Goal: Task Accomplishment & Management: Use online tool/utility

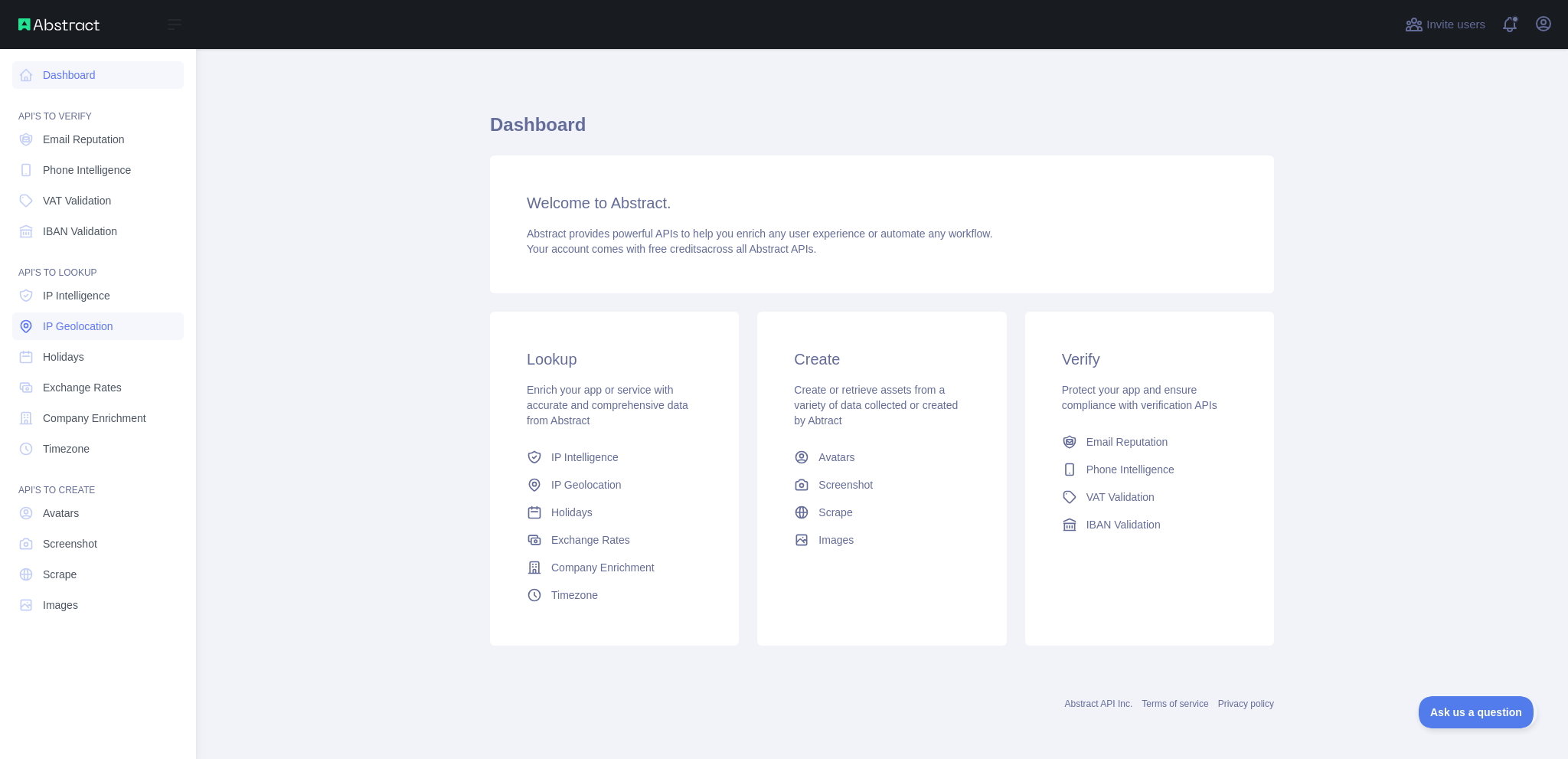
scroll to position [45, 0]
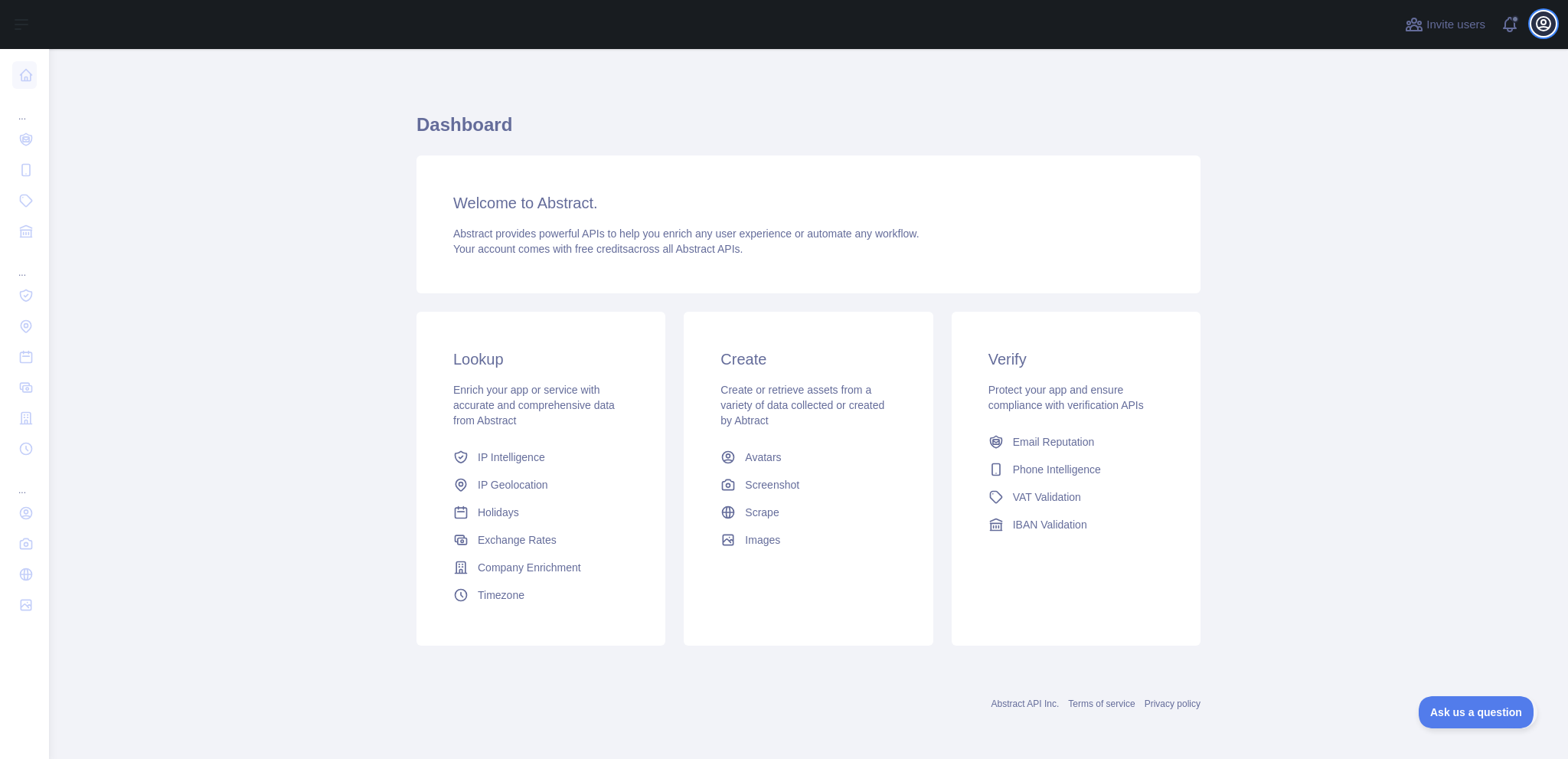
click at [1543, 29] on icon "button" at bounding box center [1543, 23] width 18 height 18
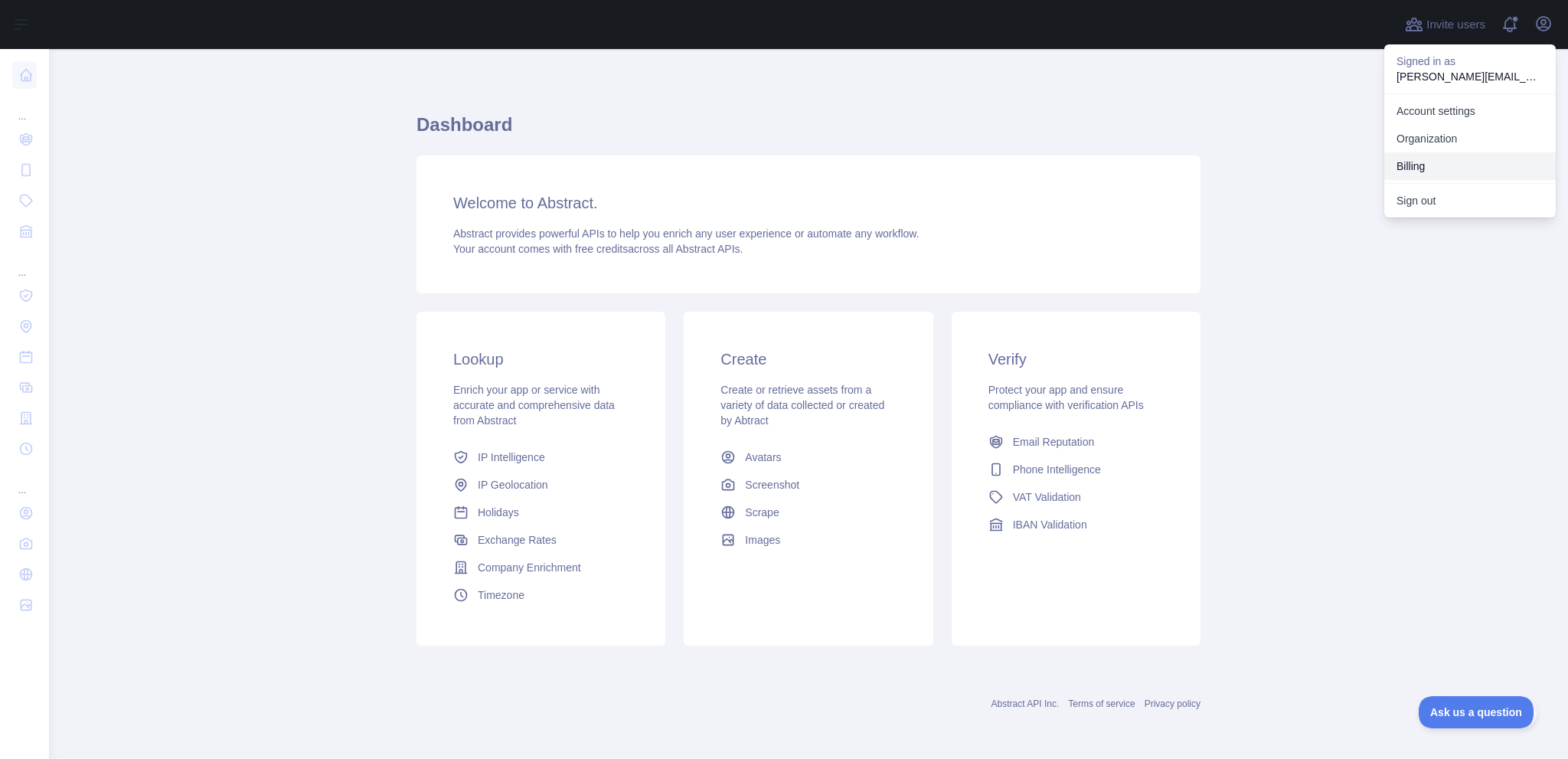
click at [1471, 179] on button "Billing" at bounding box center [1469, 166] width 172 height 28
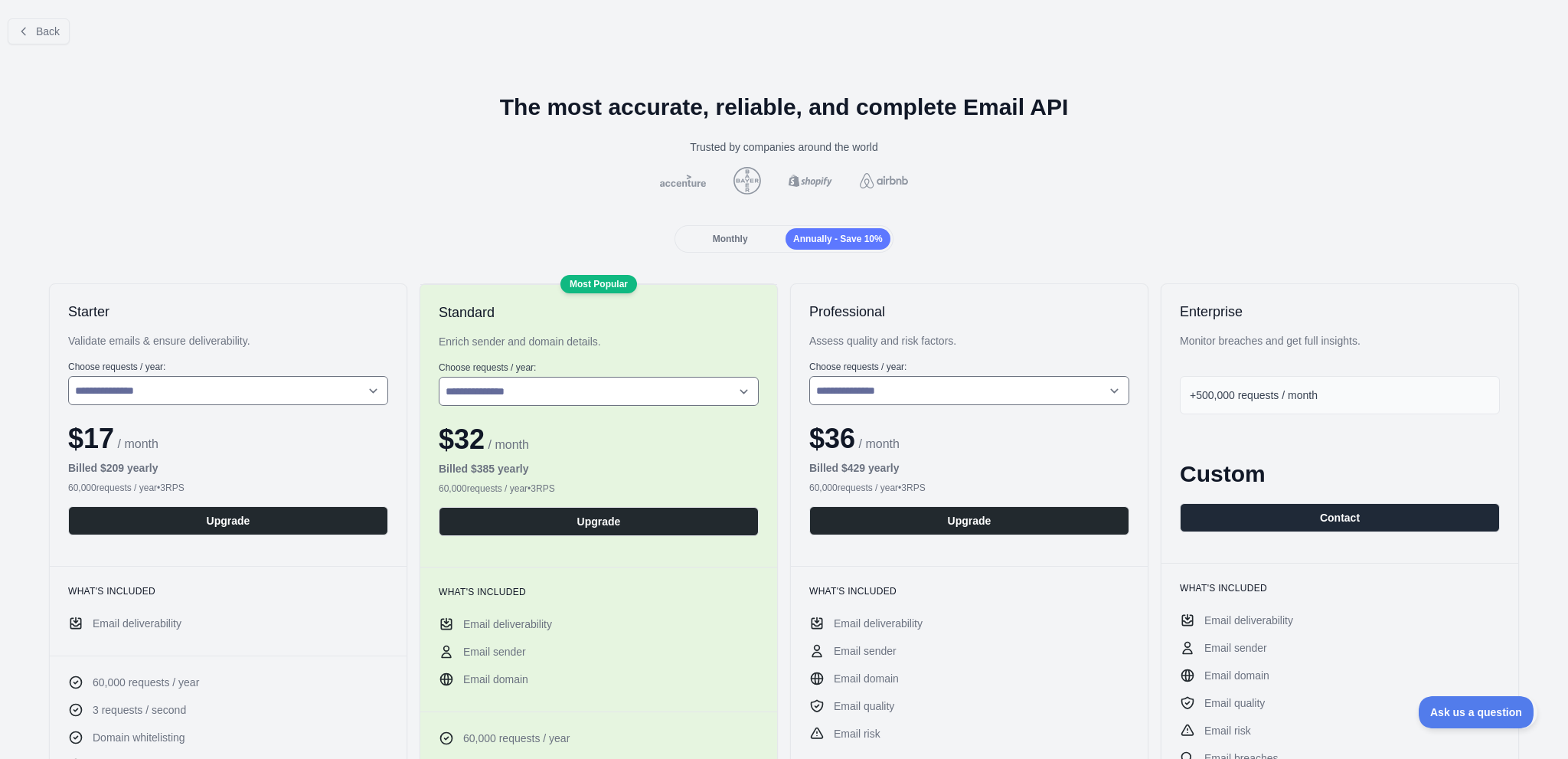
click at [723, 244] on span "Monthly" at bounding box center [730, 238] width 36 height 11
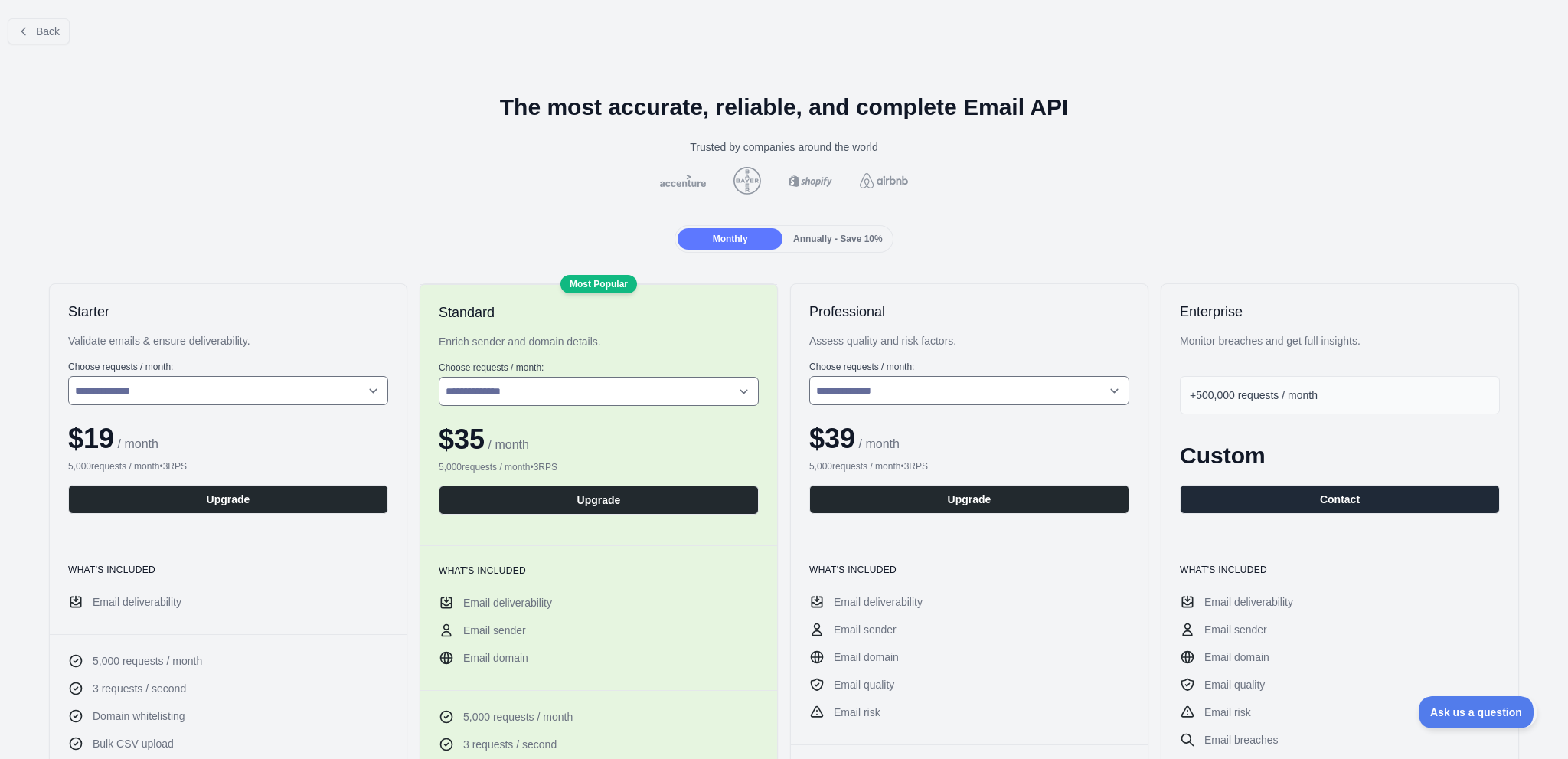
click at [615, 406] on div "**********" at bounding box center [598, 384] width 320 height 44
click at [616, 406] on select "**********" at bounding box center [598, 391] width 320 height 29
select select "*"
click at [447, 406] on select "**********" at bounding box center [598, 391] width 320 height 29
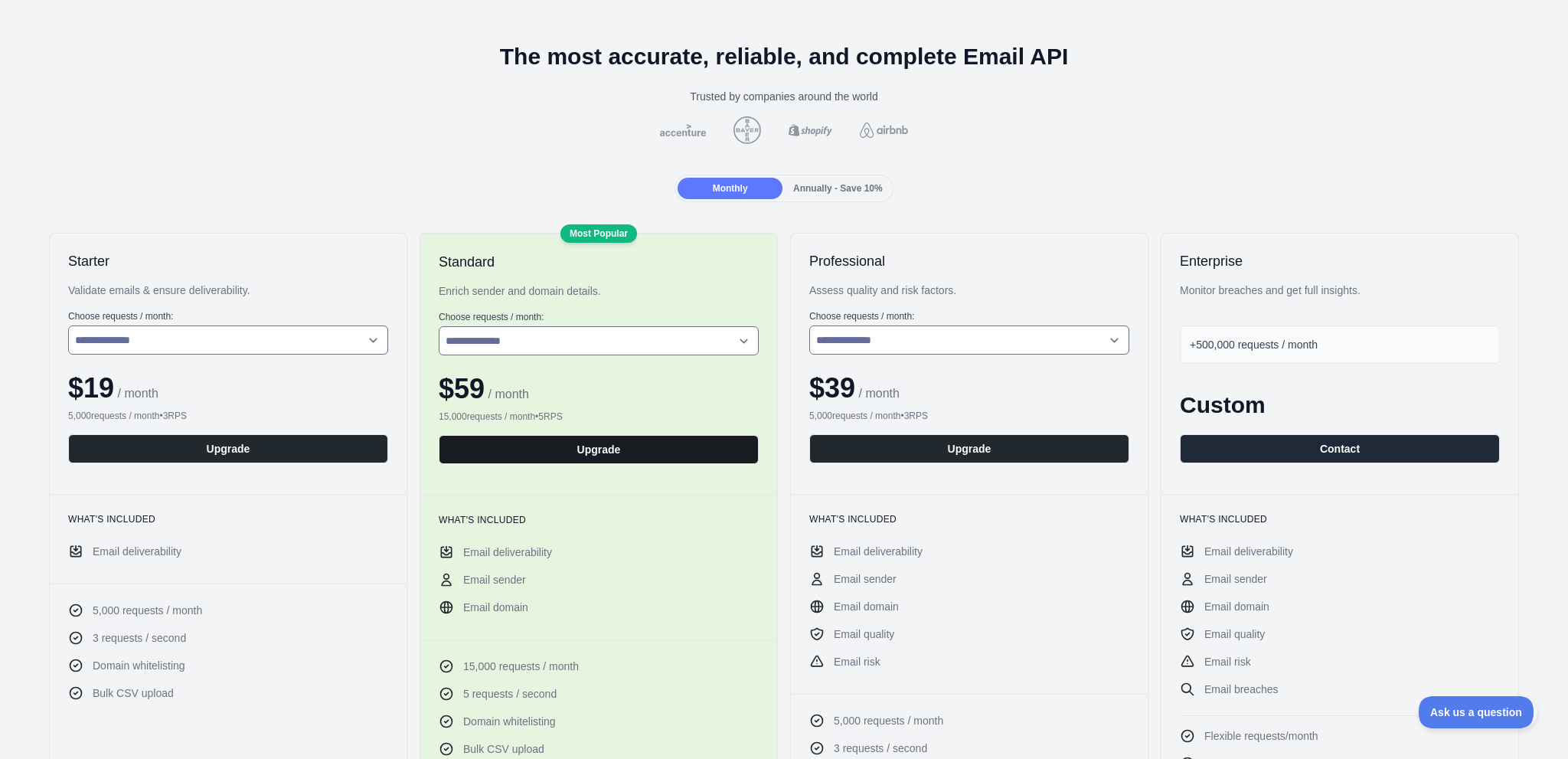
click at [588, 463] on button "Upgrade" at bounding box center [598, 449] width 320 height 29
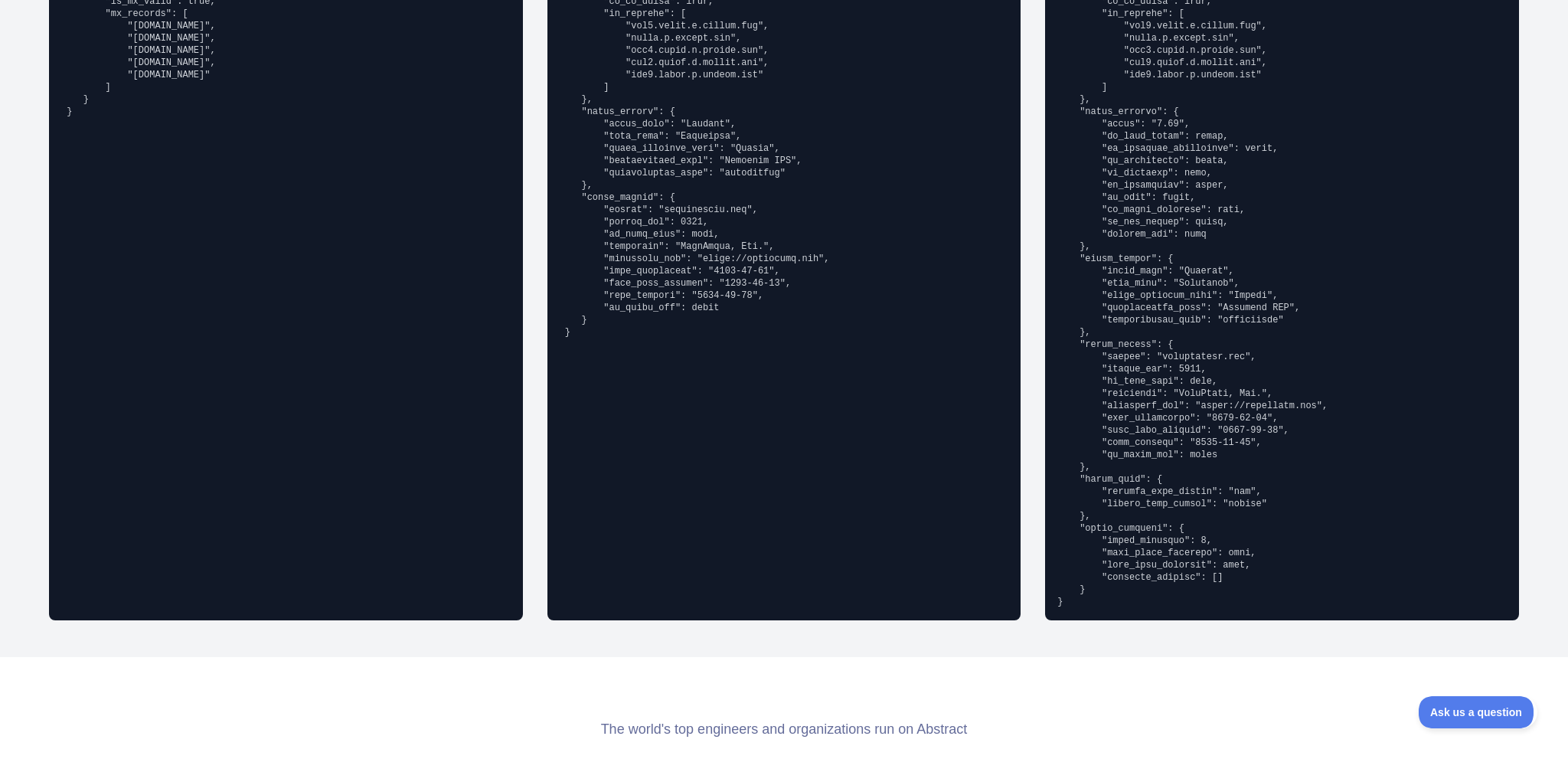
scroll to position [969, 0]
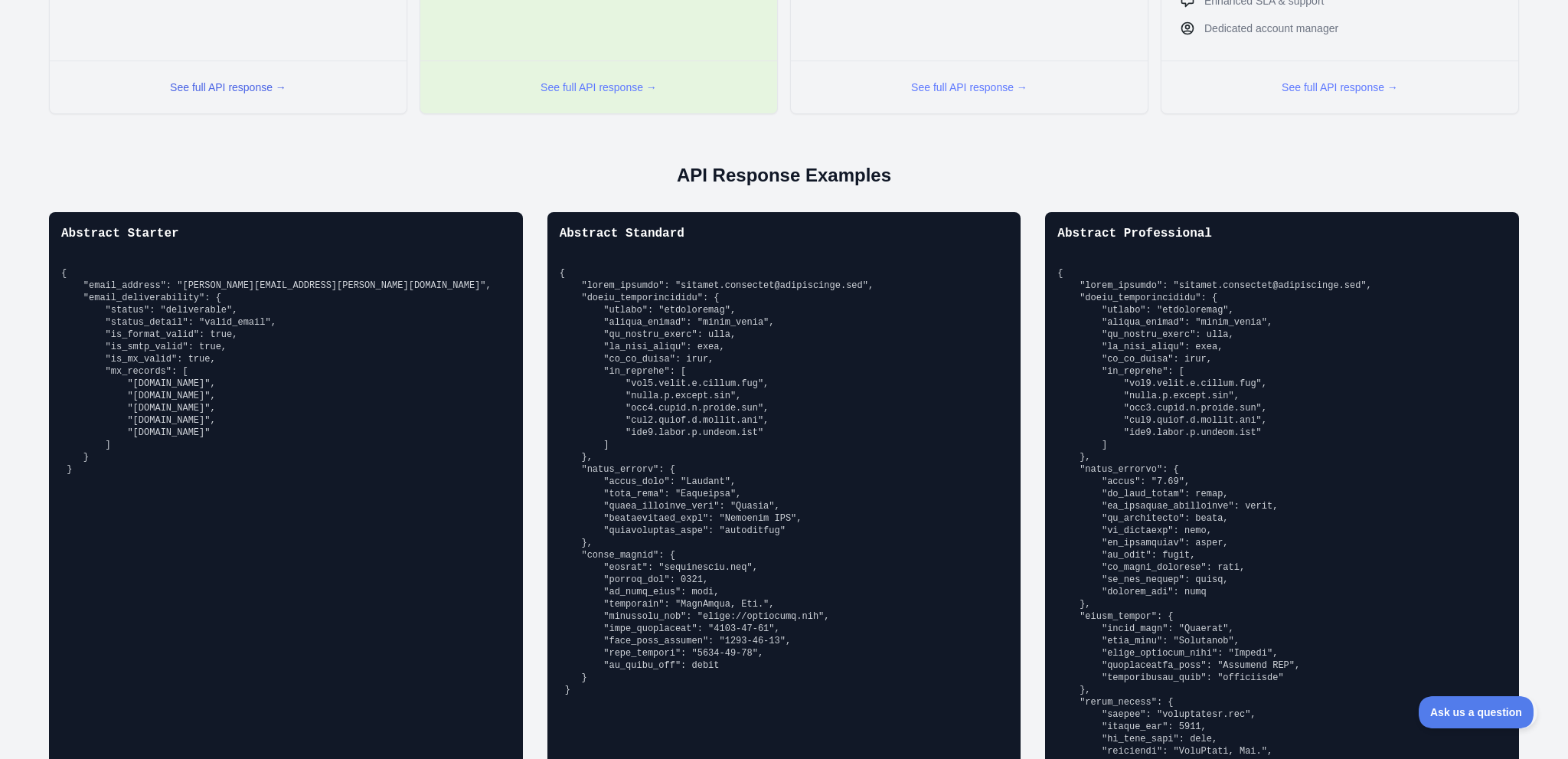
click at [249, 95] on button "See full API response →" at bounding box center [227, 87] width 116 height 15
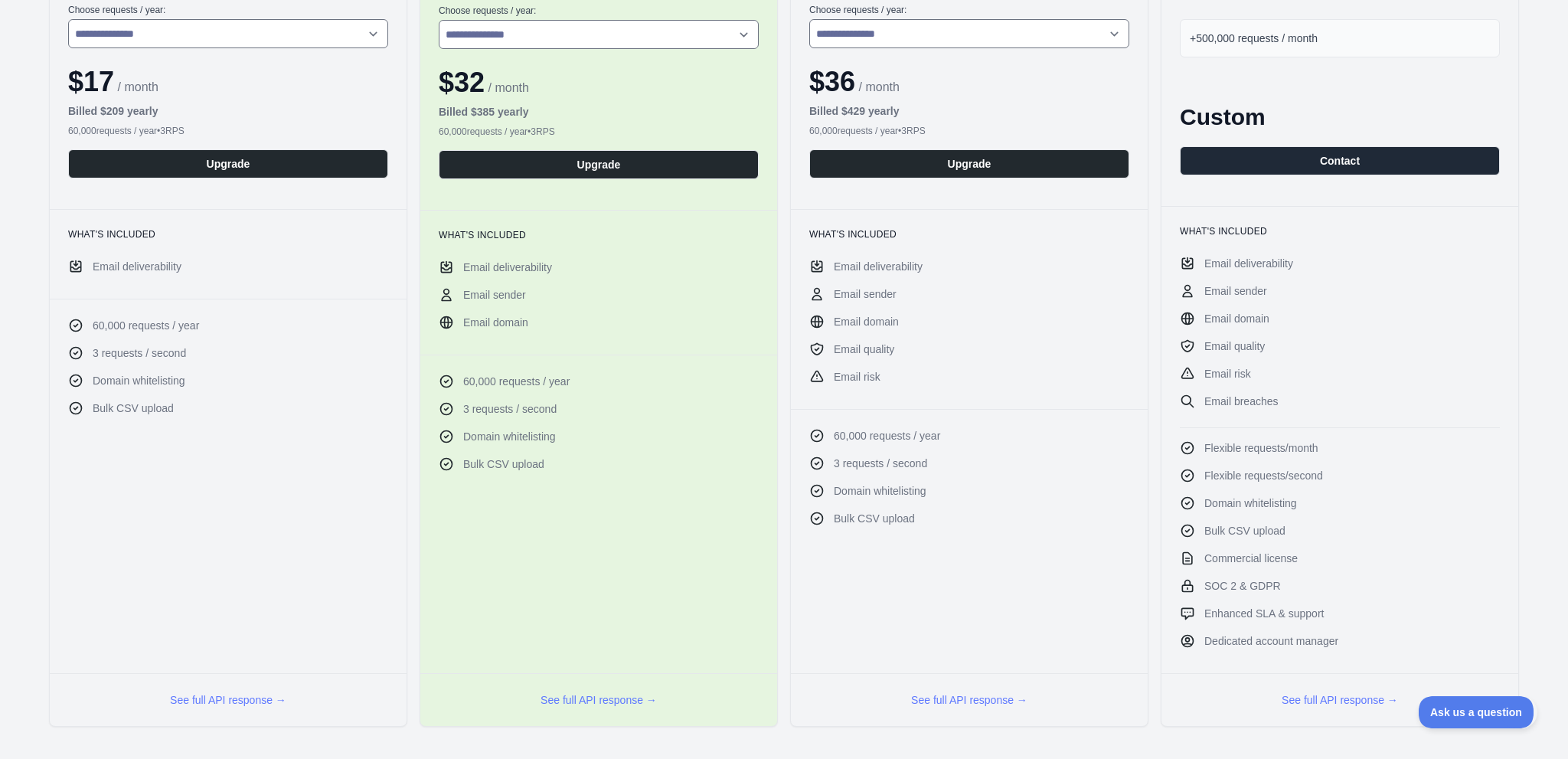
scroll to position [102, 0]
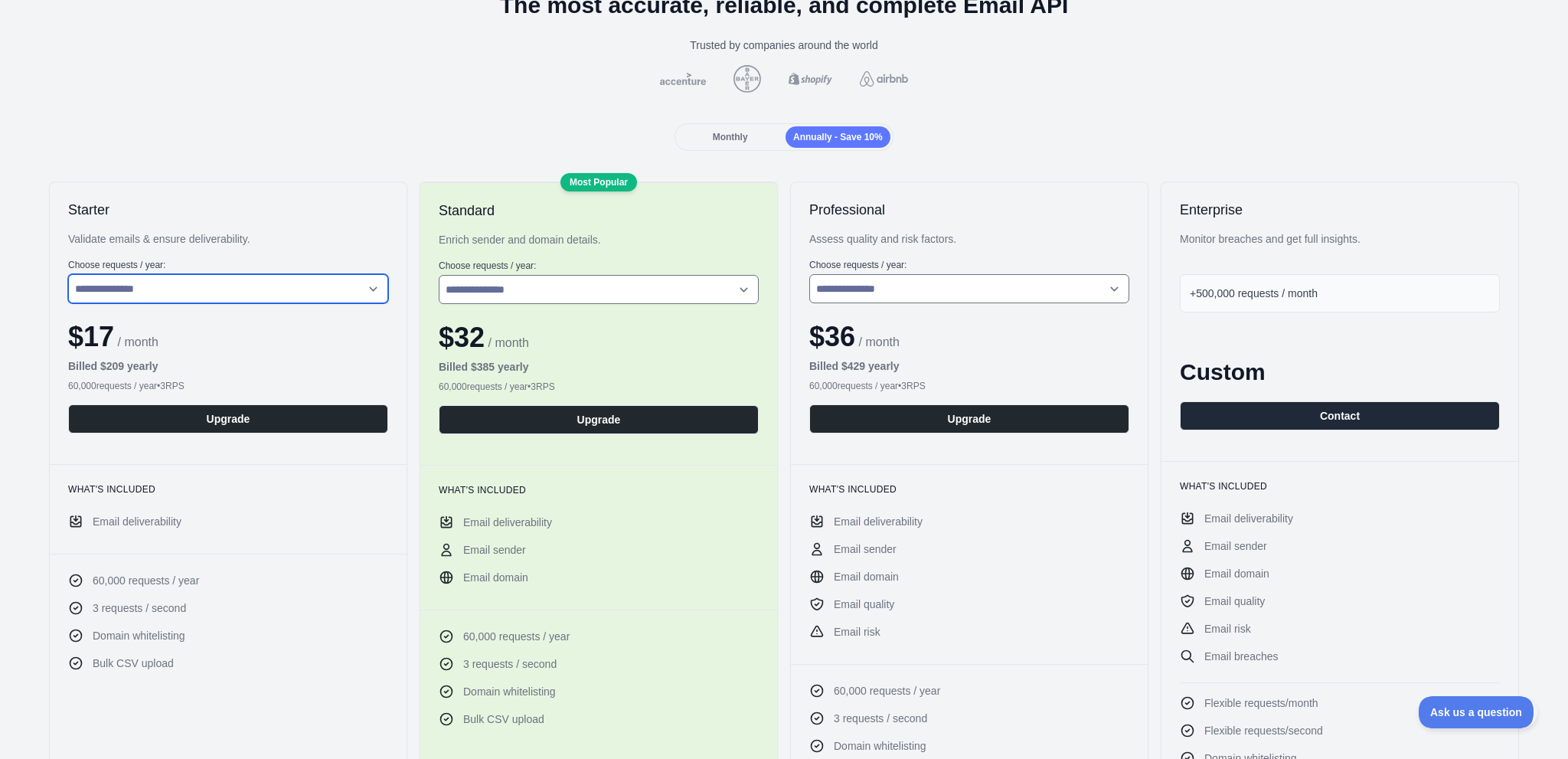
click at [293, 303] on select "**********" at bounding box center [227, 289] width 320 height 29
click at [725, 148] on div "Monthly" at bounding box center [729, 137] width 105 height 21
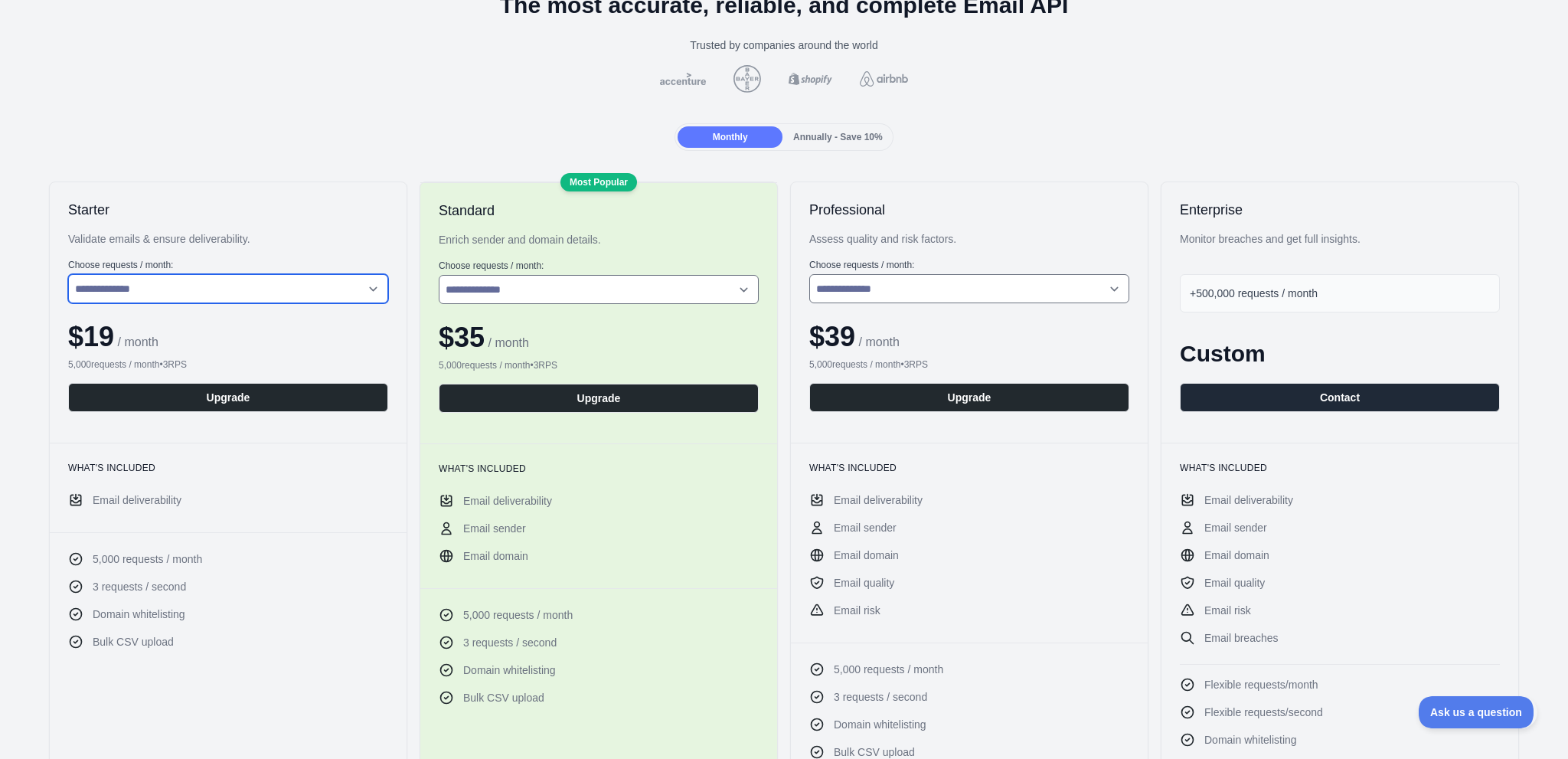
click at [224, 303] on select "**********" at bounding box center [227, 289] width 320 height 29
click at [84, 303] on select "**********" at bounding box center [227, 289] width 320 height 29
click at [827, 142] on span "Annually - Save 10%" at bounding box center [837, 136] width 89 height 11
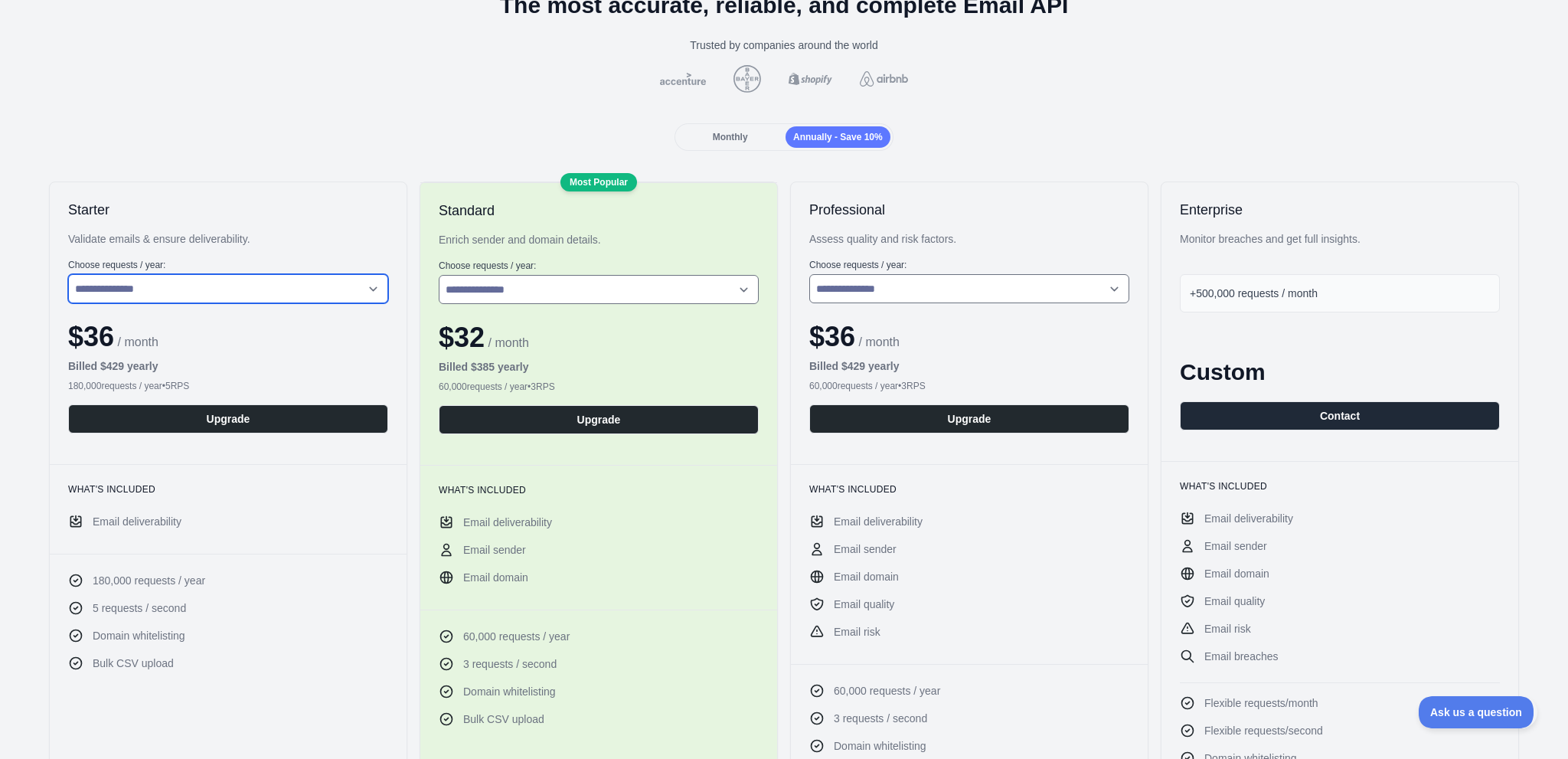
click at [312, 303] on select "**********" at bounding box center [227, 289] width 320 height 29
click at [84, 303] on select "**********" at bounding box center [227, 289] width 320 height 29
click at [260, 352] on div "$ 36 / month" at bounding box center [227, 337] width 320 height 31
click at [269, 303] on select "**********" at bounding box center [227, 289] width 320 height 29
click at [84, 303] on select "**********" at bounding box center [227, 289] width 320 height 29
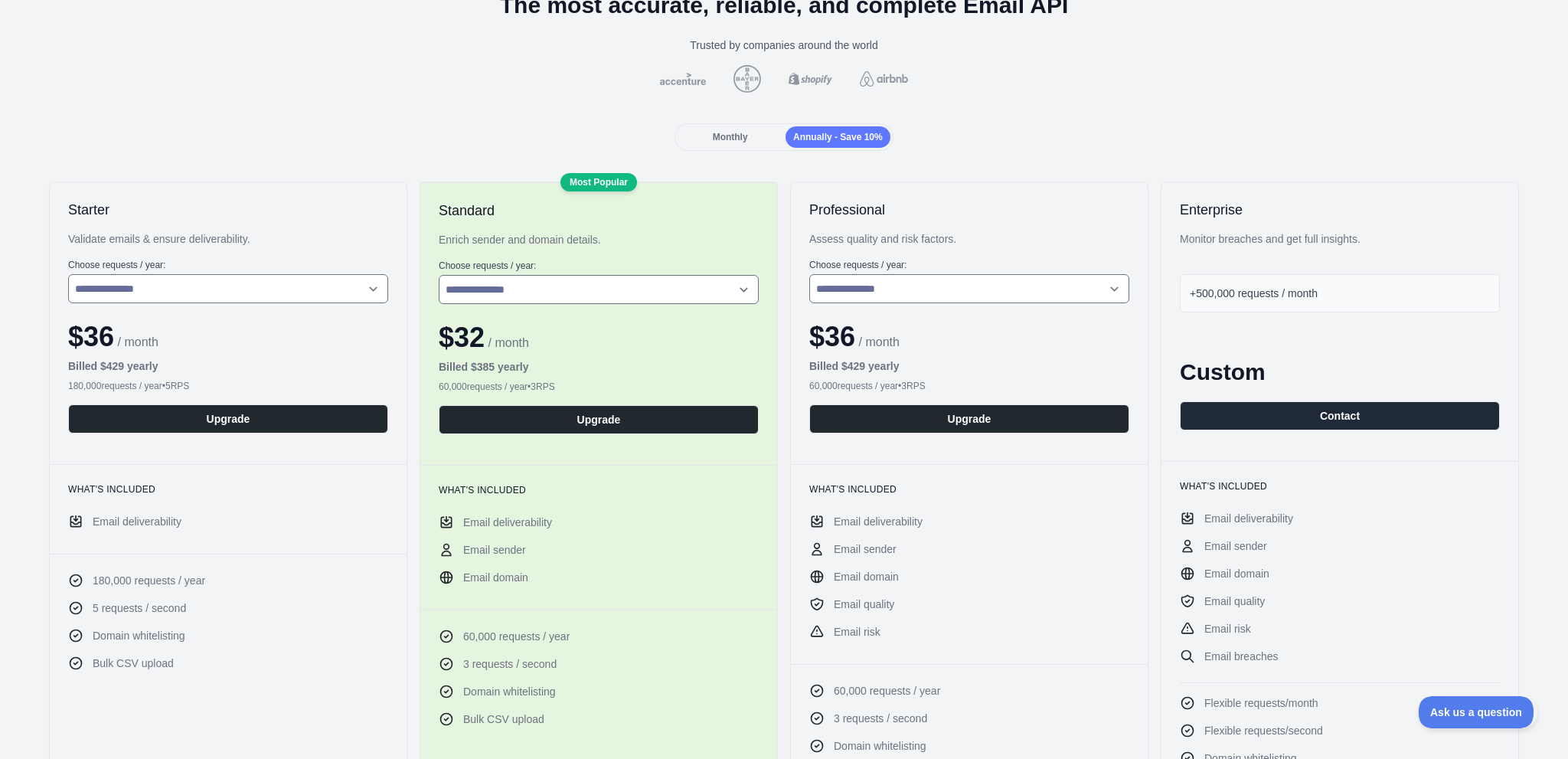
click at [723, 142] on span "Monthly" at bounding box center [730, 136] width 36 height 11
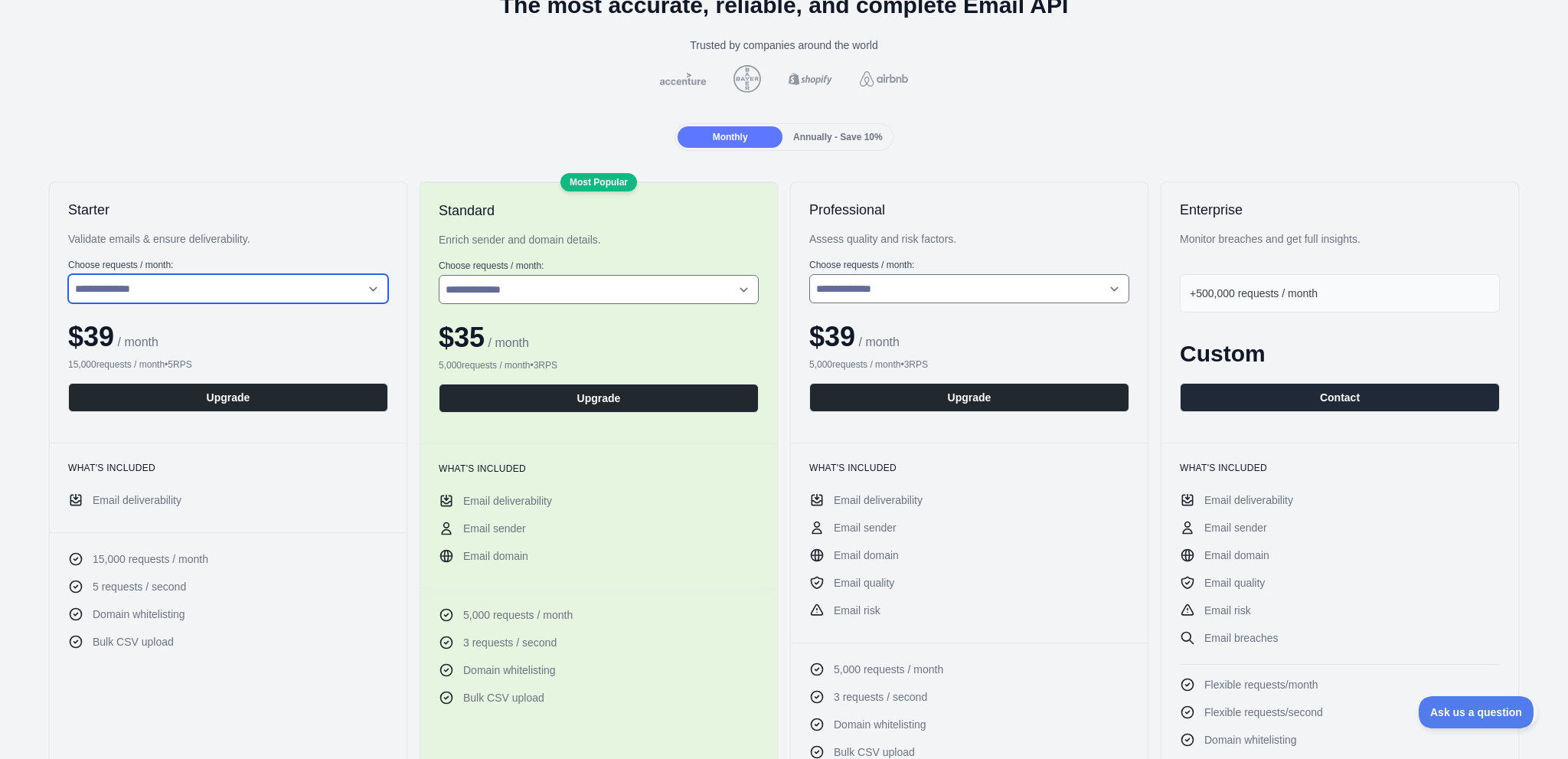
click at [244, 303] on select "**********" at bounding box center [227, 289] width 320 height 29
click at [375, 151] on div "Monthly Annually - Save 10%" at bounding box center [784, 136] width 1543 height 28
click at [850, 148] on div "Annually - Save 10%" at bounding box center [837, 137] width 105 height 21
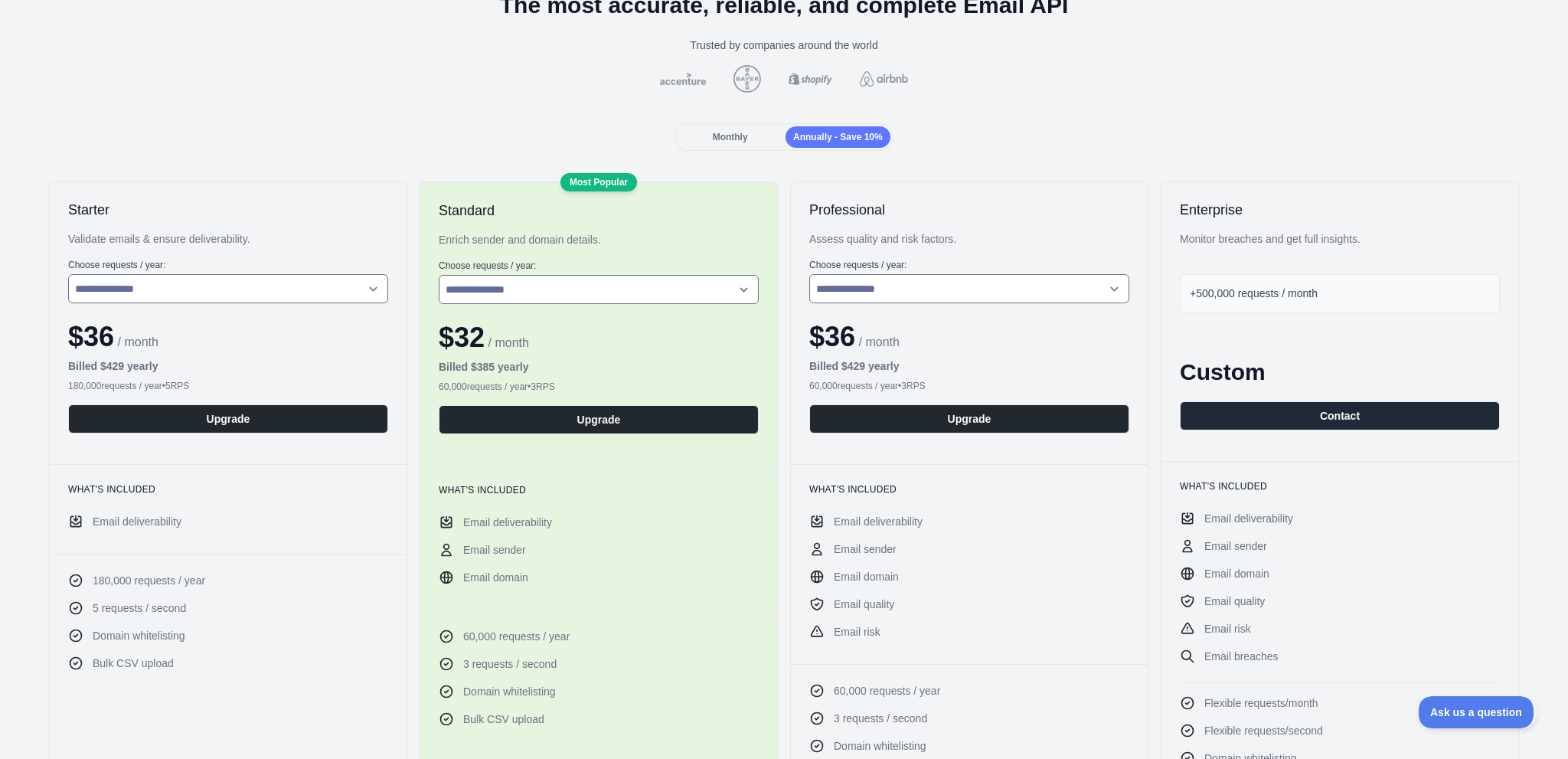
click at [713, 142] on span "Monthly" at bounding box center [730, 136] width 36 height 11
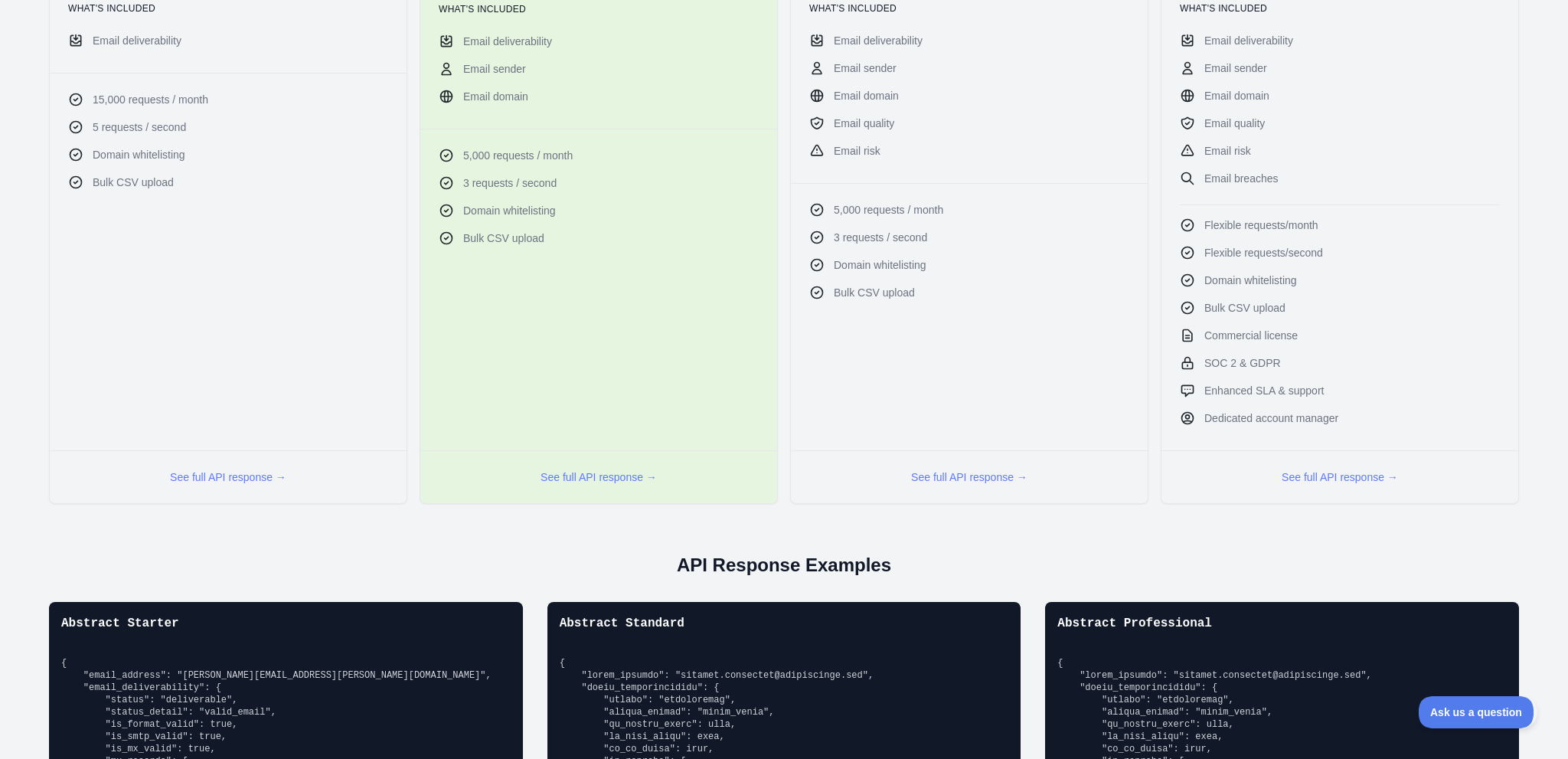
scroll to position [306, 0]
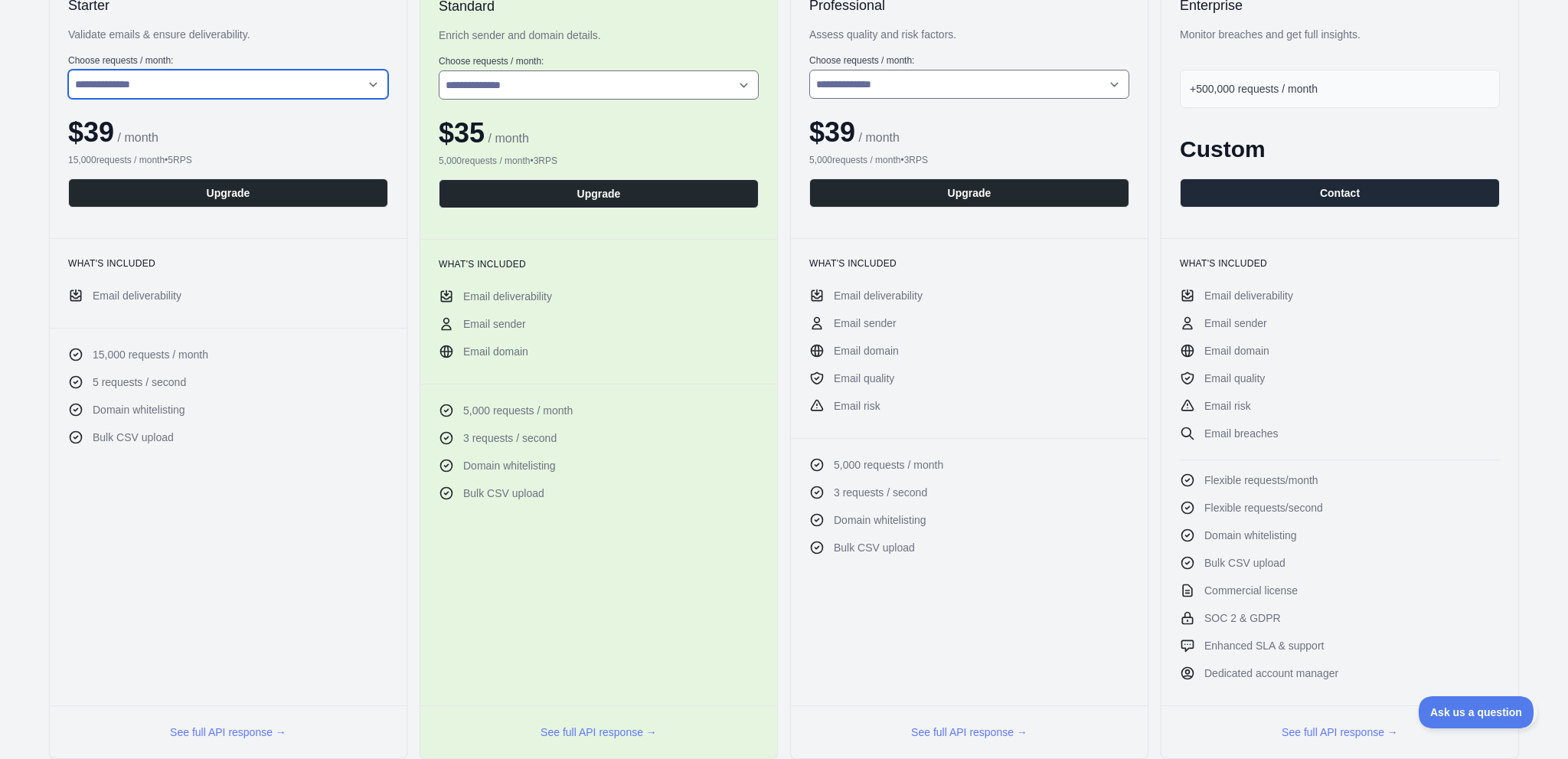
click at [296, 99] on select "**********" at bounding box center [227, 84] width 320 height 29
select select "*"
click at [84, 99] on select "**********" at bounding box center [227, 84] width 320 height 29
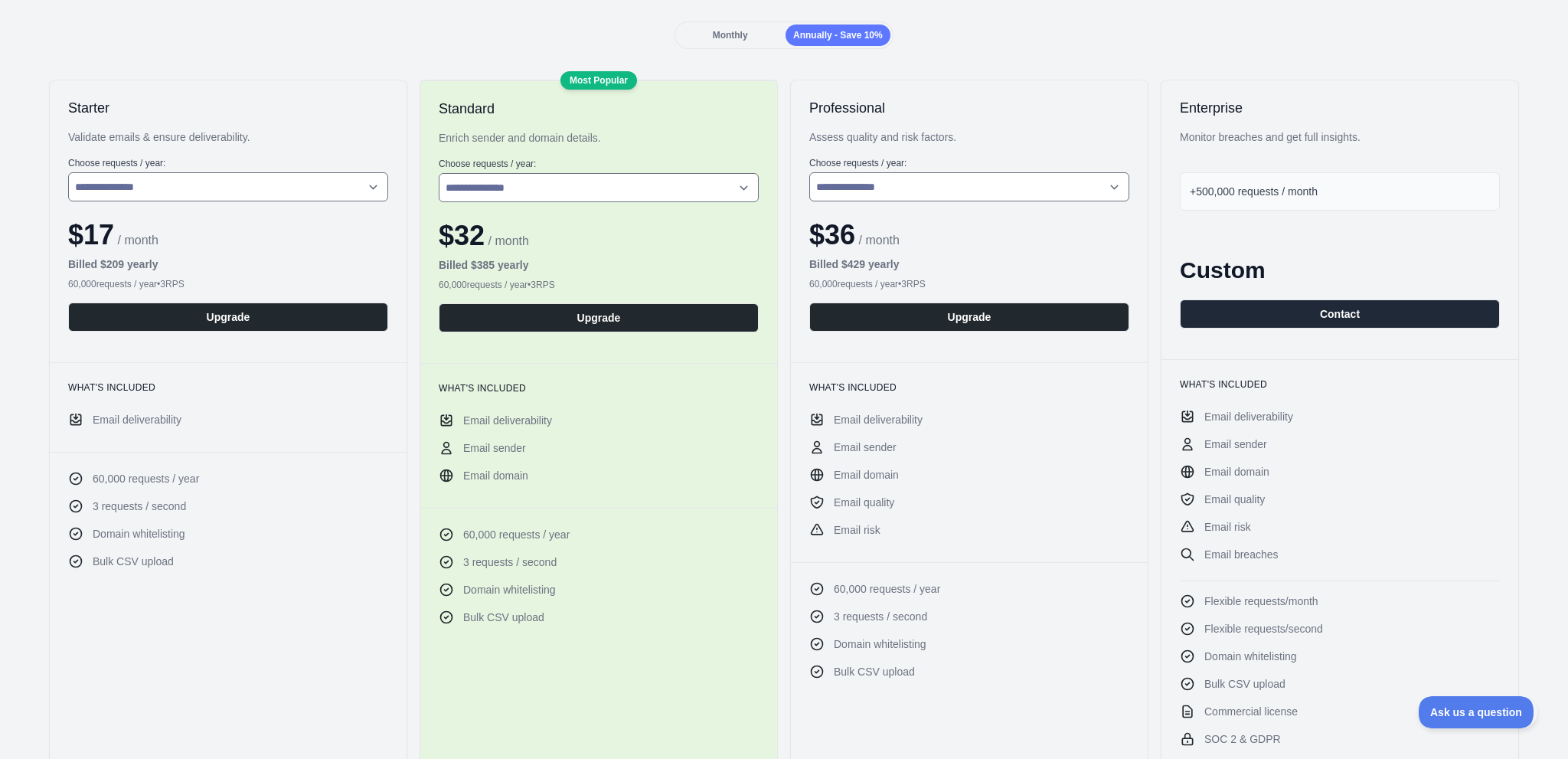
scroll to position [154, 0]
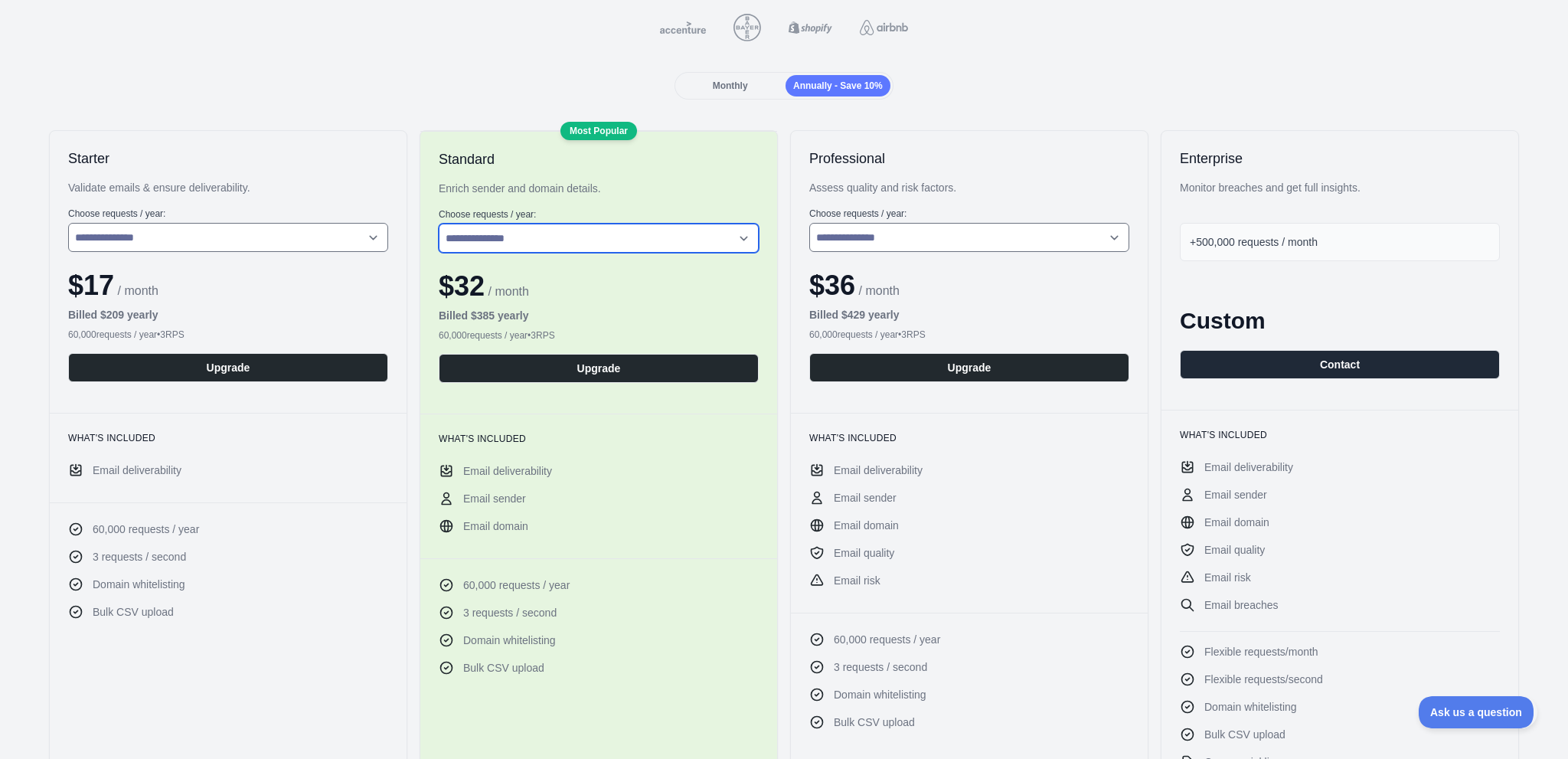
click at [617, 252] on select "**********" at bounding box center [598, 238] width 320 height 29
drag, startPoint x: 642, startPoint y: 279, endPoint x: 656, endPoint y: 243, distance: 38.6
click at [642, 196] on div "Enrich sender and domain details." at bounding box center [598, 188] width 320 height 15
click at [699, 97] on div "Monthly" at bounding box center [729, 85] width 105 height 21
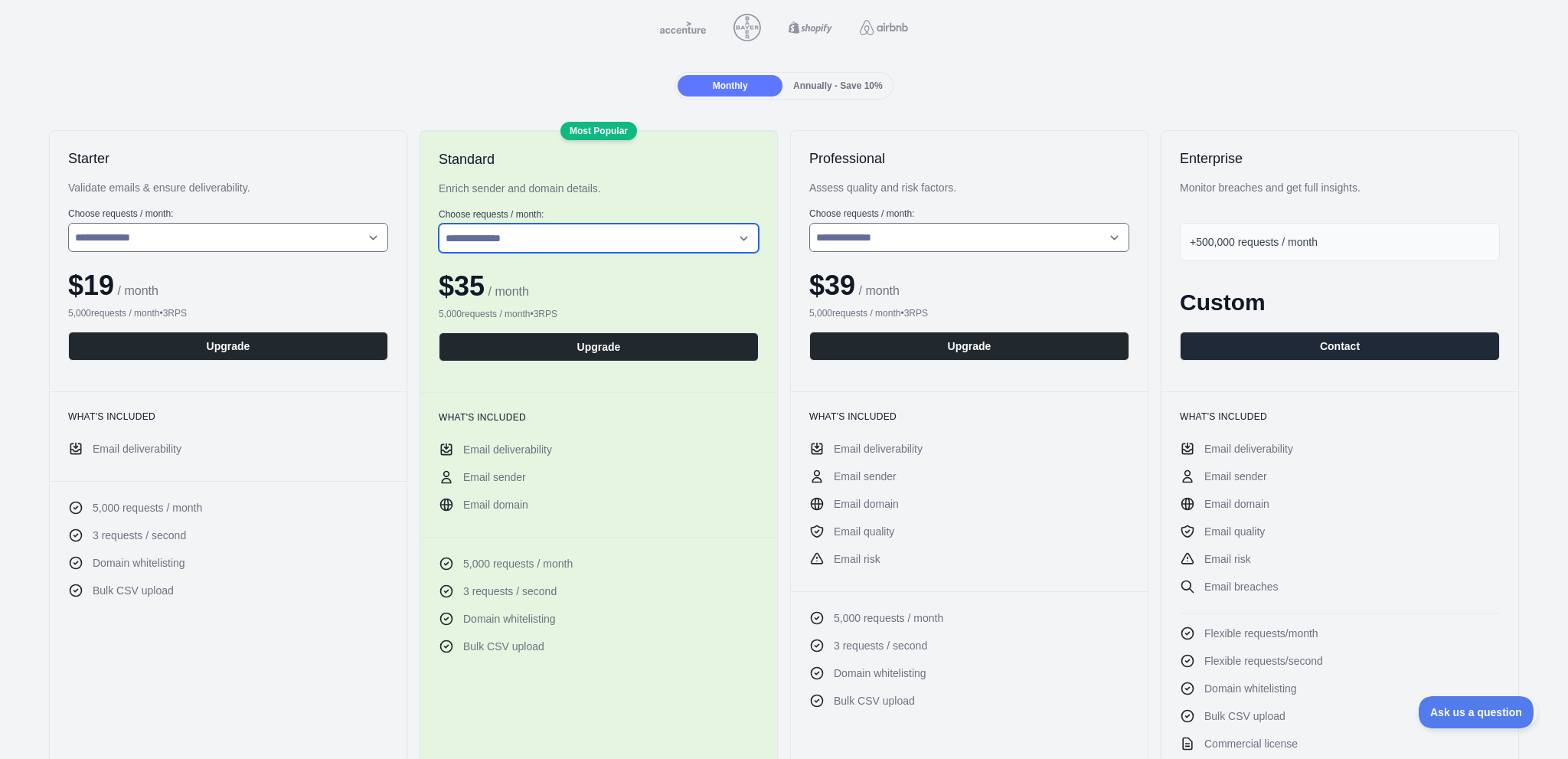
click at [627, 252] on select "**********" at bounding box center [598, 238] width 320 height 29
select select "*"
click at [447, 252] on select "**********" at bounding box center [598, 238] width 320 height 29
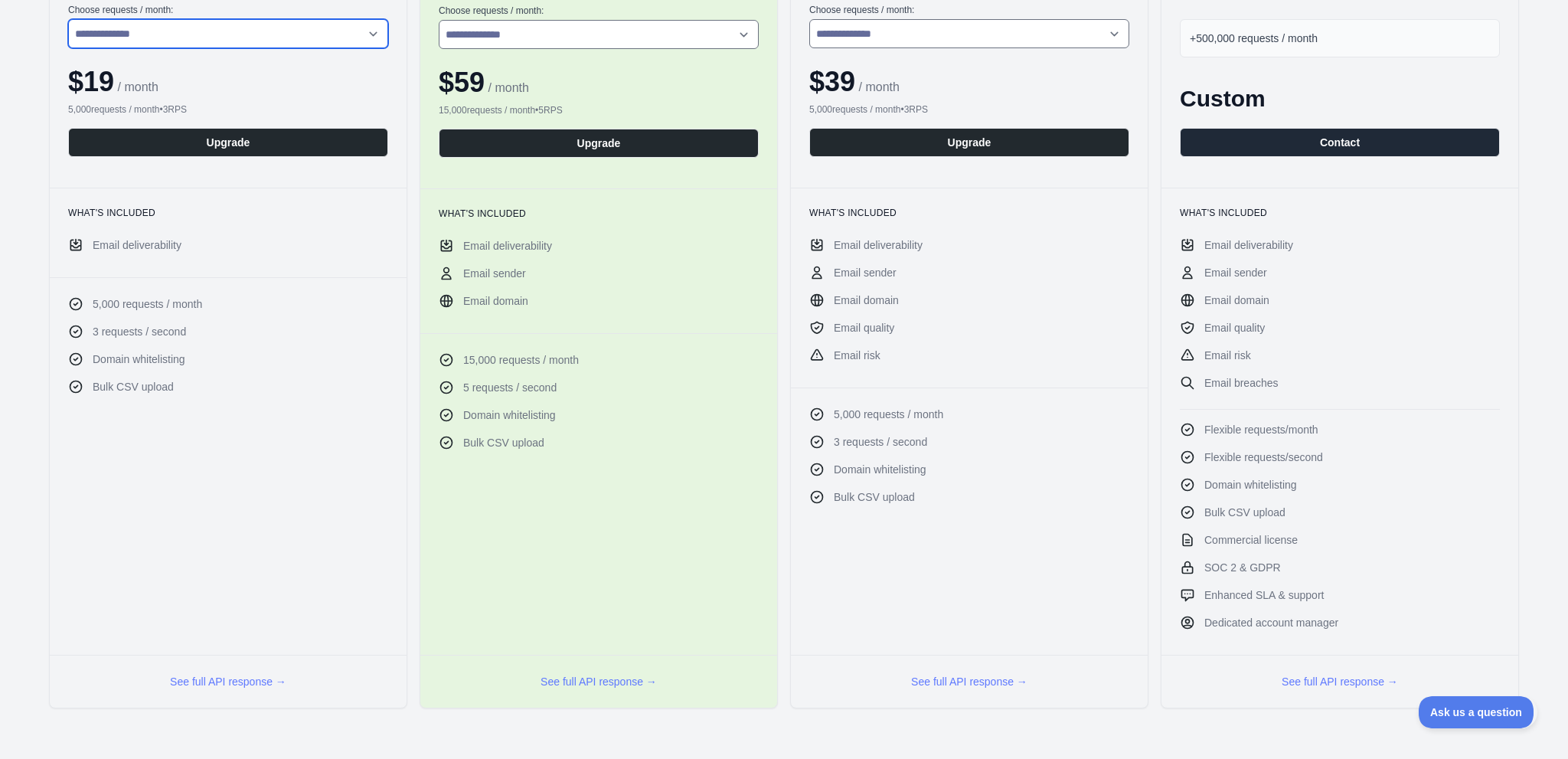
click at [260, 48] on select "**********" at bounding box center [227, 34] width 320 height 29
select select "*"
click at [84, 48] on select "**********" at bounding box center [227, 34] width 320 height 29
click at [259, 157] on button "Upgrade" at bounding box center [227, 142] width 320 height 29
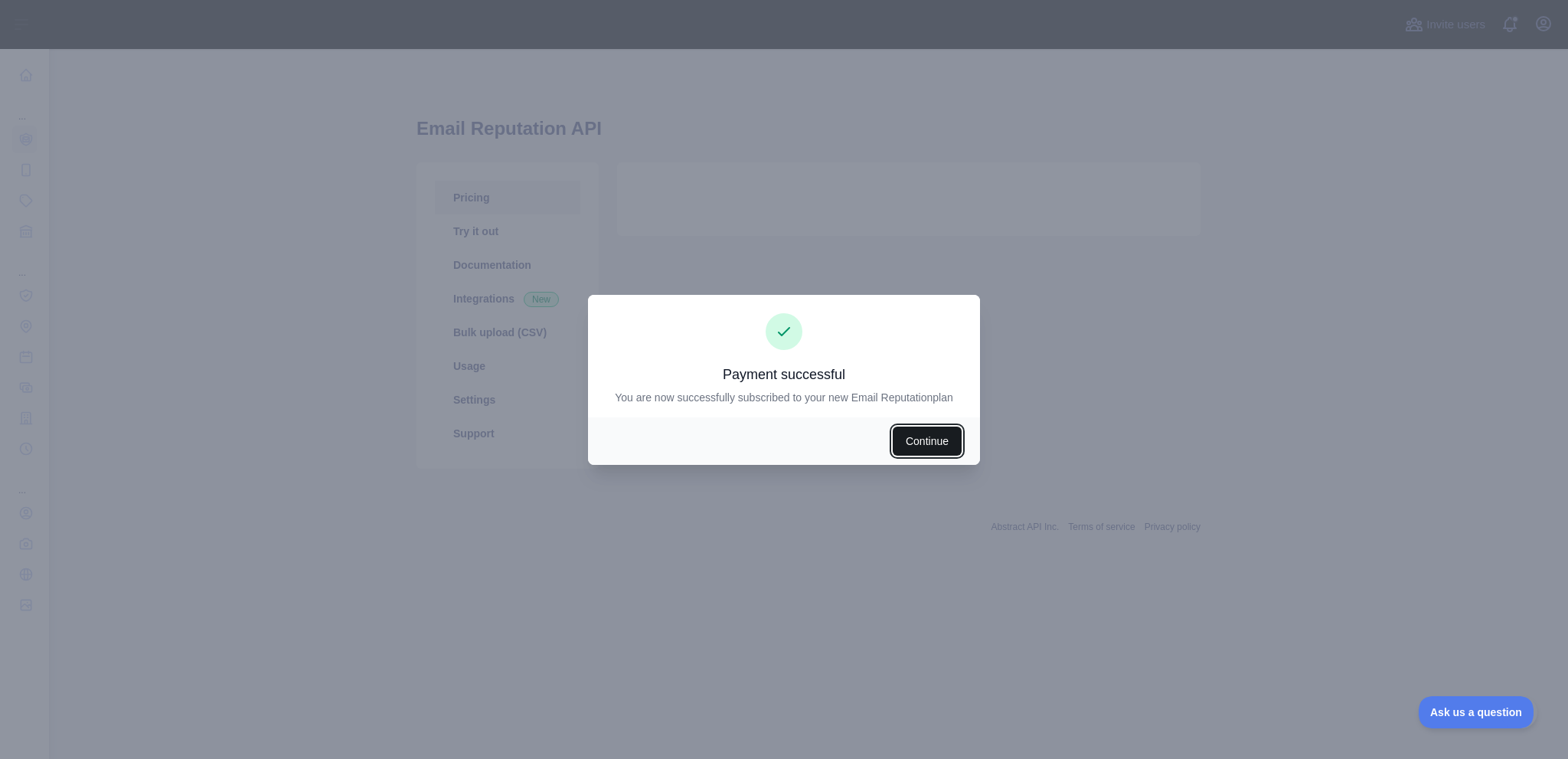
click at [953, 456] on button "Continue" at bounding box center [927, 440] width 69 height 29
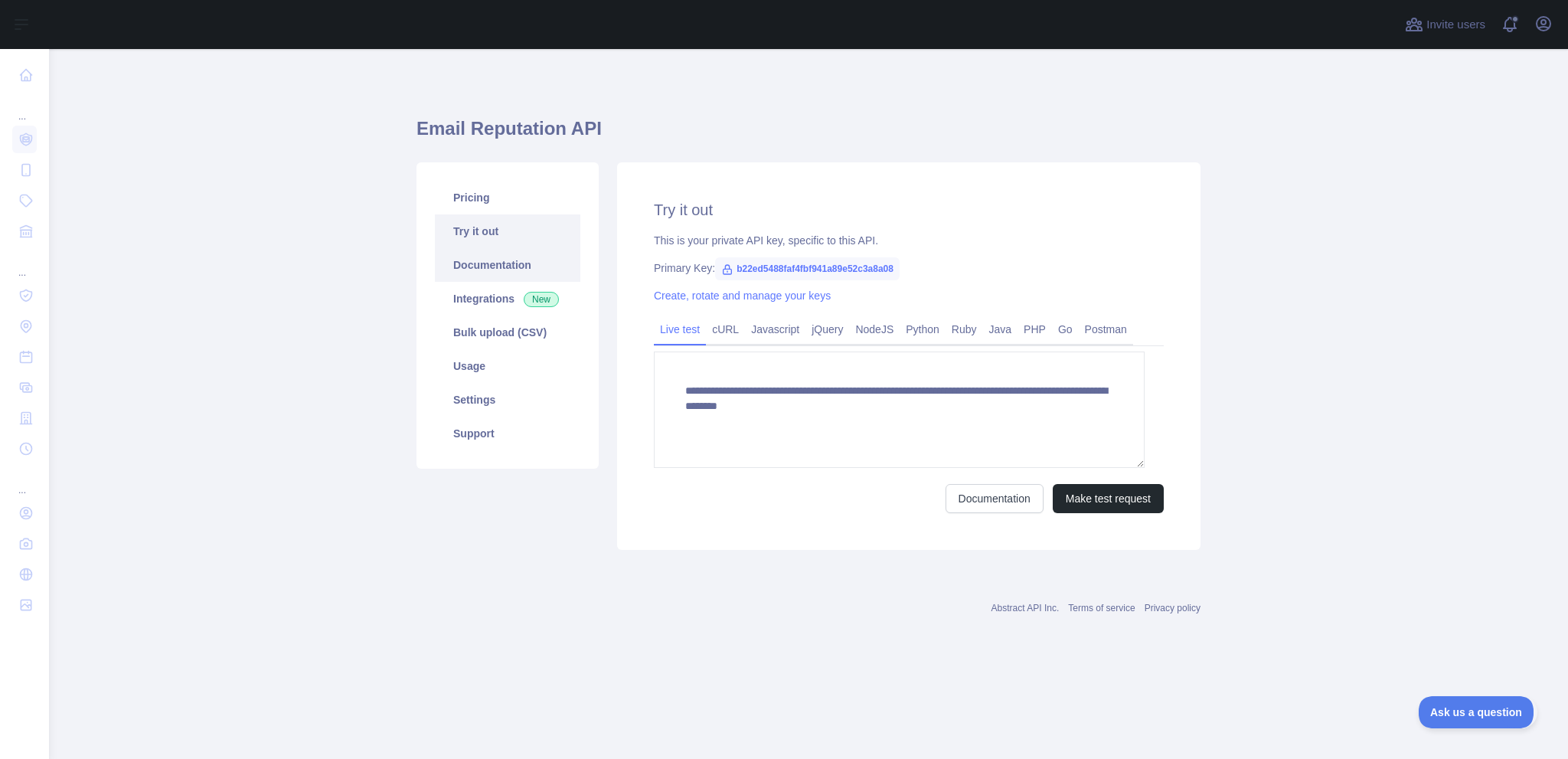
click at [544, 282] on link "Documentation" at bounding box center [508, 264] width 146 height 34
click at [1105, 512] on button "Make test request" at bounding box center [1108, 498] width 111 height 29
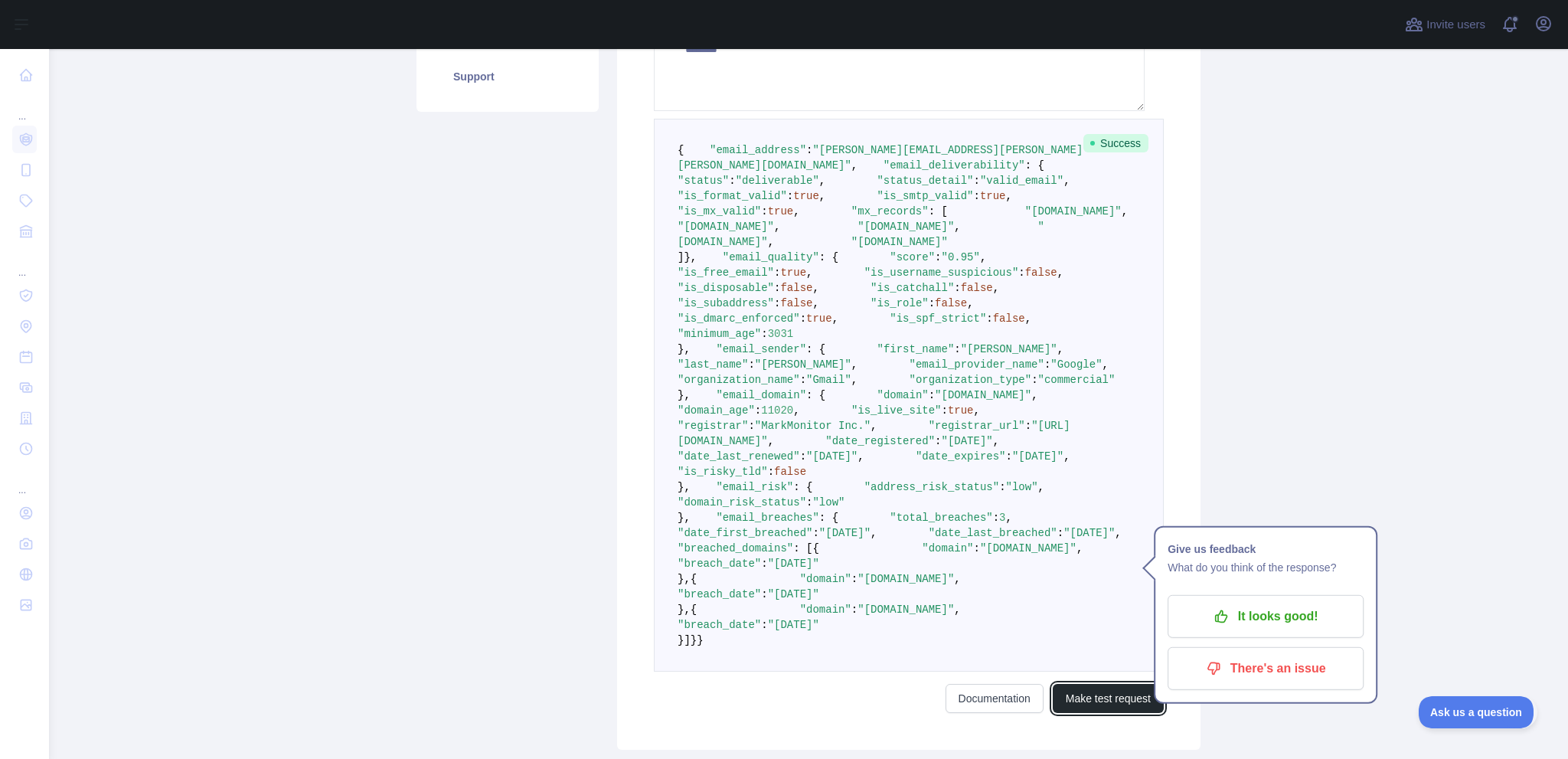
scroll to position [306, 0]
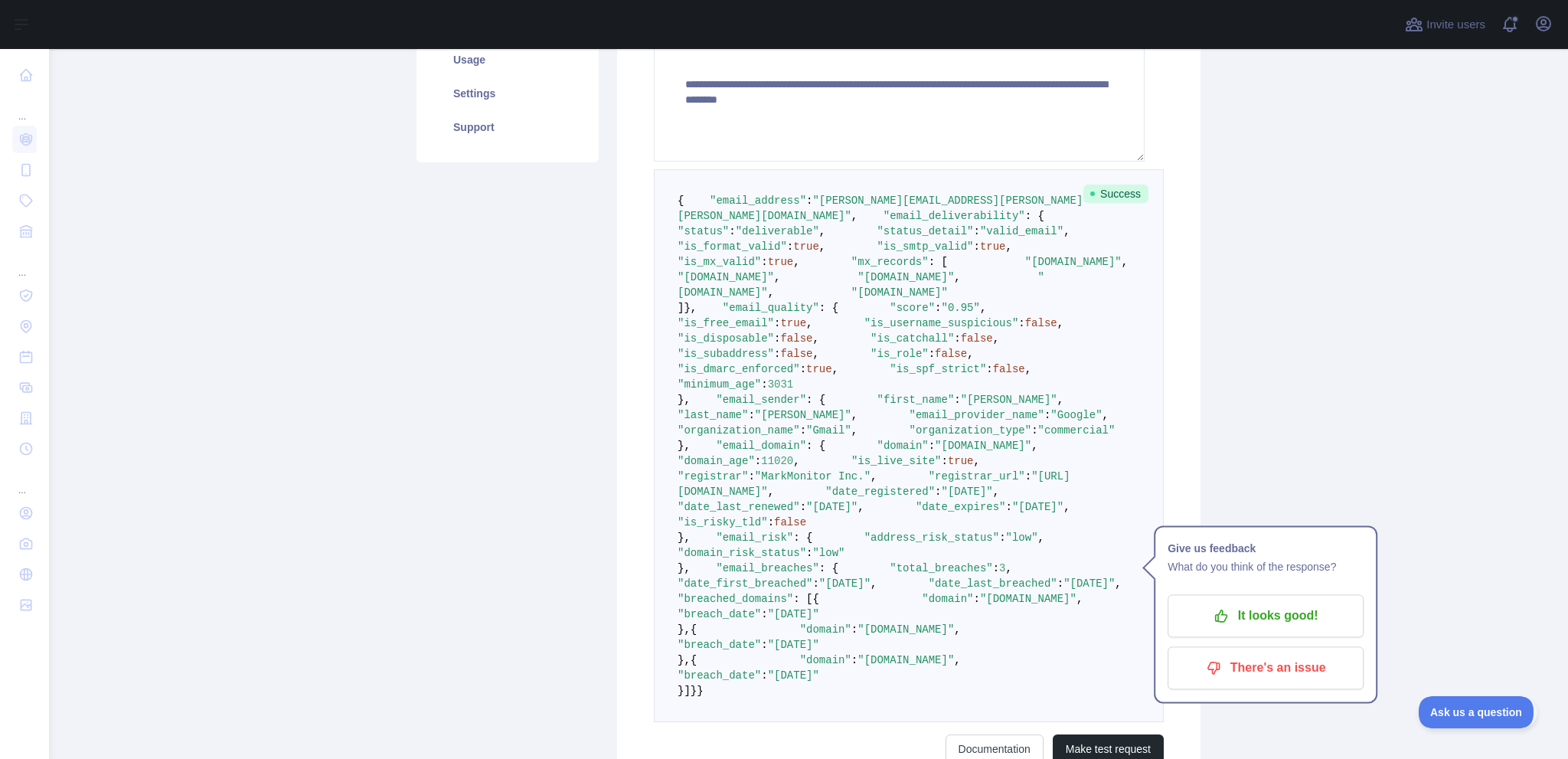
click at [945, 36] on link "Python" at bounding box center [922, 23] width 46 height 25
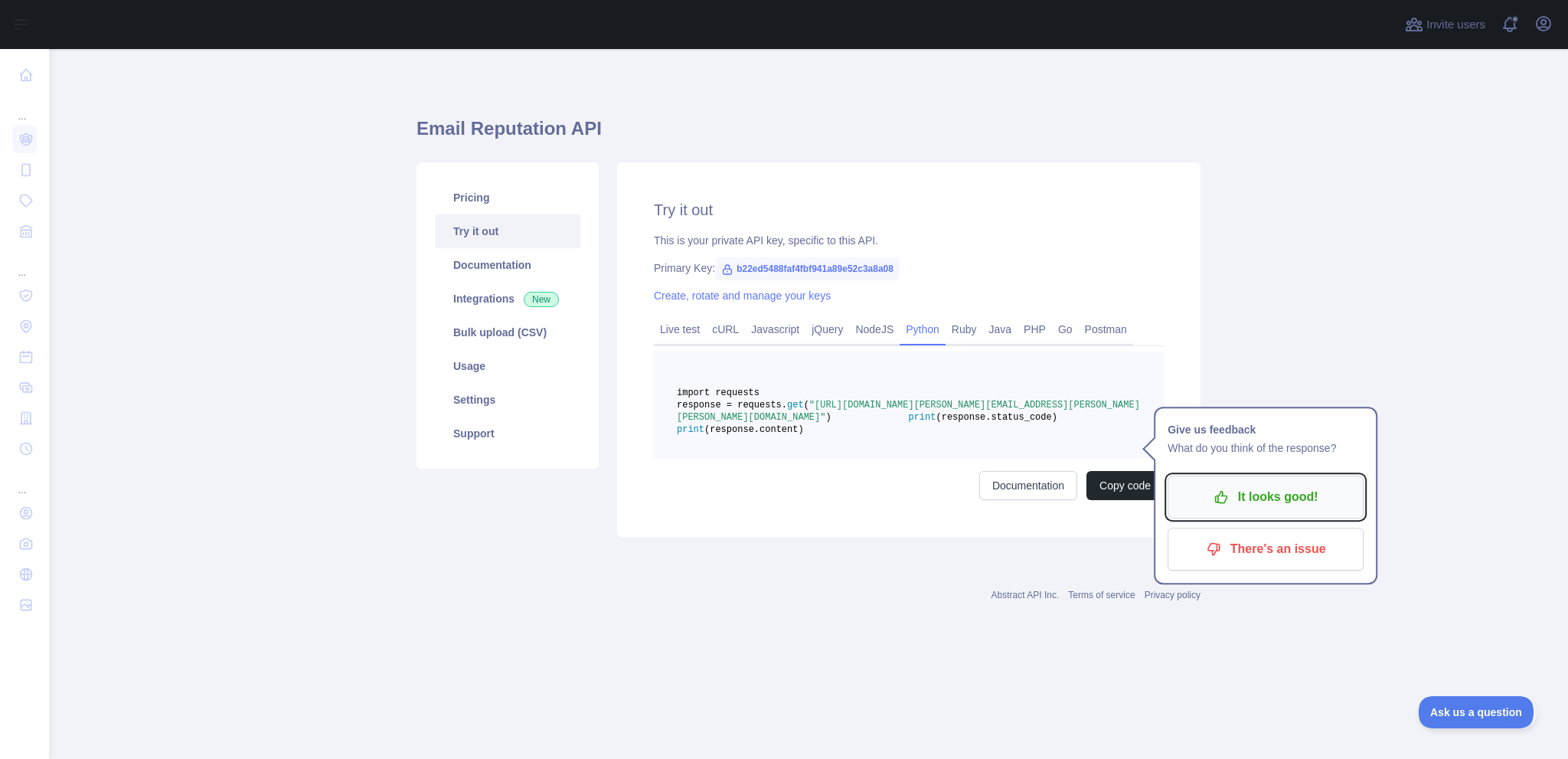
click at [1311, 484] on p "It looks good!" at bounding box center [1266, 496] width 173 height 26
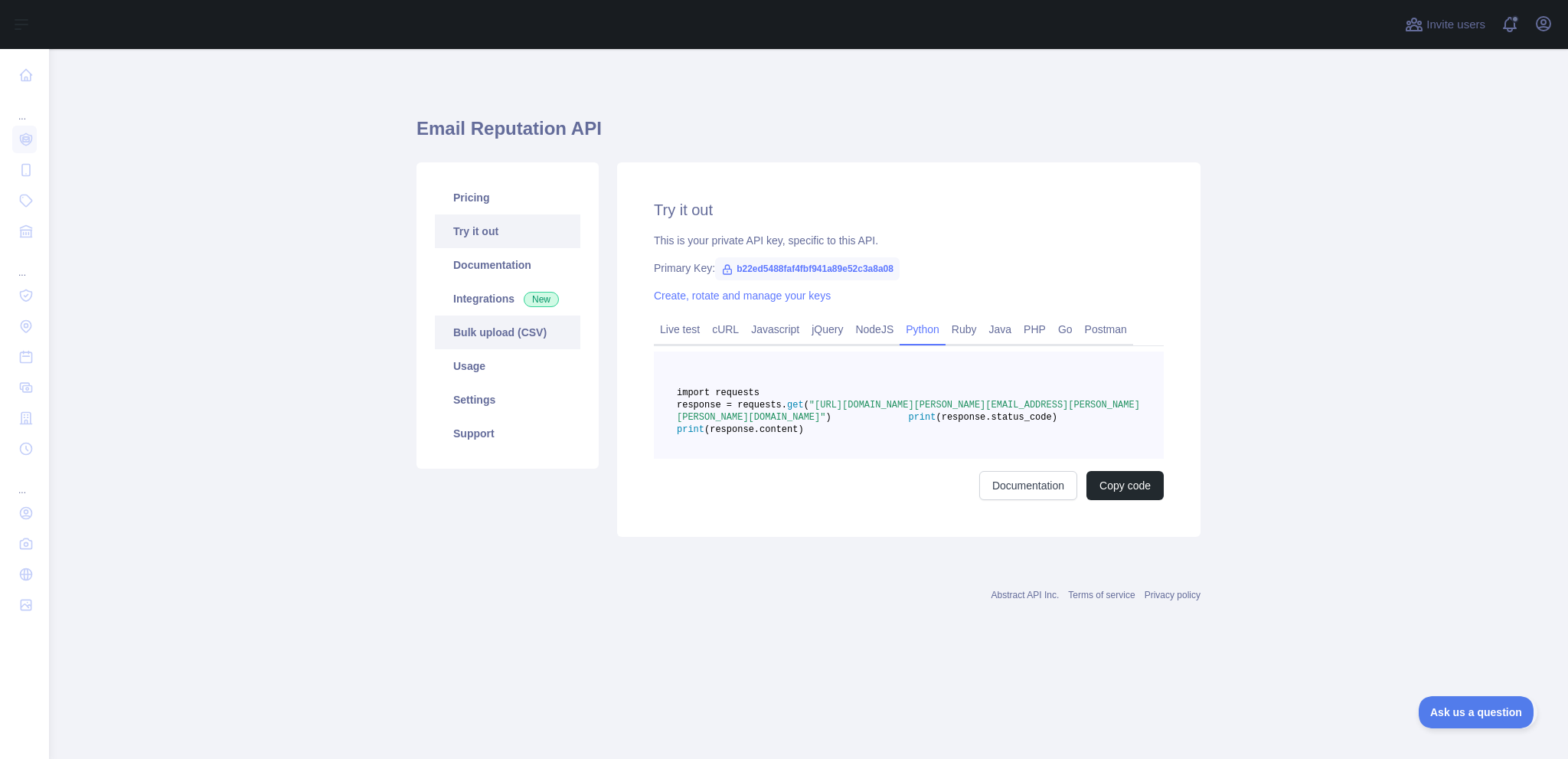
click at [497, 327] on link "Bulk upload (CSV)" at bounding box center [508, 332] width 146 height 34
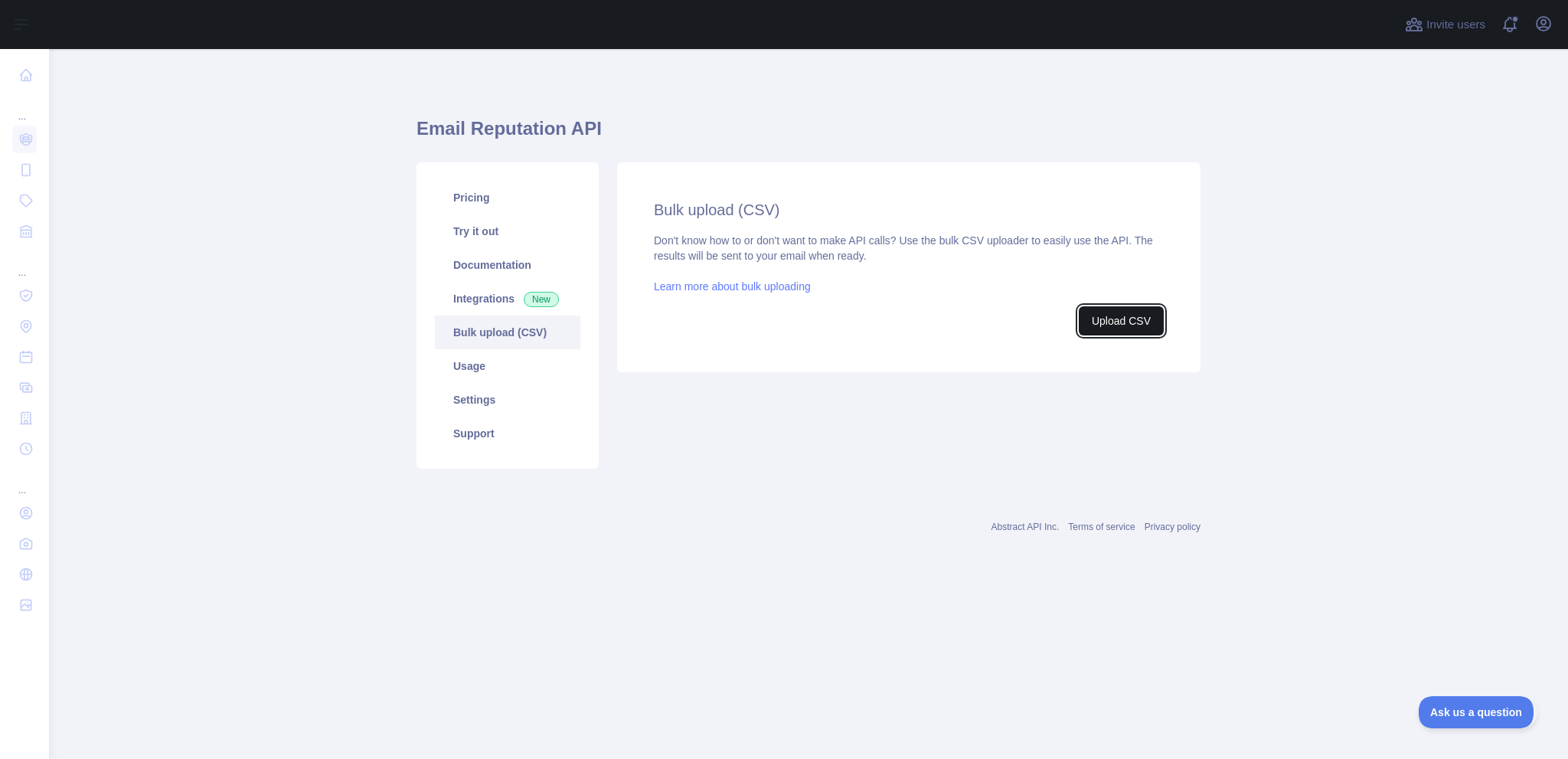
click at [1111, 335] on button "Upload CSV" at bounding box center [1121, 320] width 85 height 29
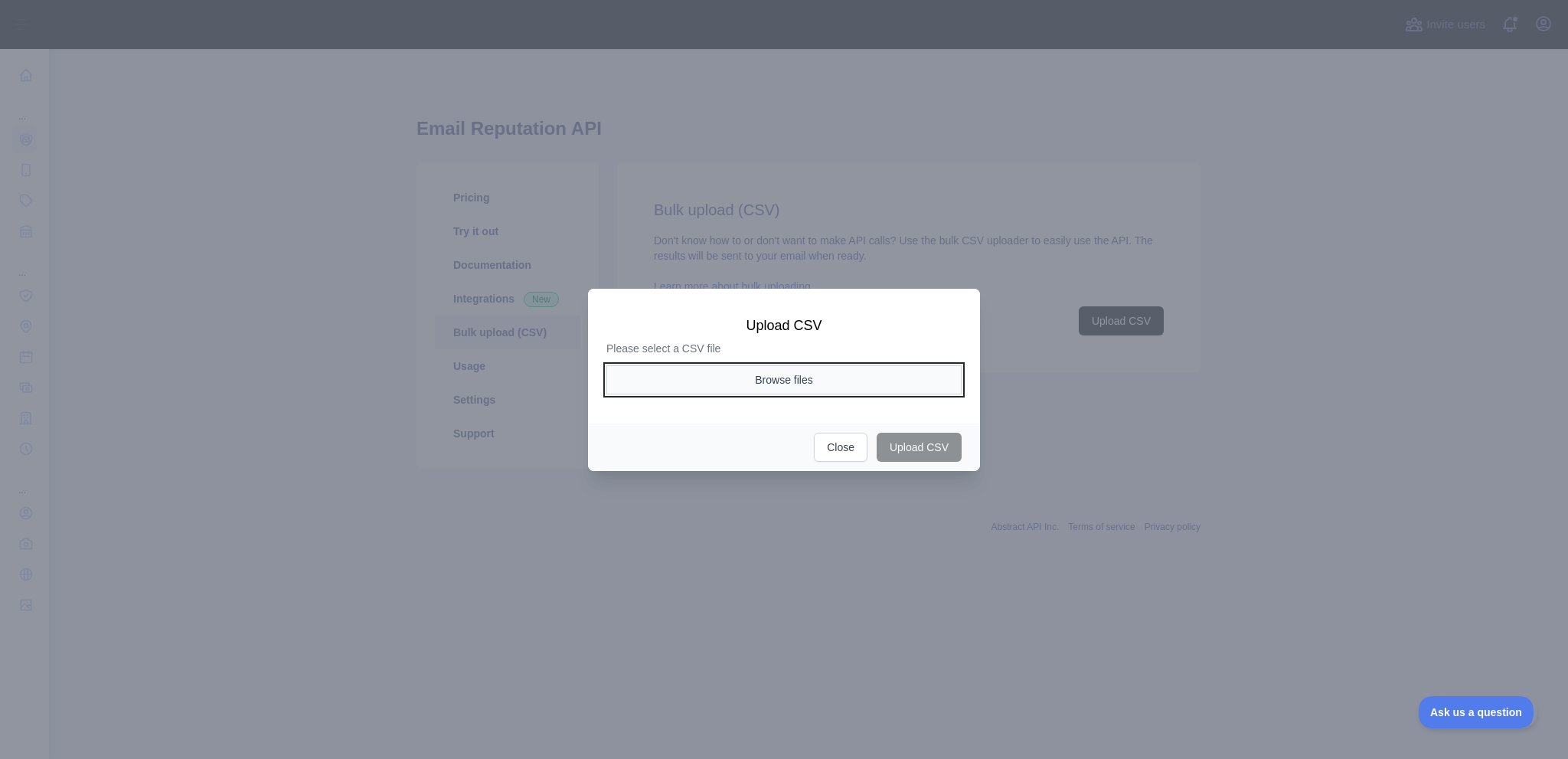
click at [807, 381] on button "Browse files" at bounding box center [784, 380] width 355 height 29
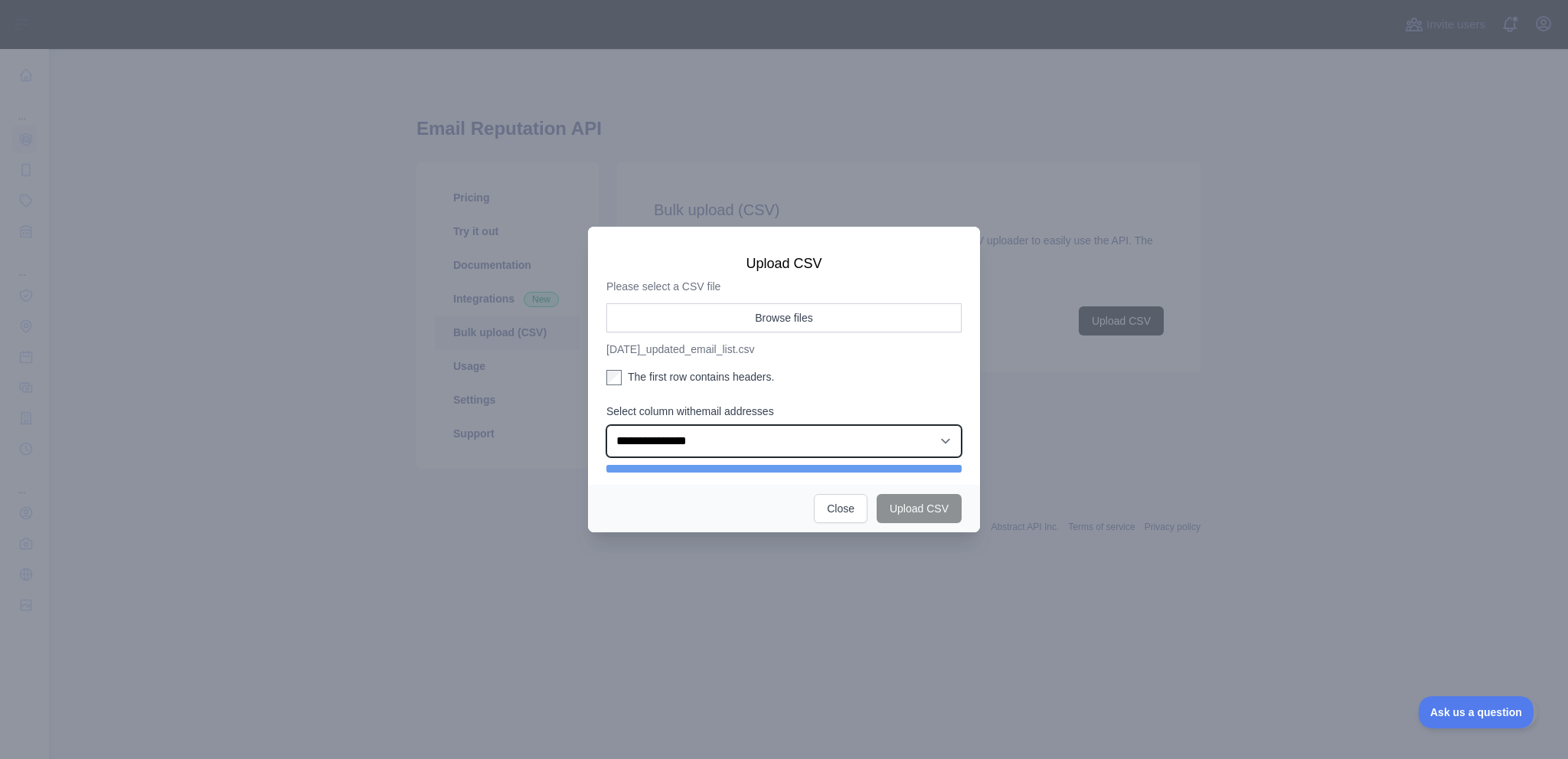
click at [767, 456] on select "**********" at bounding box center [784, 441] width 355 height 33
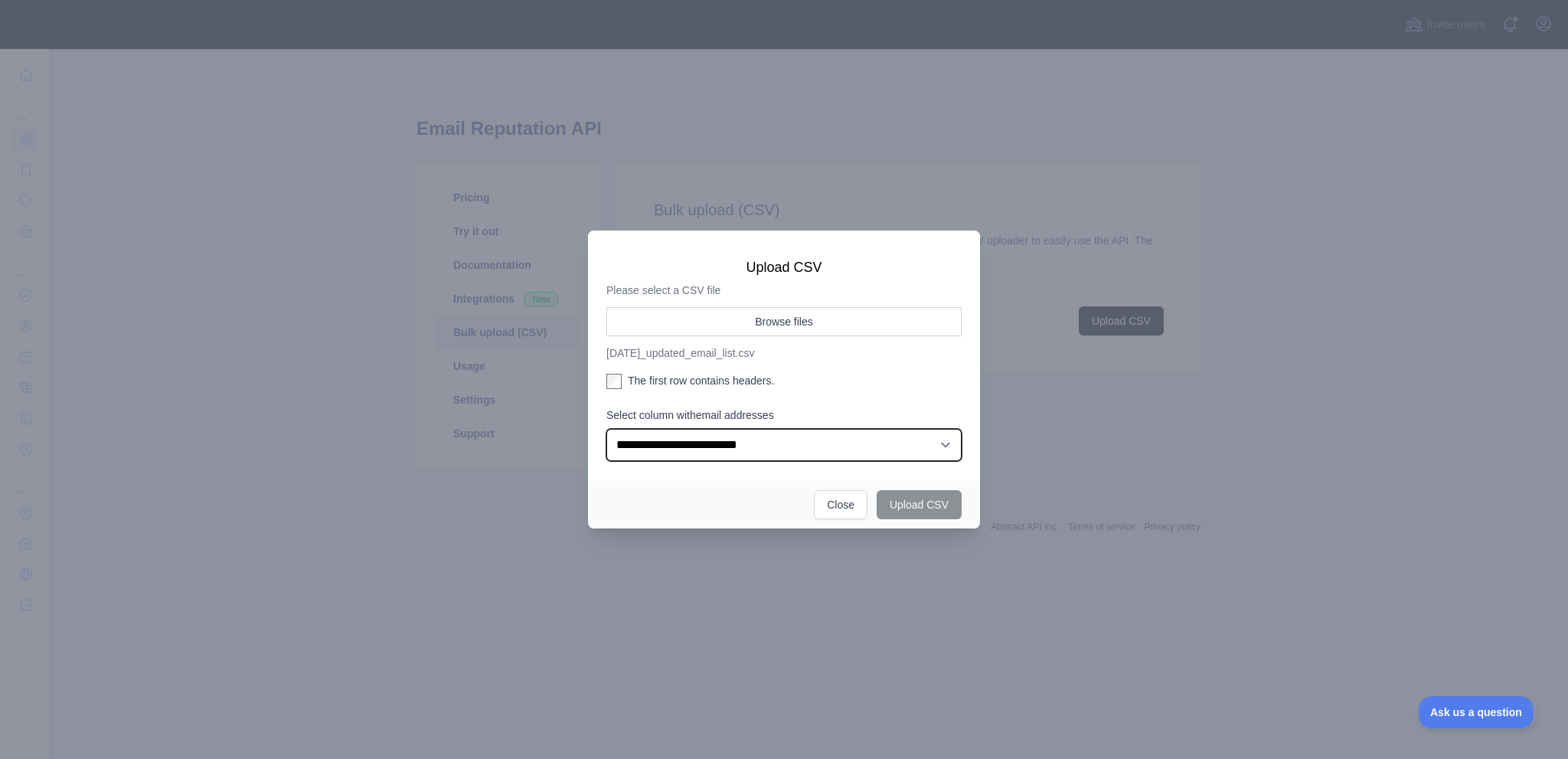
click at [606, 441] on select "**********" at bounding box center [784, 445] width 355 height 33
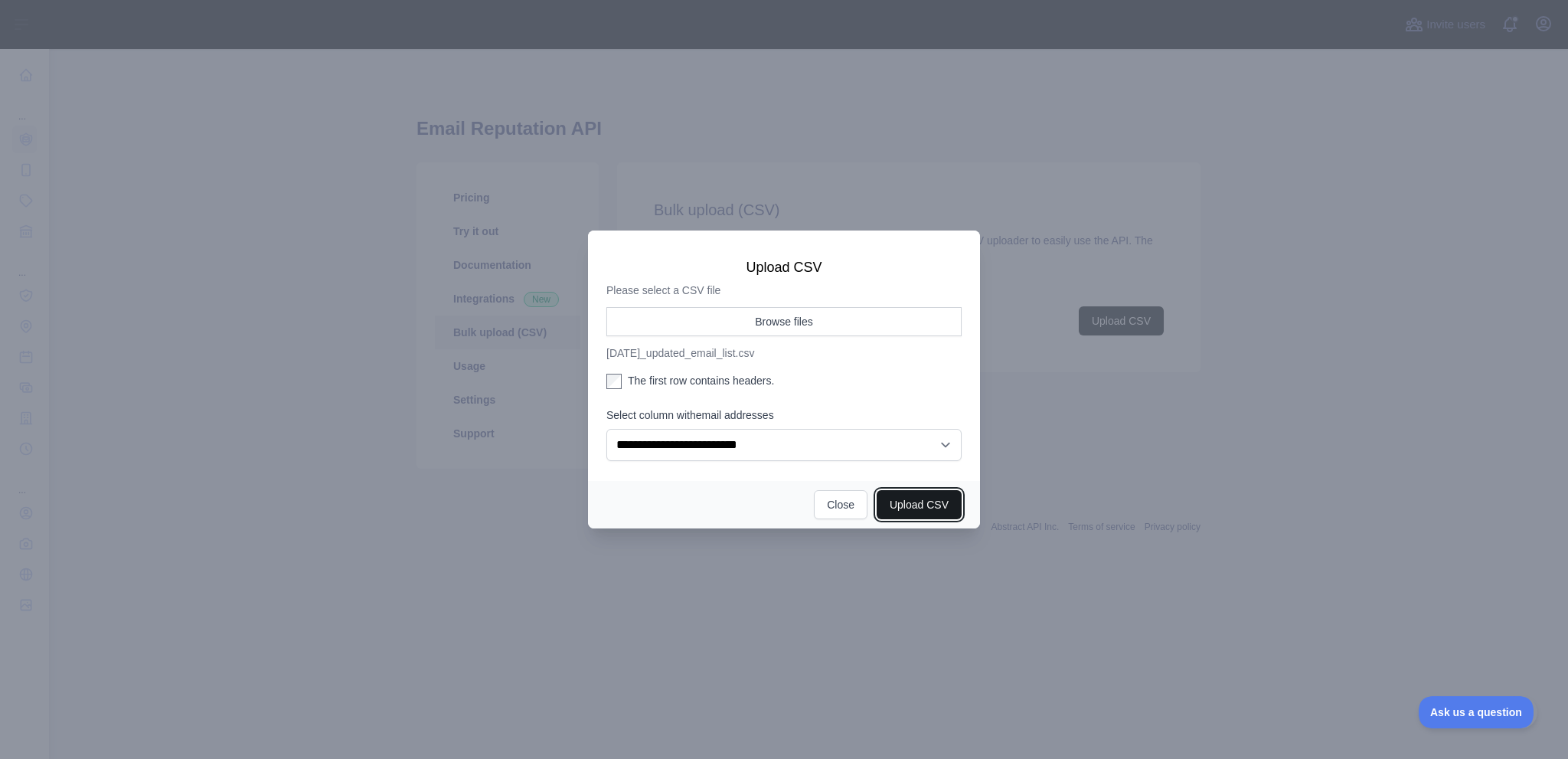
click at [946, 519] on button "Upload CSV" at bounding box center [918, 505] width 85 height 29
select select "**"
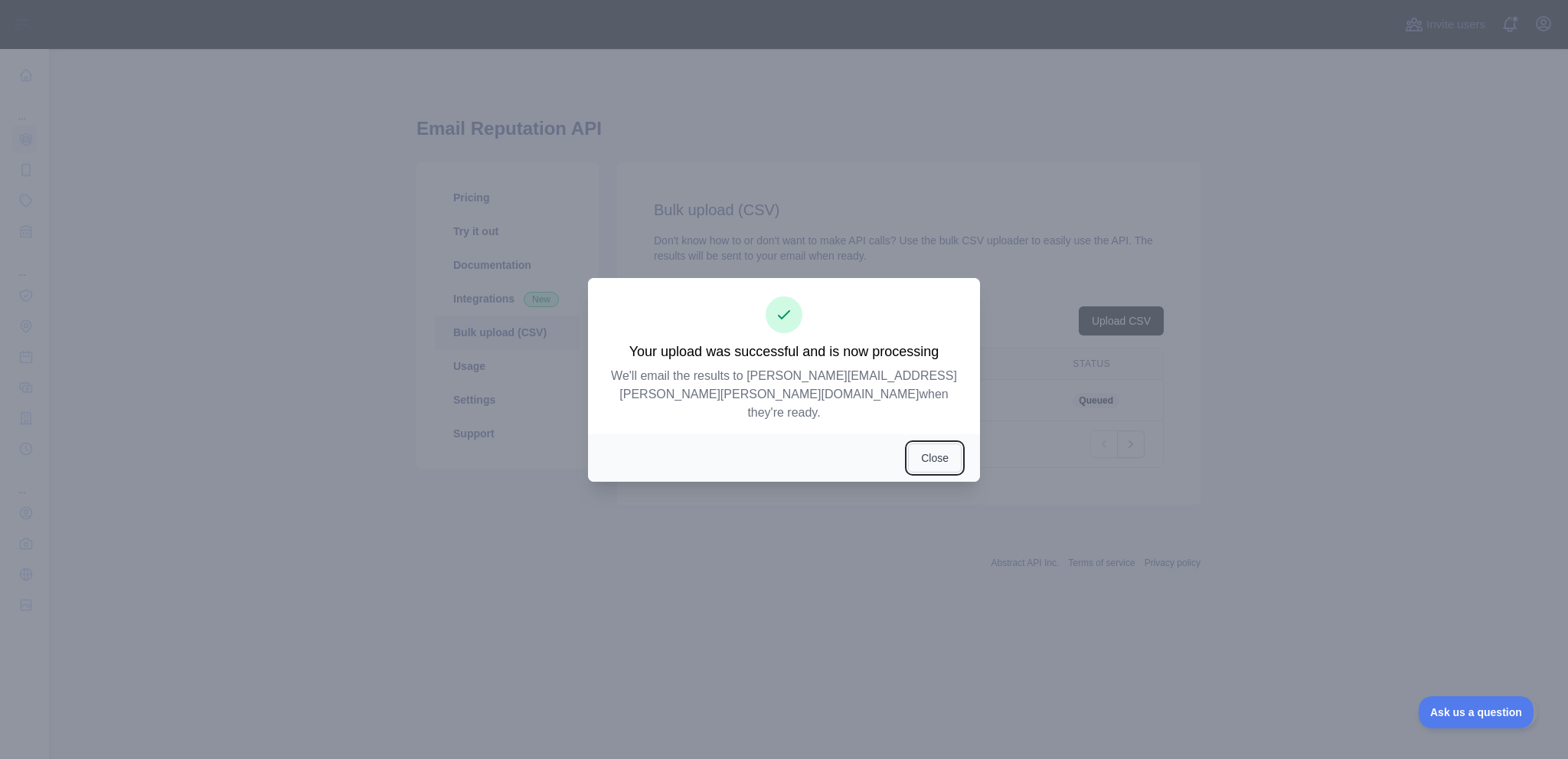
click at [962, 472] on button "Close" at bounding box center [935, 458] width 54 height 29
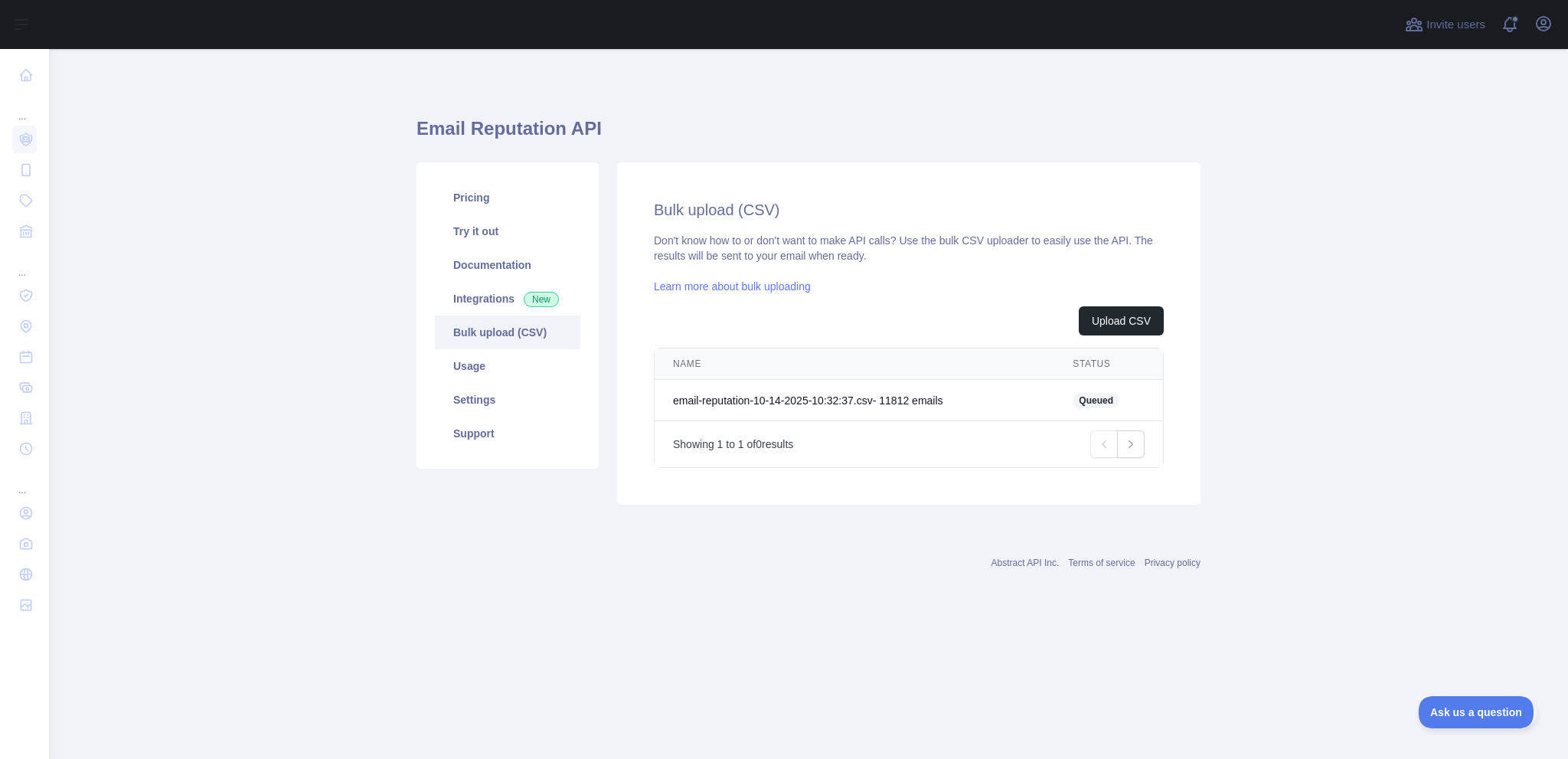
click at [823, 421] on td "email-reputation-10-14-2025-10:32:37.csv - 11812 email s" at bounding box center [854, 400] width 399 height 41
click at [517, 349] on link "Bulk upload (CSV)" at bounding box center [508, 332] width 146 height 34
click at [1123, 452] on icon "Pagination" at bounding box center [1130, 444] width 15 height 15
click at [1096, 452] on icon "Pagination" at bounding box center [1104, 444] width 15 height 15
click at [484, 383] on link "Usage" at bounding box center [508, 366] width 146 height 34
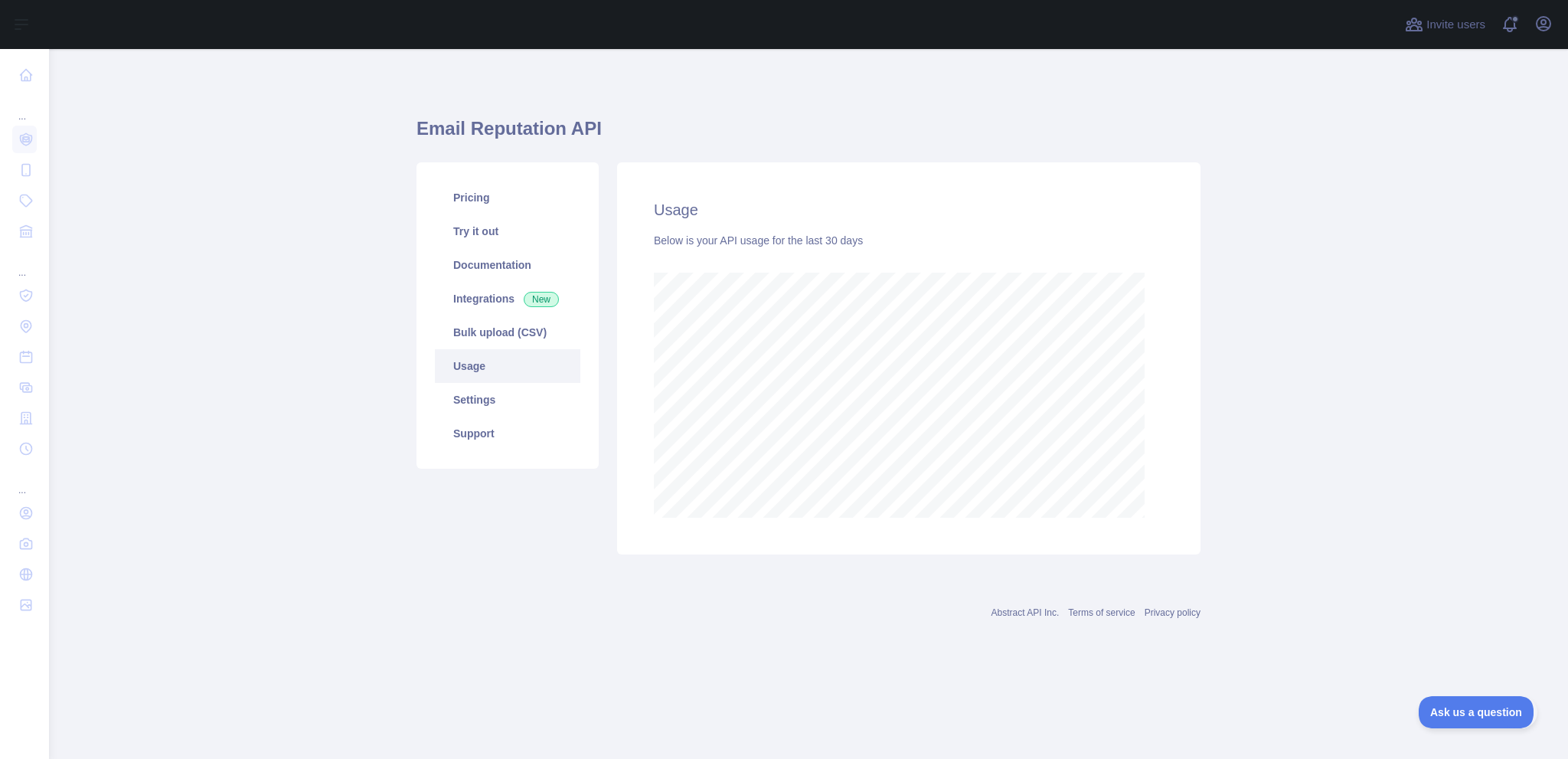
scroll to position [698, 1494]
click at [535, 416] on link "Settings" at bounding box center [508, 399] width 146 height 34
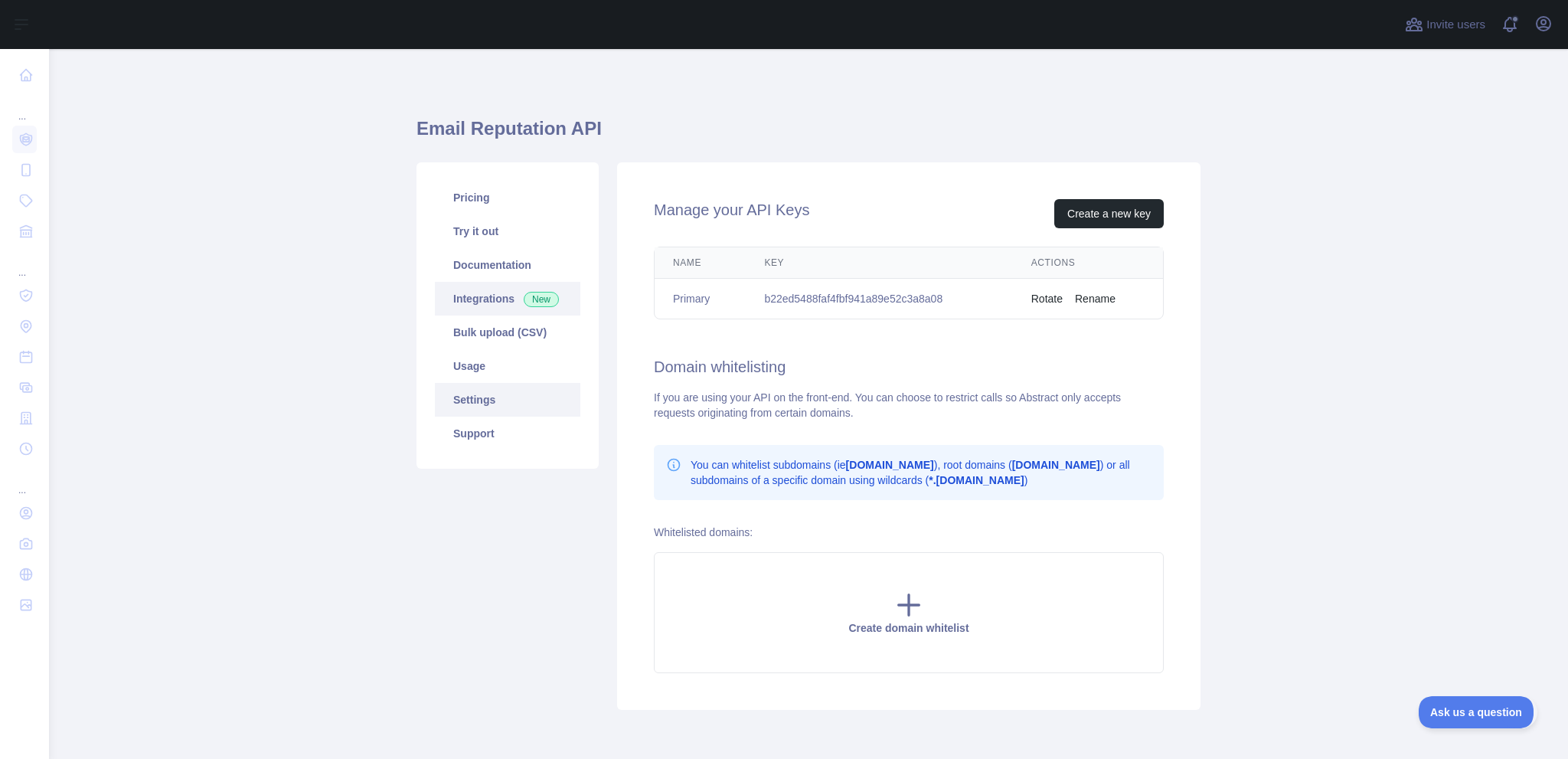
click at [535, 316] on link "Integrations New" at bounding box center [508, 298] width 146 height 34
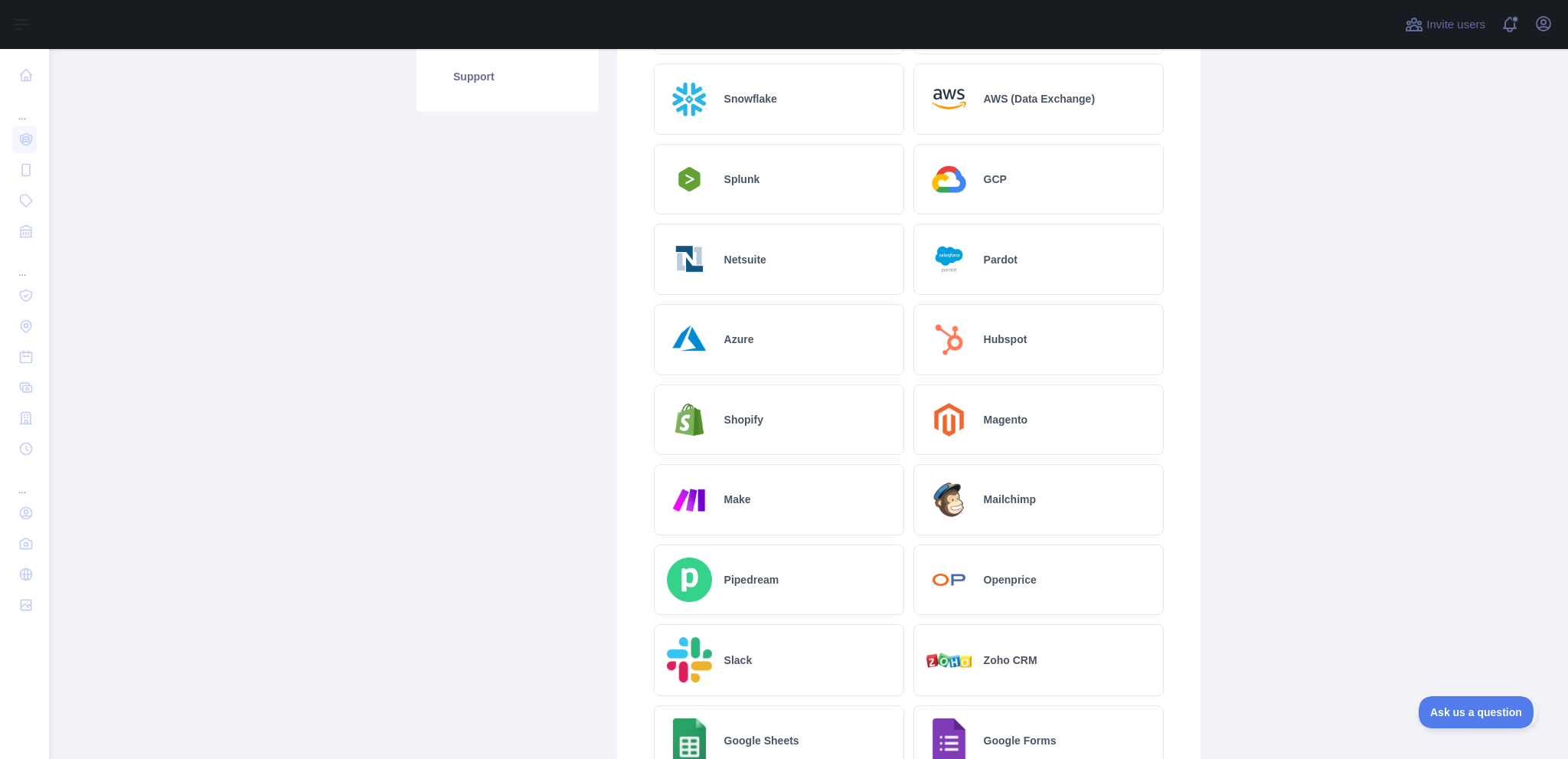
scroll to position [102, 0]
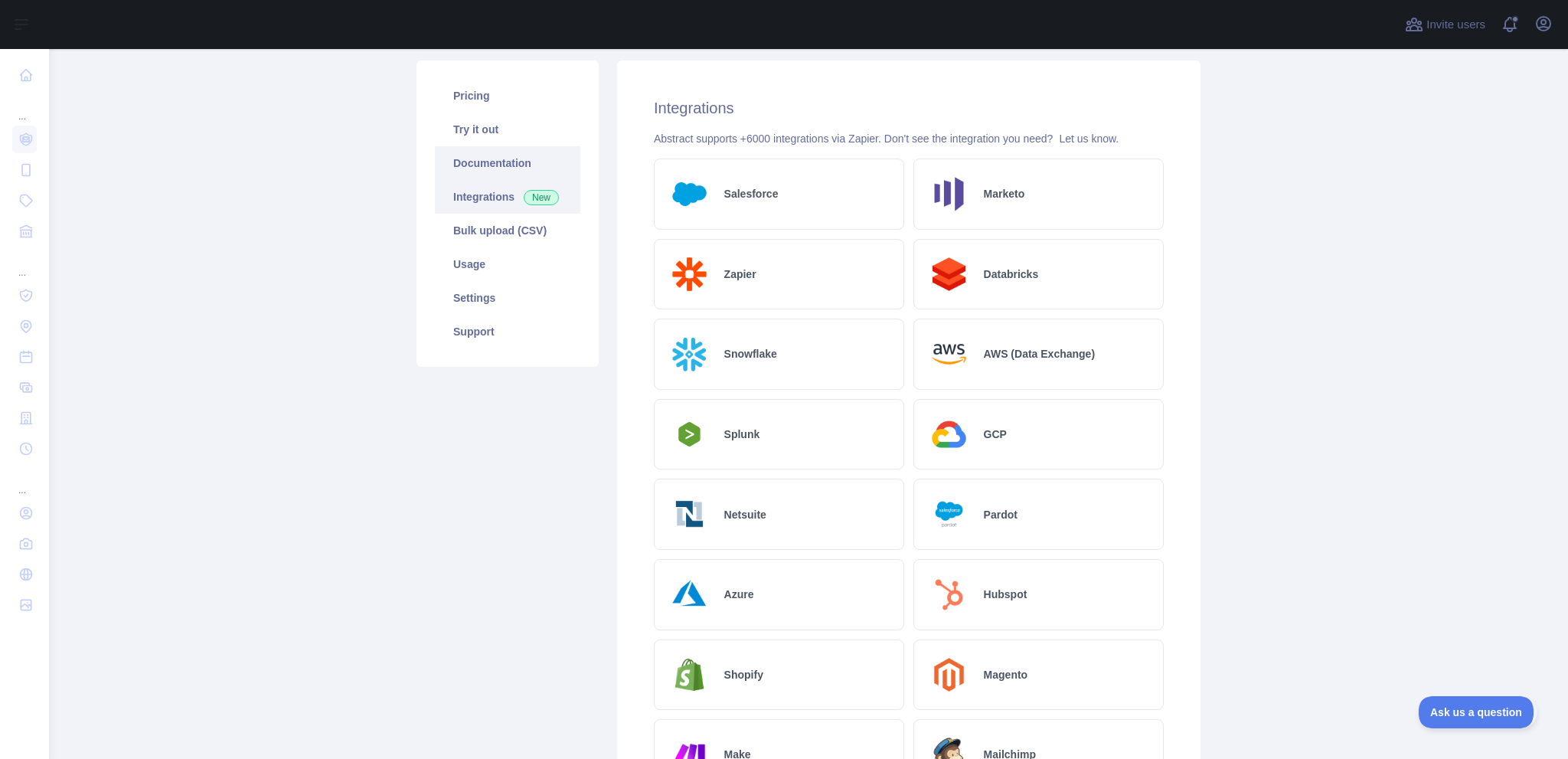
click at [518, 179] on link "Documentation" at bounding box center [508, 162] width 146 height 34
click at [509, 112] on link "Pricing" at bounding box center [508, 95] width 146 height 34
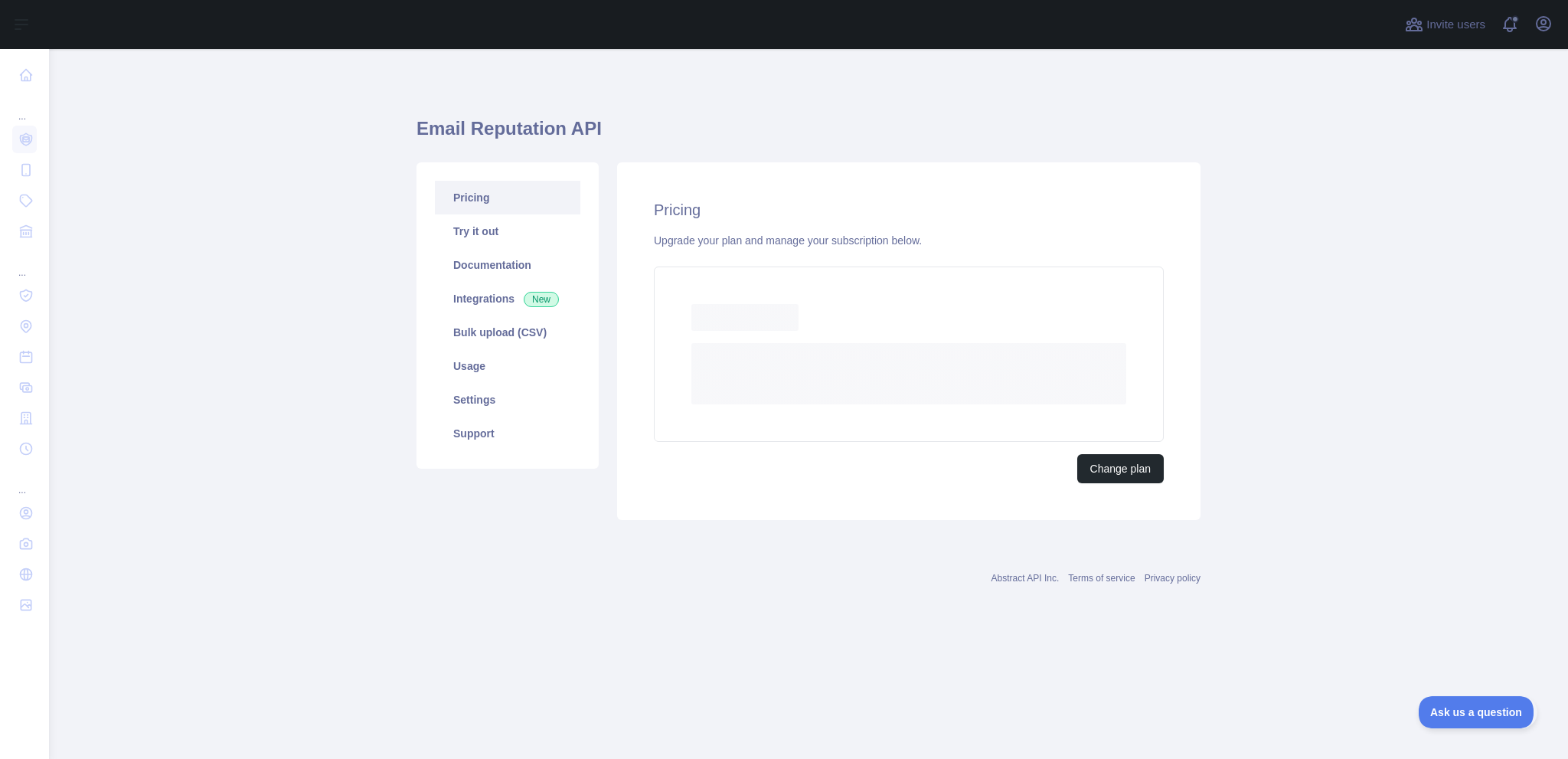
scroll to position [21, 0]
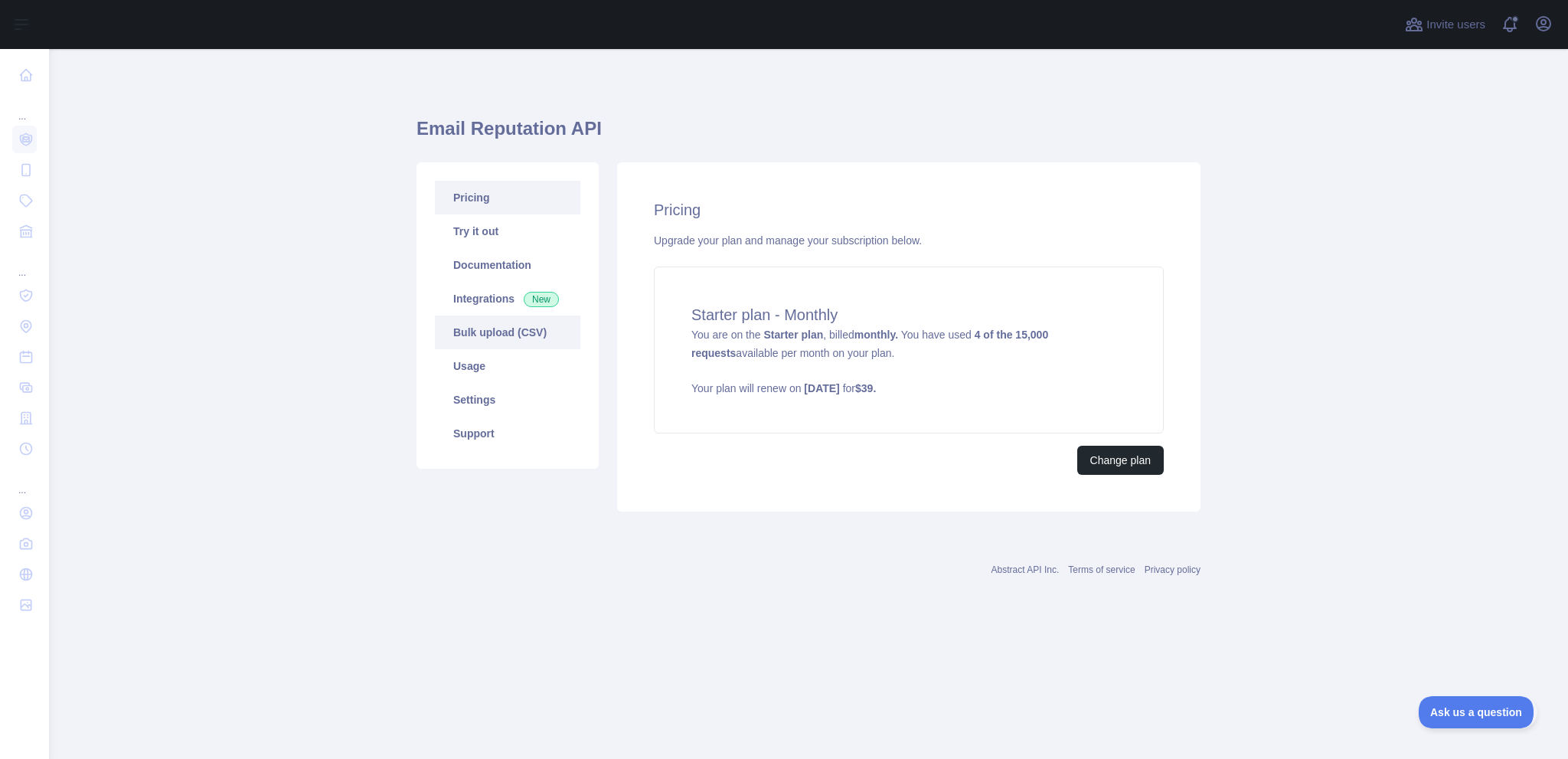
click at [502, 349] on link "Bulk upload (CSV)" at bounding box center [508, 332] width 146 height 34
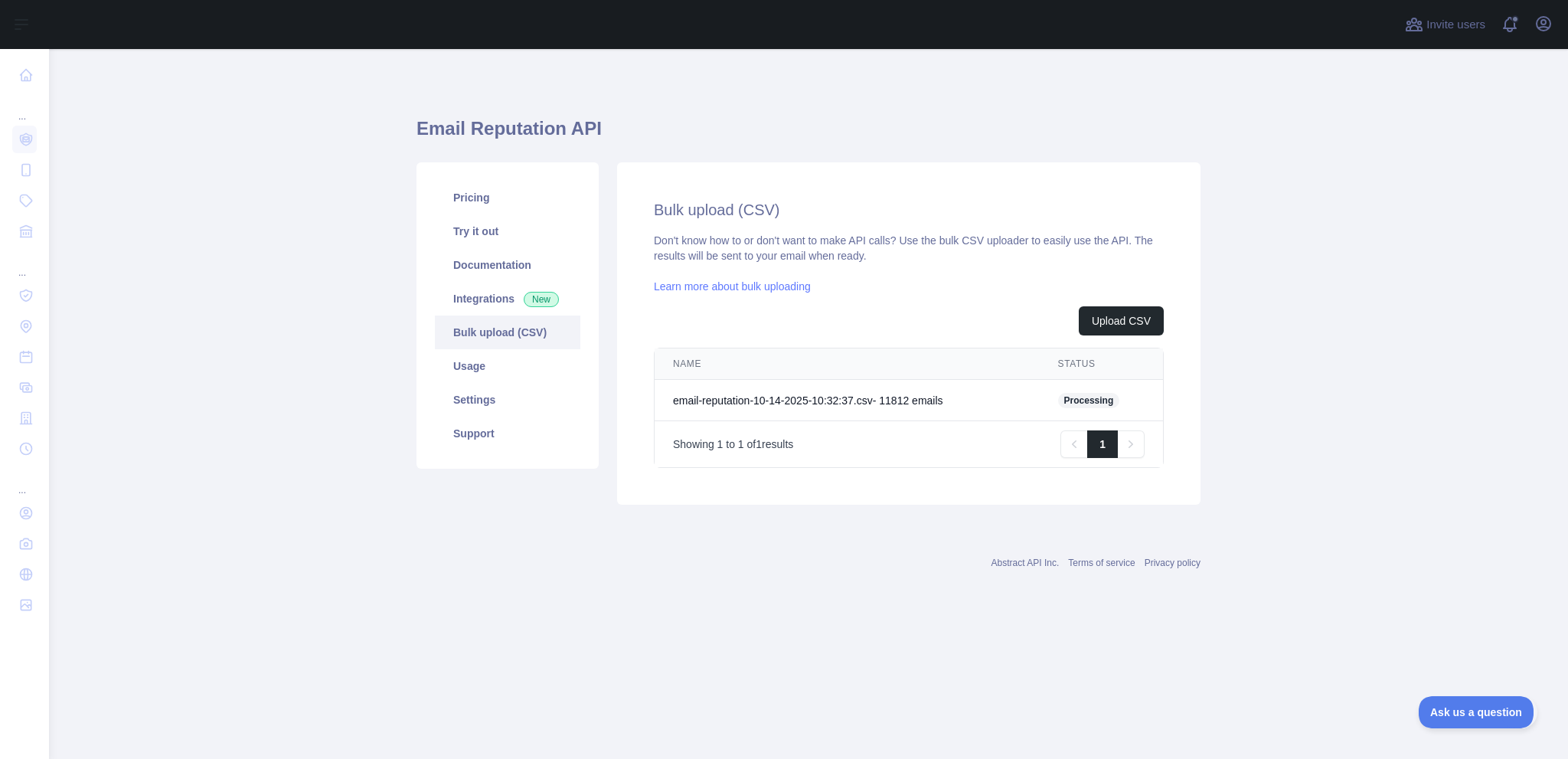
scroll to position [11, 0]
click at [1124, 421] on td "Processing" at bounding box center [1101, 400] width 123 height 41
click at [900, 421] on td "email-reputation-10-14-2025-10:32:37.csv - 11812 email s" at bounding box center [846, 400] width 385 height 41
click at [539, 383] on link "Usage" at bounding box center [508, 366] width 146 height 34
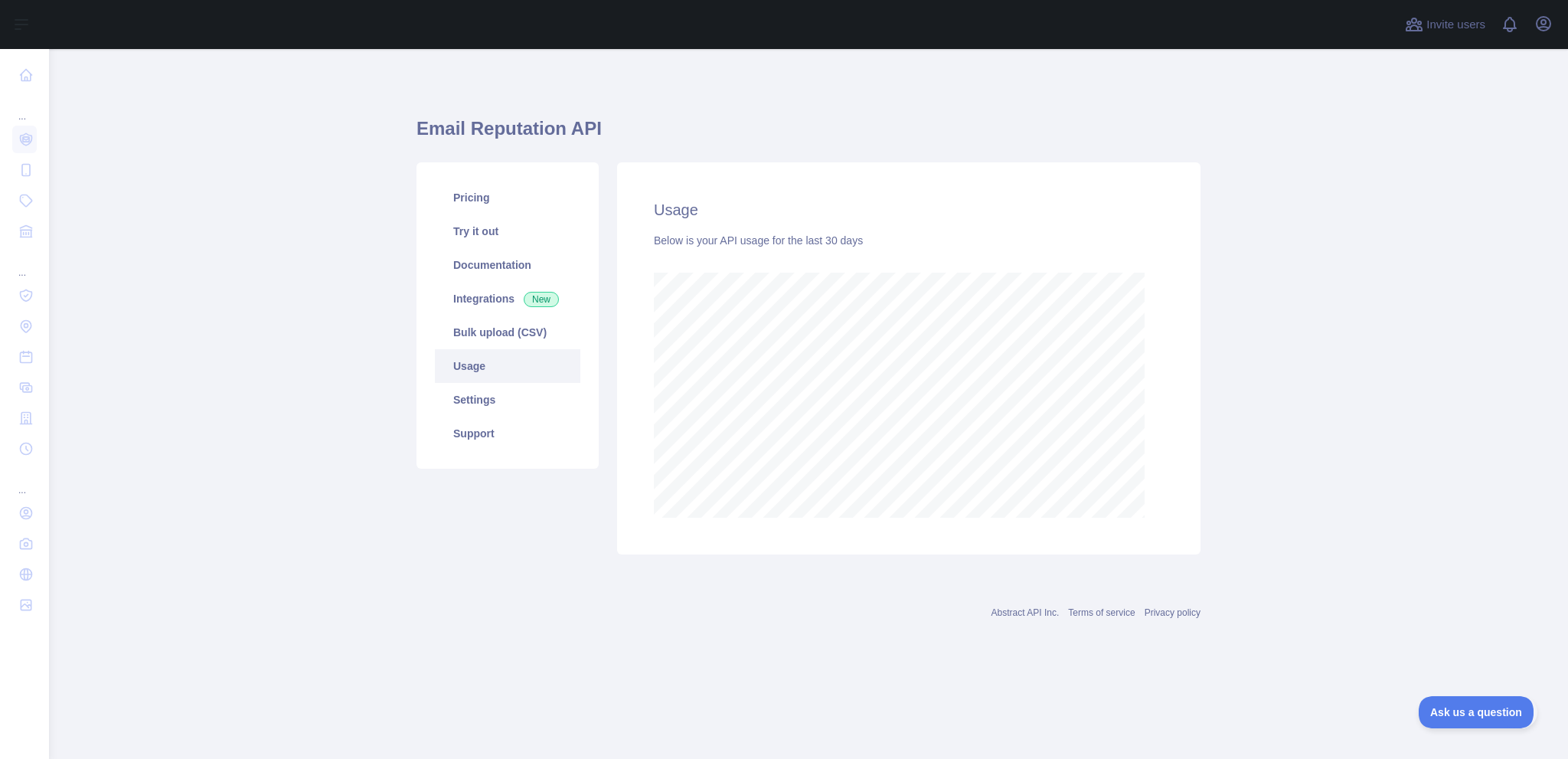
scroll to position [698, 1494]
click at [528, 349] on link "Bulk upload (CSV)" at bounding box center [508, 332] width 146 height 34
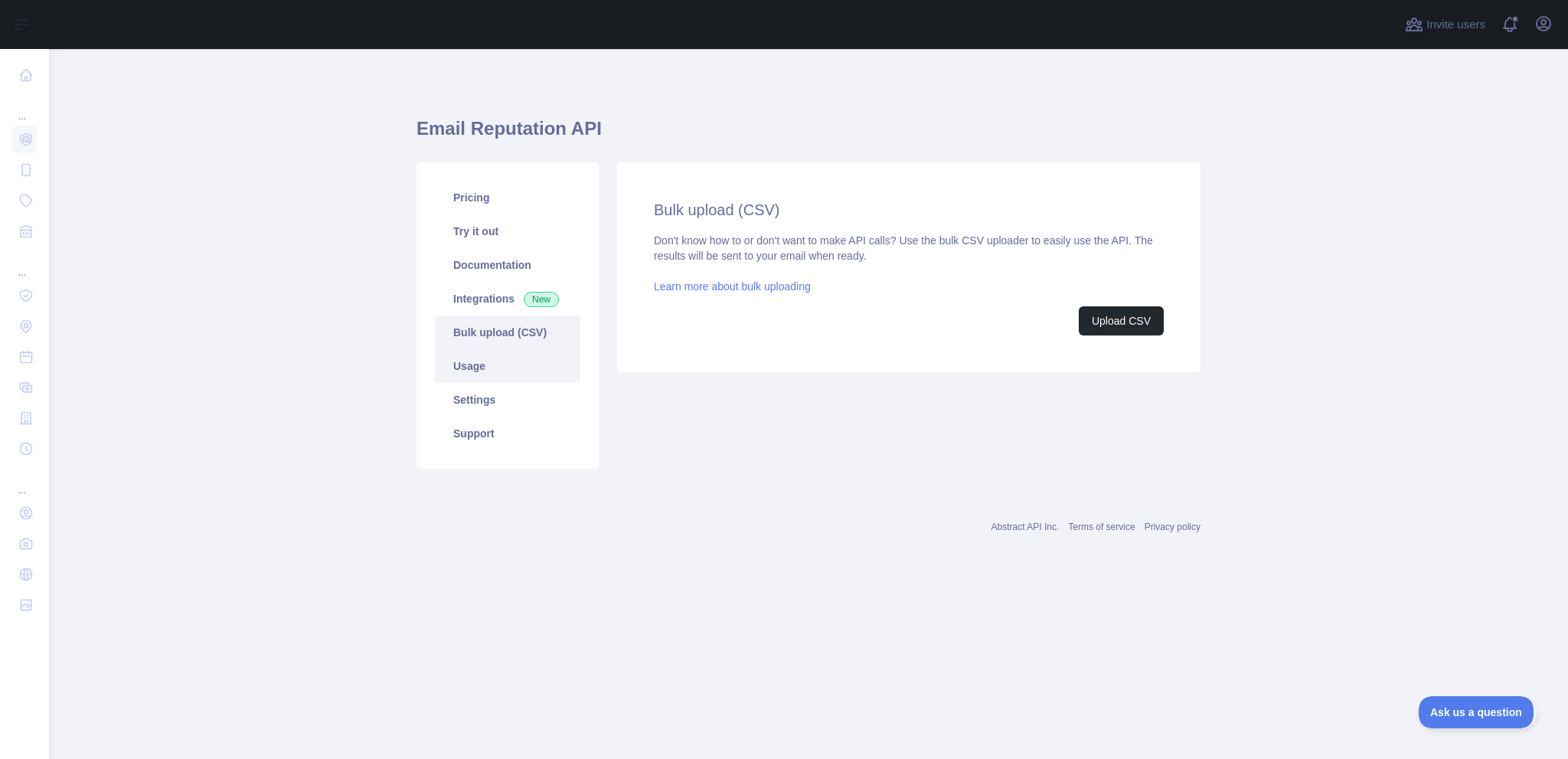
click at [535, 383] on link "Usage" at bounding box center [508, 366] width 146 height 34
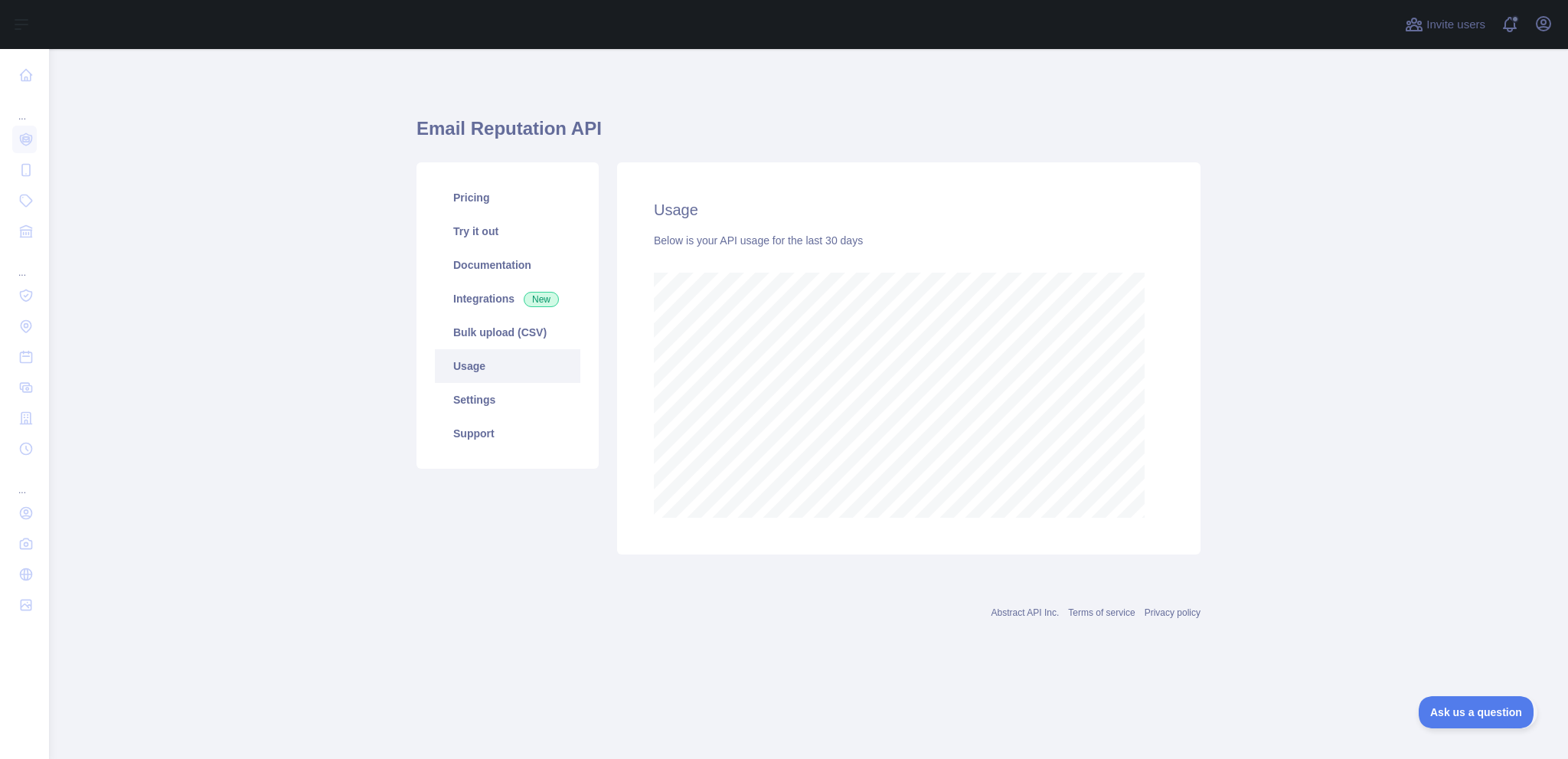
scroll to position [698, 1494]
click at [517, 349] on link "Bulk upload (CSV)" at bounding box center [508, 332] width 146 height 34
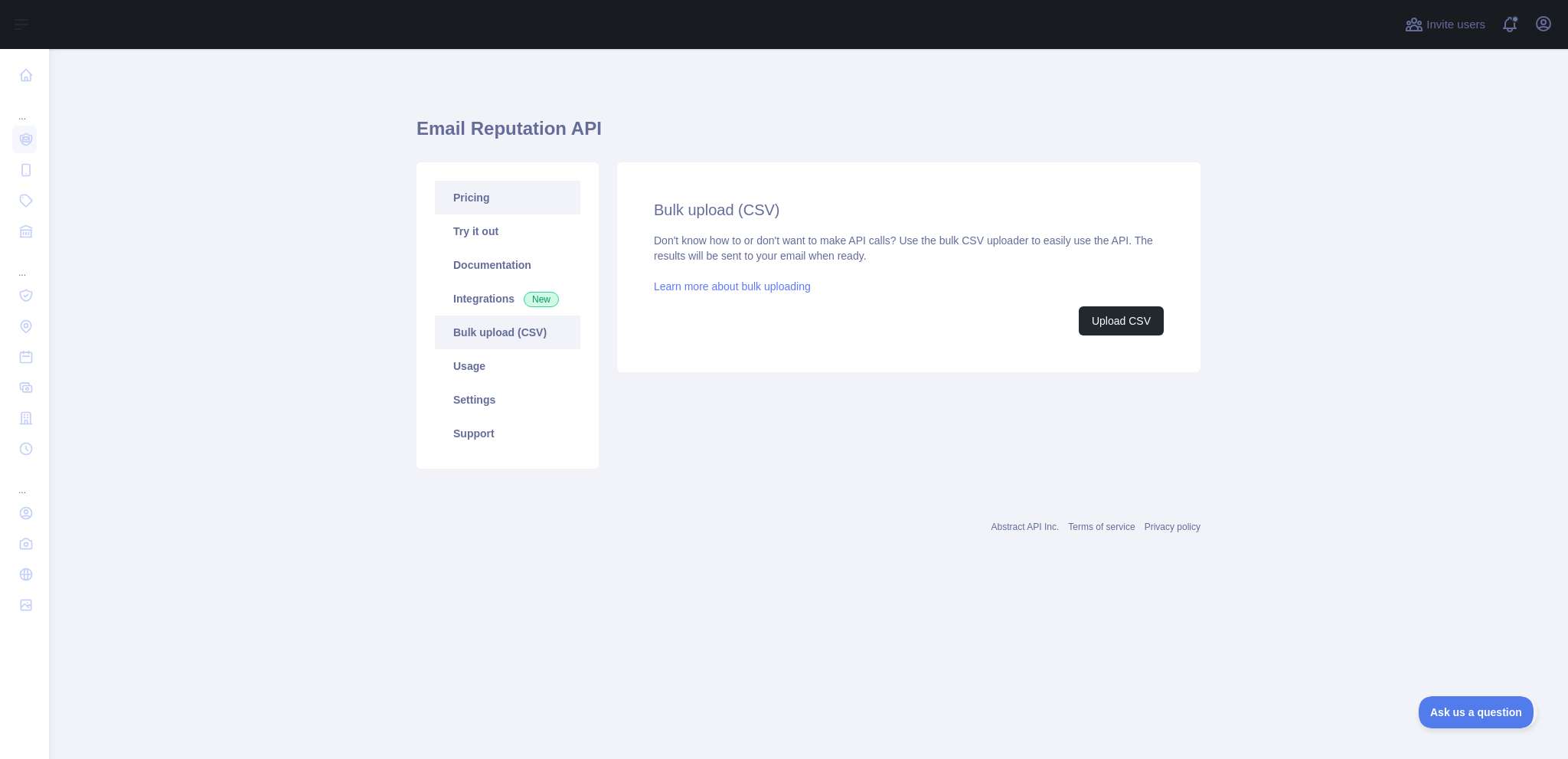
click at [495, 214] on link "Pricing" at bounding box center [508, 197] width 146 height 34
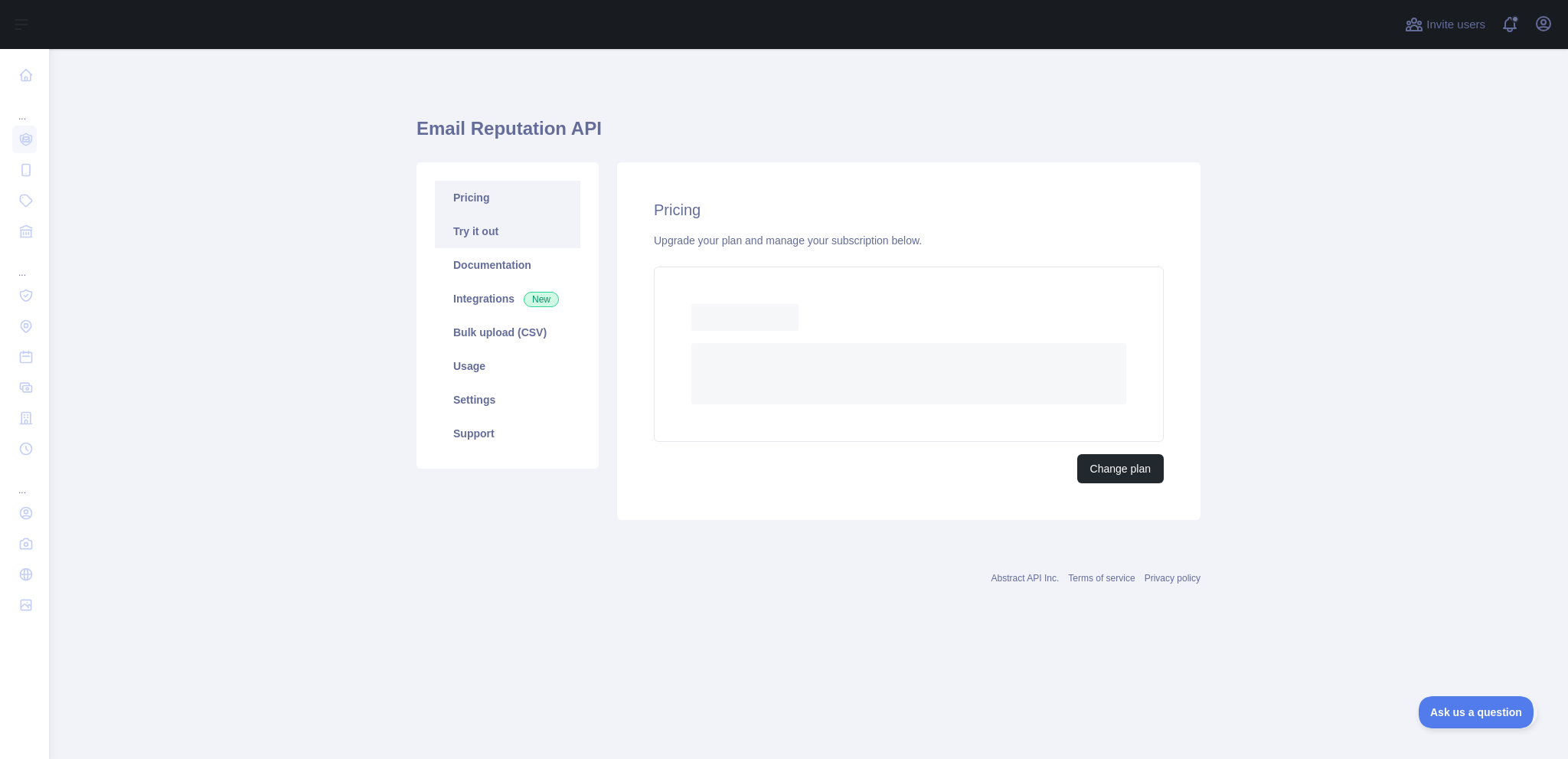
click at [547, 248] on link "Try it out" at bounding box center [508, 230] width 146 height 34
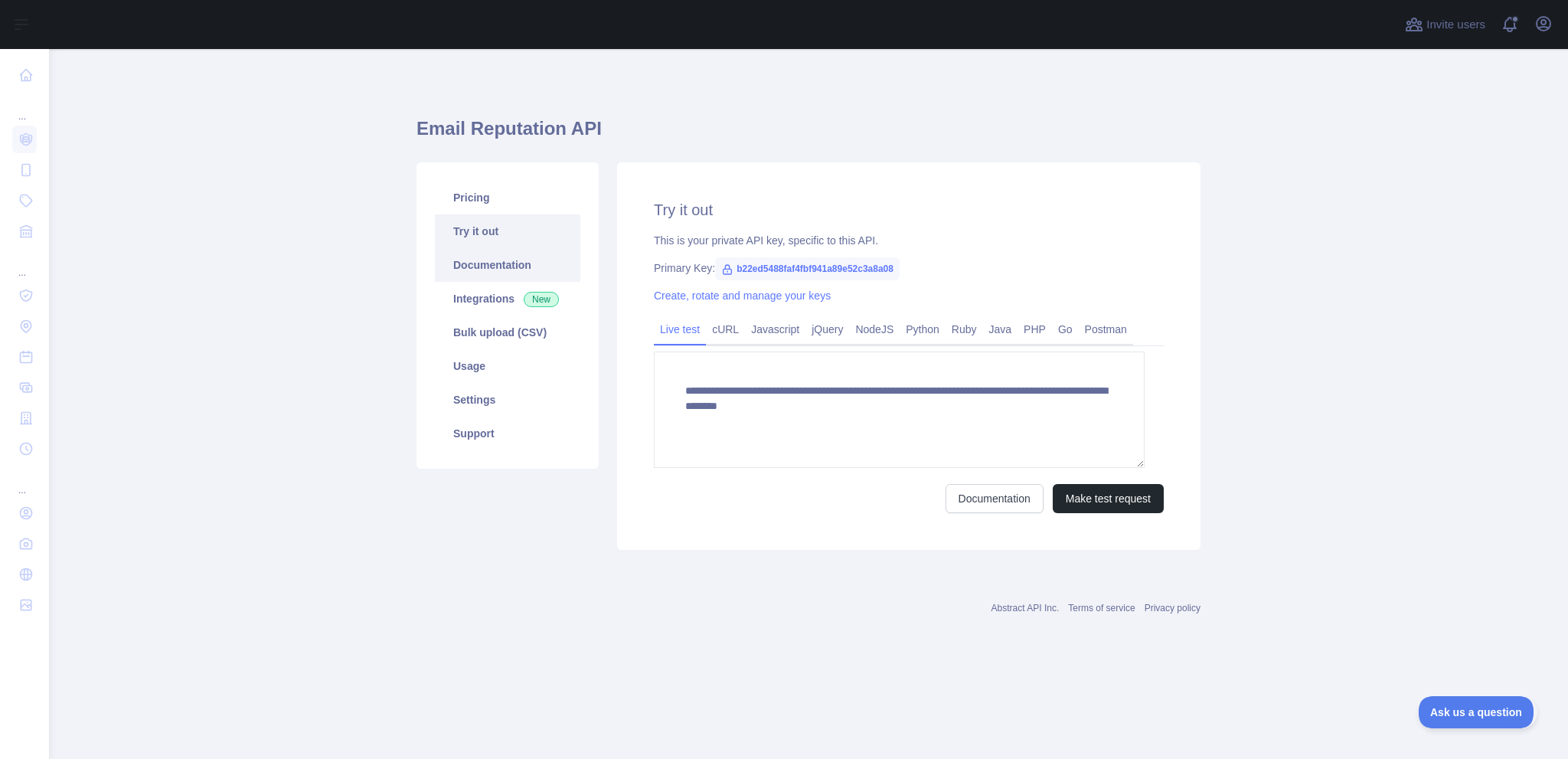
click at [560, 282] on link "Documentation" at bounding box center [508, 264] width 146 height 34
click at [1501, 33] on span at bounding box center [1516, 24] width 31 height 49
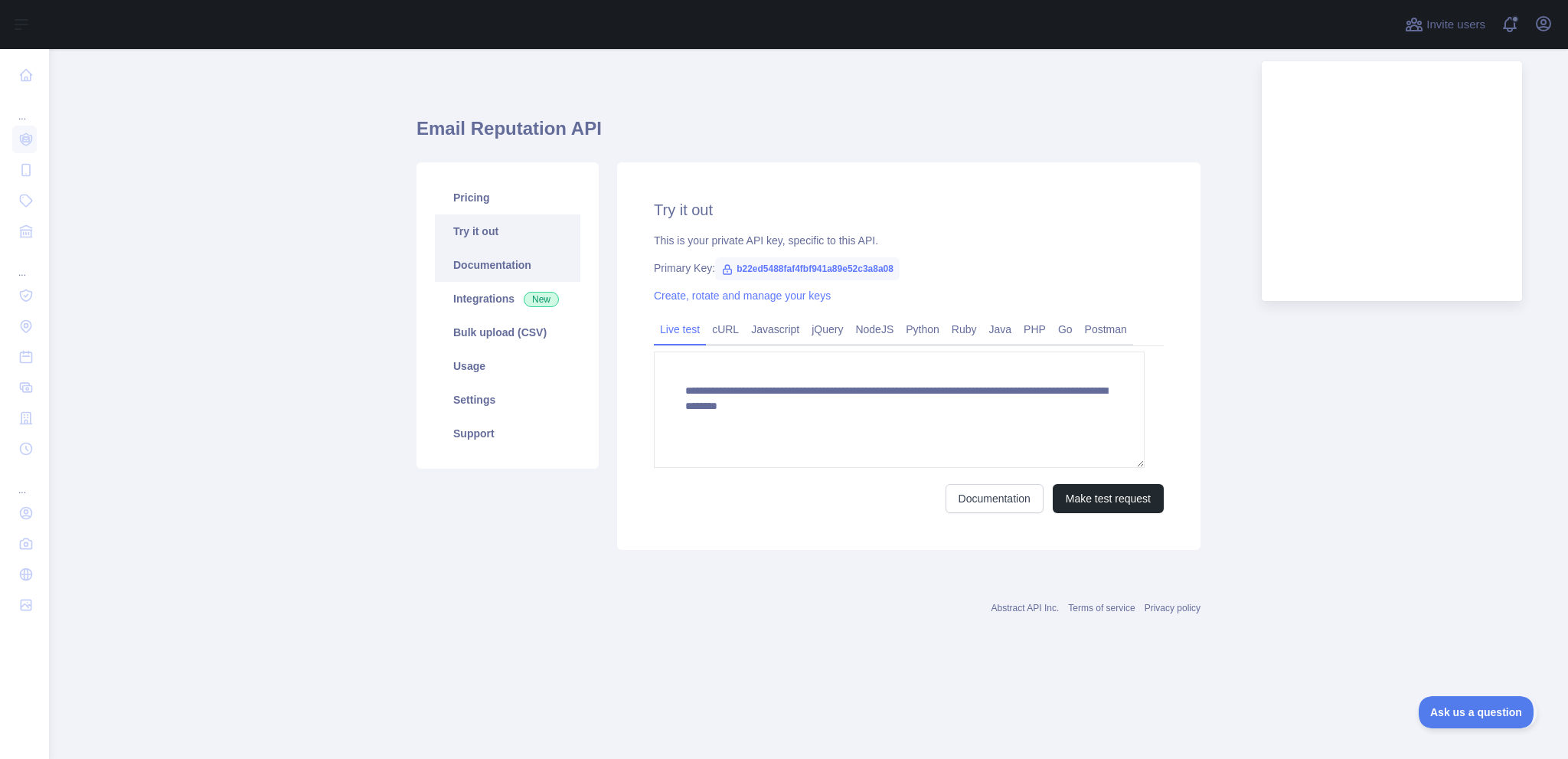
click at [521, 282] on link "Documentation" at bounding box center [508, 264] width 146 height 34
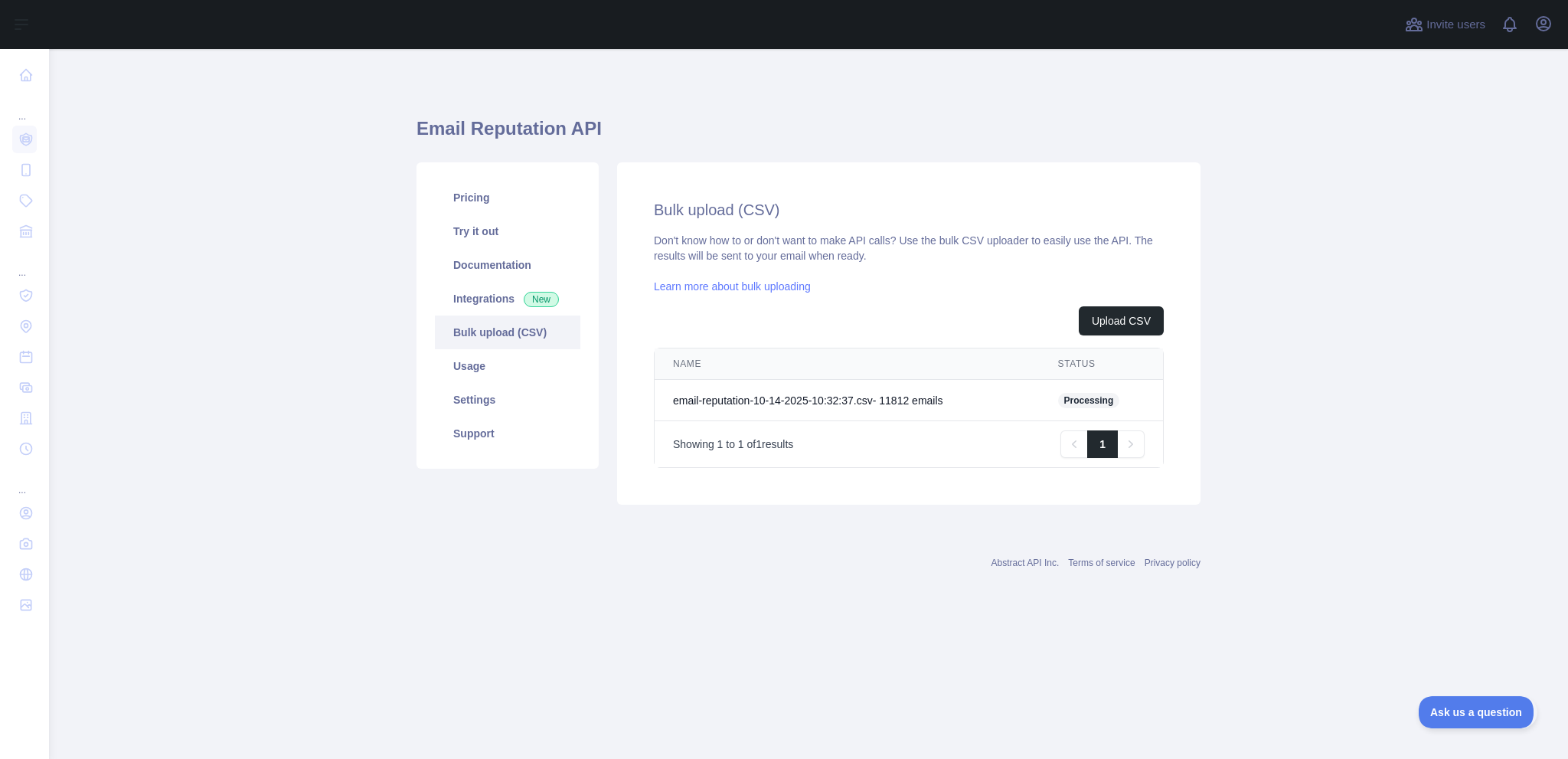
click at [971, 421] on td "email-reputation-10-14-2025-10:32:37.csv - 11812 email s" at bounding box center [846, 400] width 385 height 41
click at [972, 421] on td "email-reputation-10-14-2025-10:32:37.csv - 11812 email s" at bounding box center [846, 400] width 385 height 41
click at [1096, 408] on span "Processing" at bounding box center [1088, 400] width 62 height 15
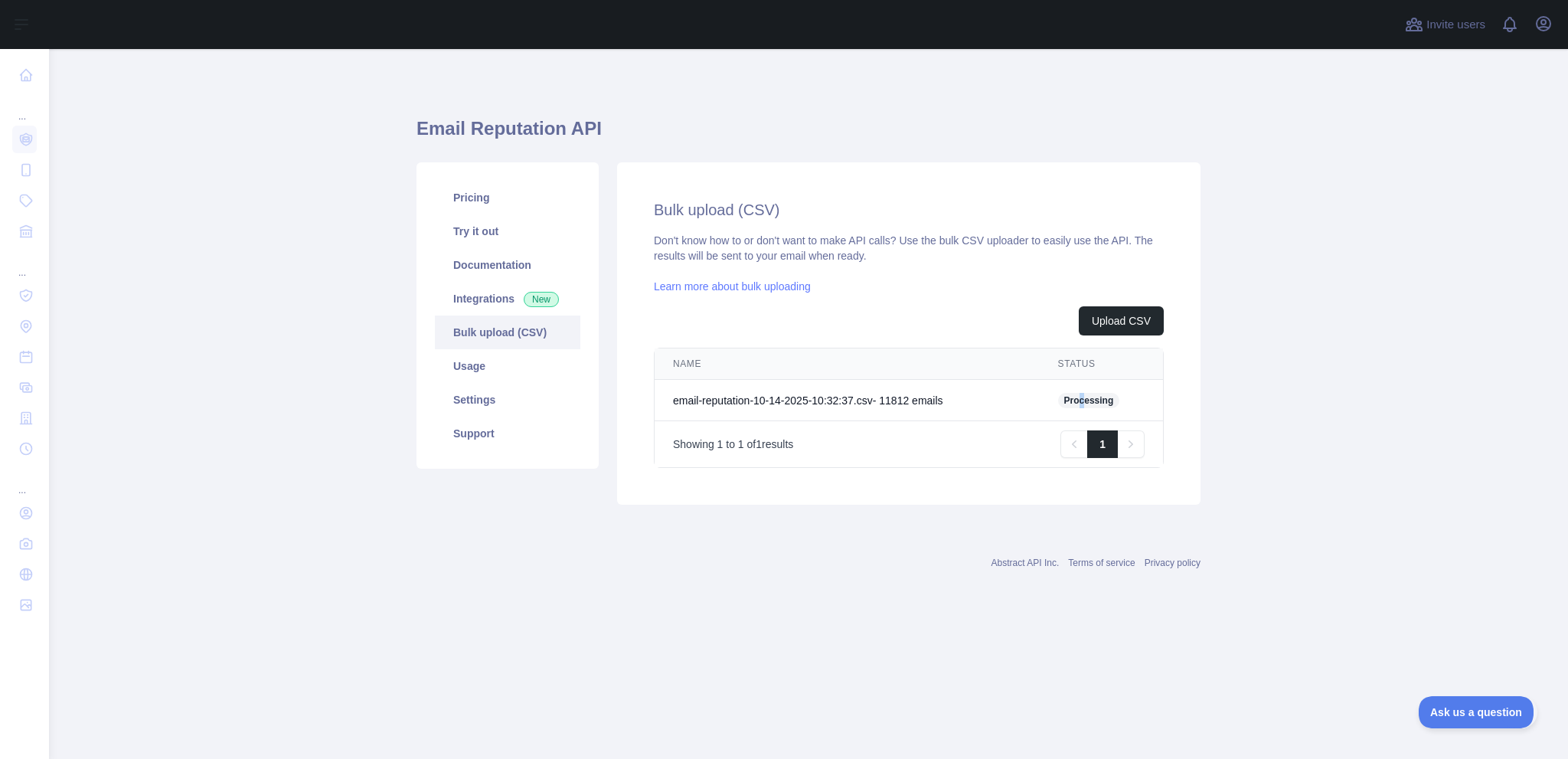
click at [1100, 408] on span "Processing" at bounding box center [1088, 400] width 62 height 15
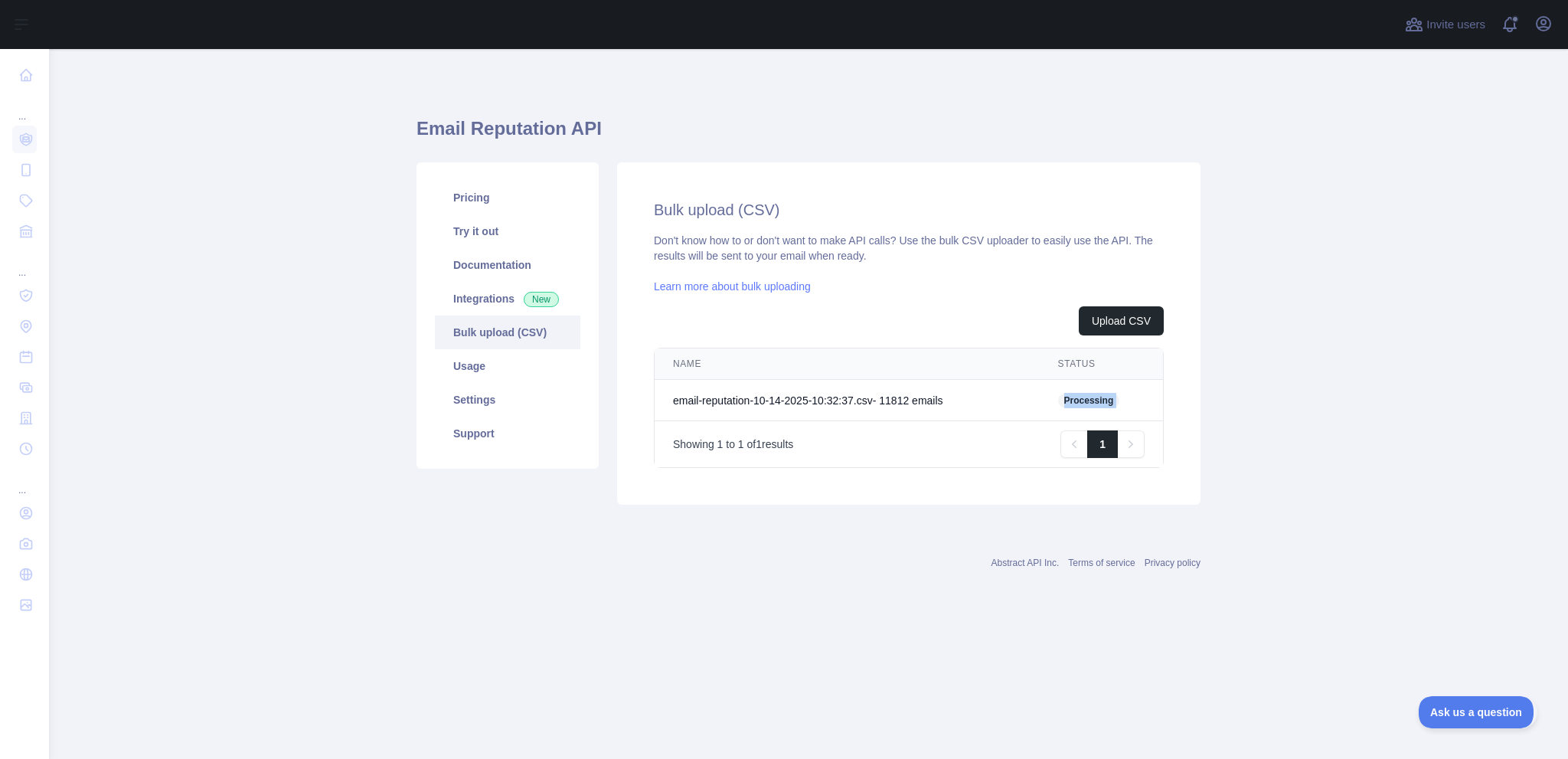
click at [1100, 408] on span "Processing" at bounding box center [1088, 400] width 62 height 15
click at [964, 421] on td "email-reputation-10-14-2025-10:32:37.csv - 11812 email s" at bounding box center [846, 400] width 385 height 41
click at [872, 421] on td "email-reputation-10-14-2025-10:32:37.csv - 11812 email s" at bounding box center [846, 400] width 385 height 41
click at [871, 421] on td "email-reputation-10-14-2025-10:32:37.csv - 11812 email s" at bounding box center [846, 400] width 385 height 41
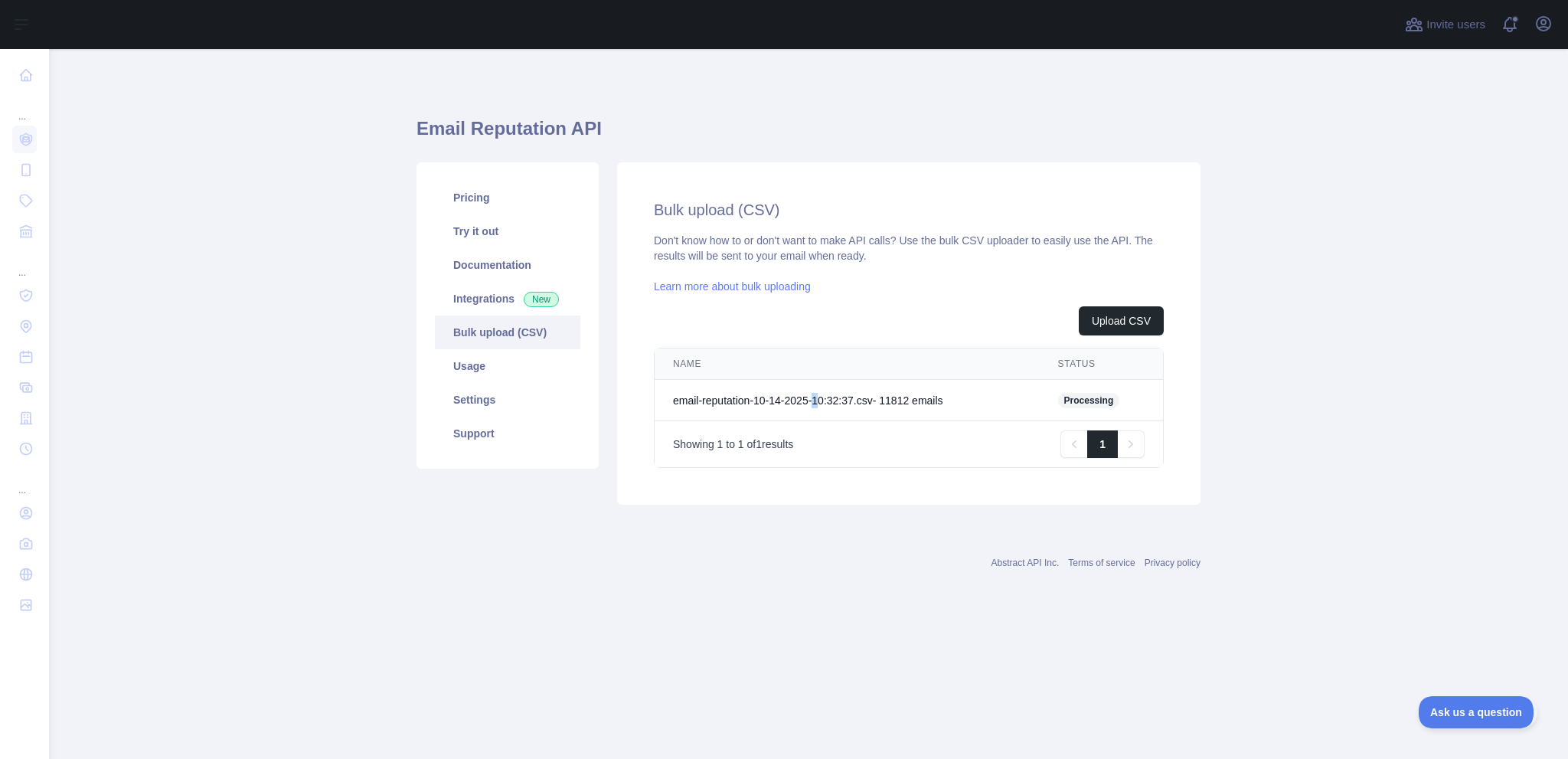
click at [870, 421] on td "email-reputation-10-14-2025-10:32:37.csv - 11812 email s" at bounding box center [846, 400] width 385 height 41
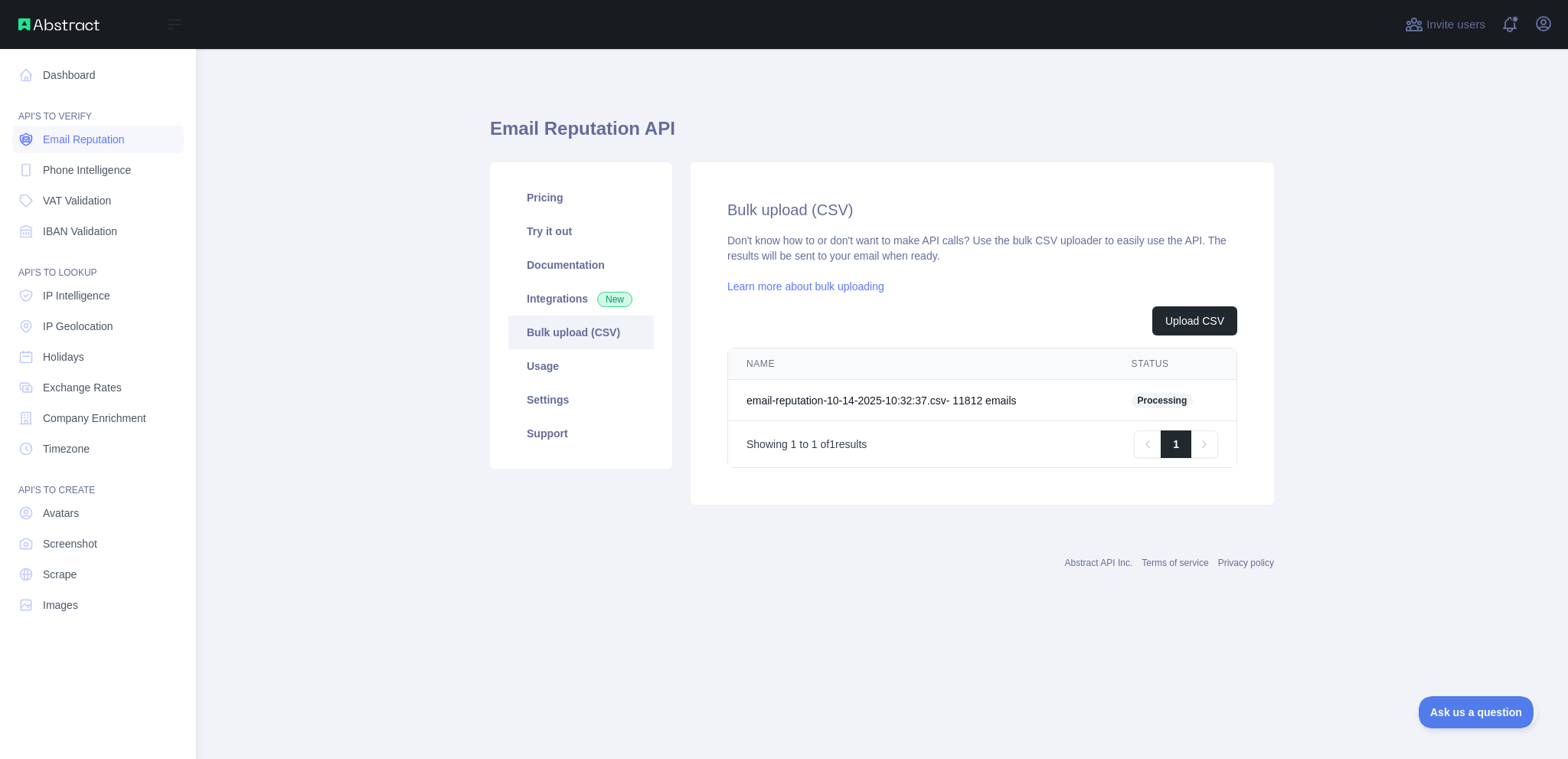
click at [125, 147] on span "Email Reputation" at bounding box center [83, 139] width 82 height 15
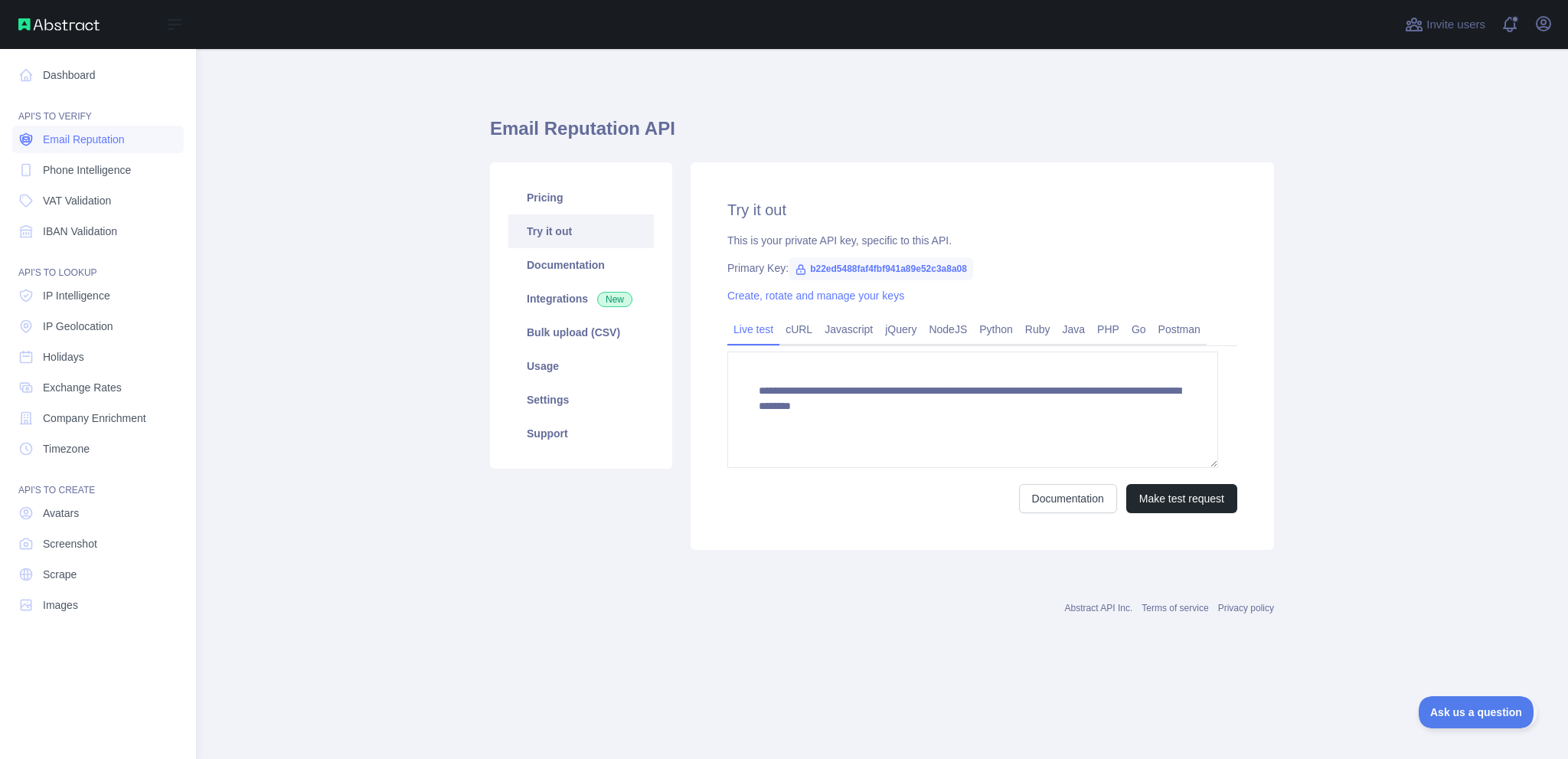
click at [104, 147] on span "Email Reputation" at bounding box center [83, 139] width 82 height 15
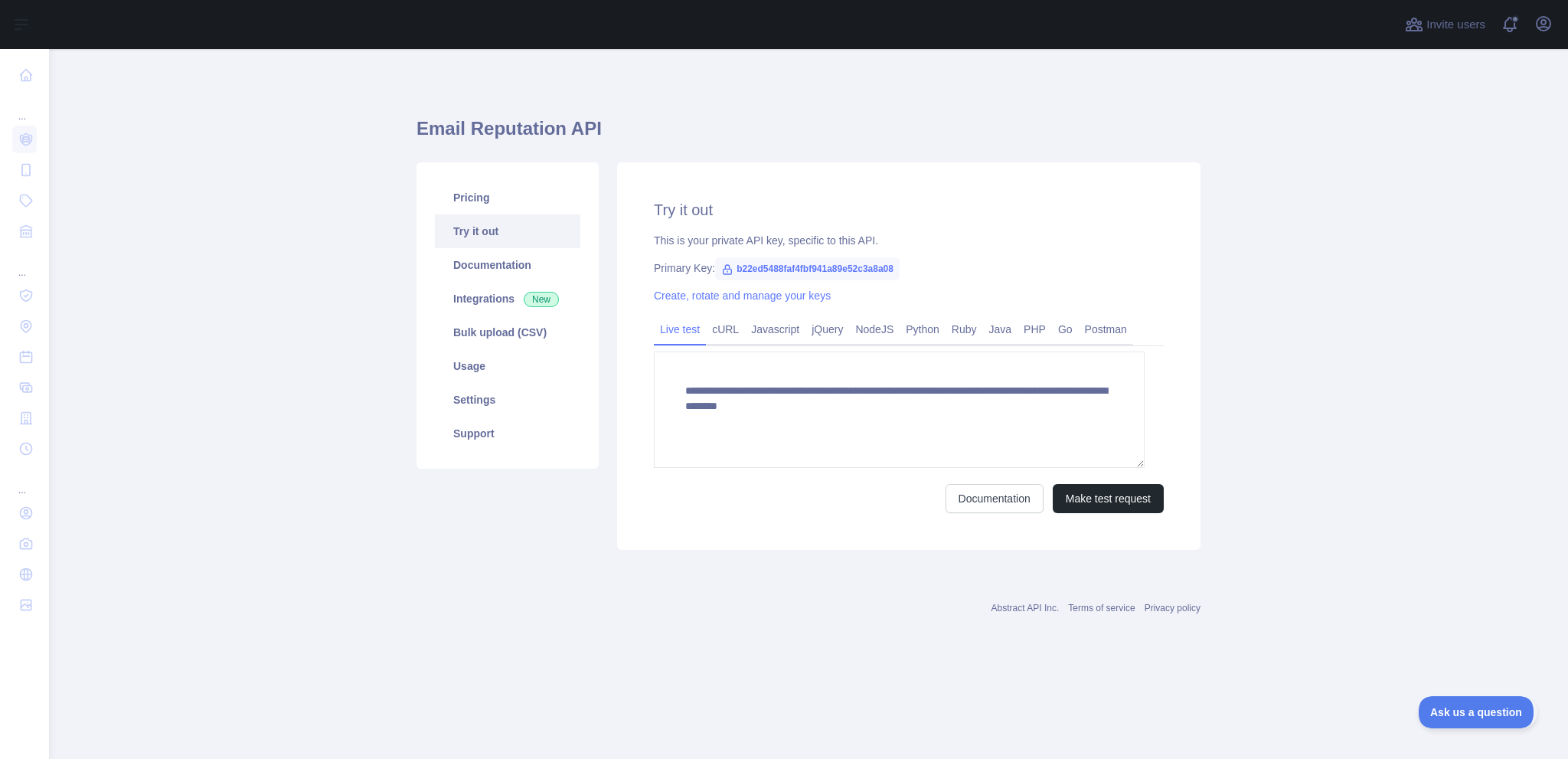
click at [518, 248] on link "Try it out" at bounding box center [508, 230] width 146 height 34
click at [1106, 512] on button "Make test request" at bounding box center [1108, 498] width 111 height 29
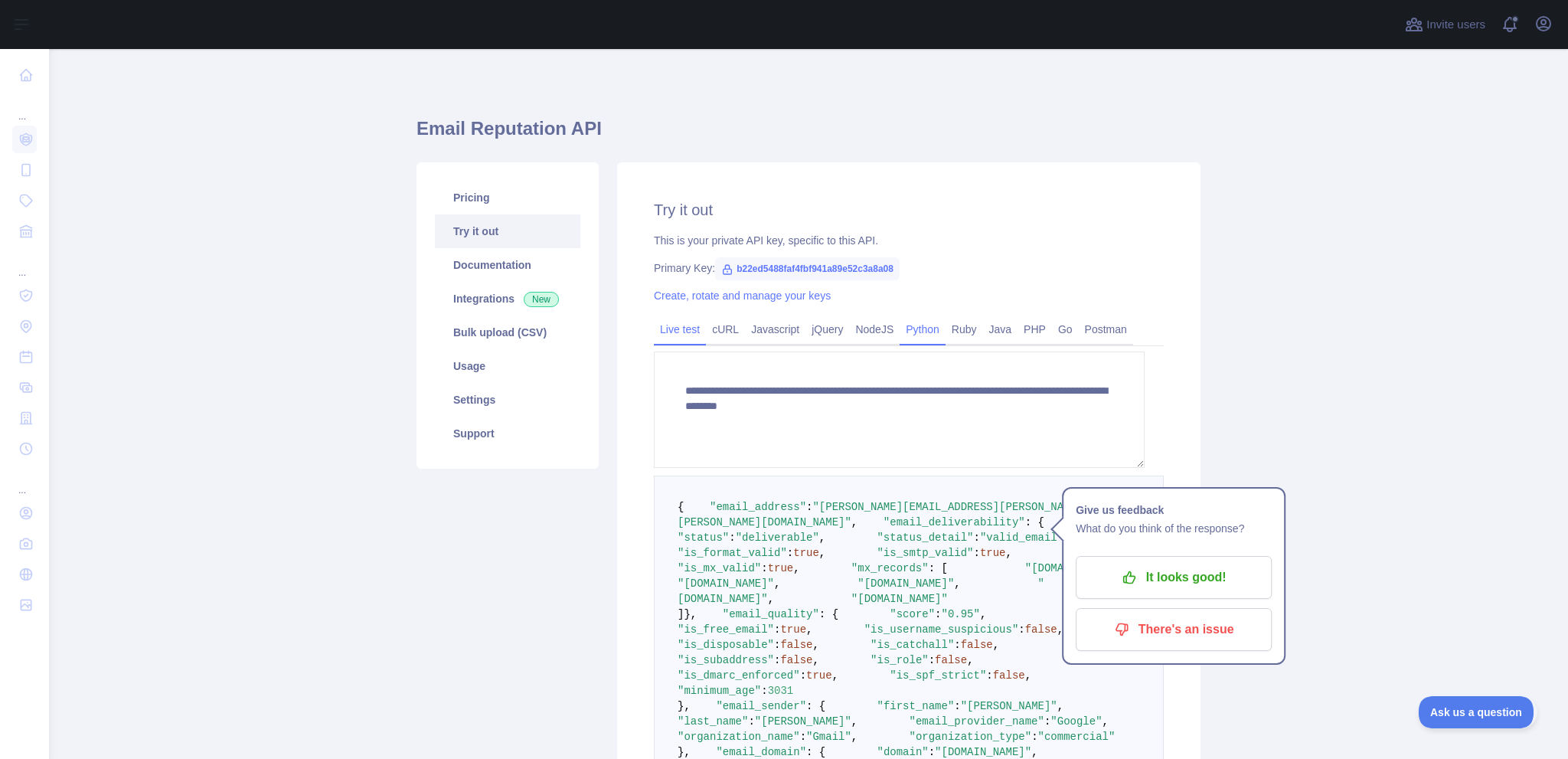
click at [945, 342] on link "Python" at bounding box center [922, 329] width 46 height 25
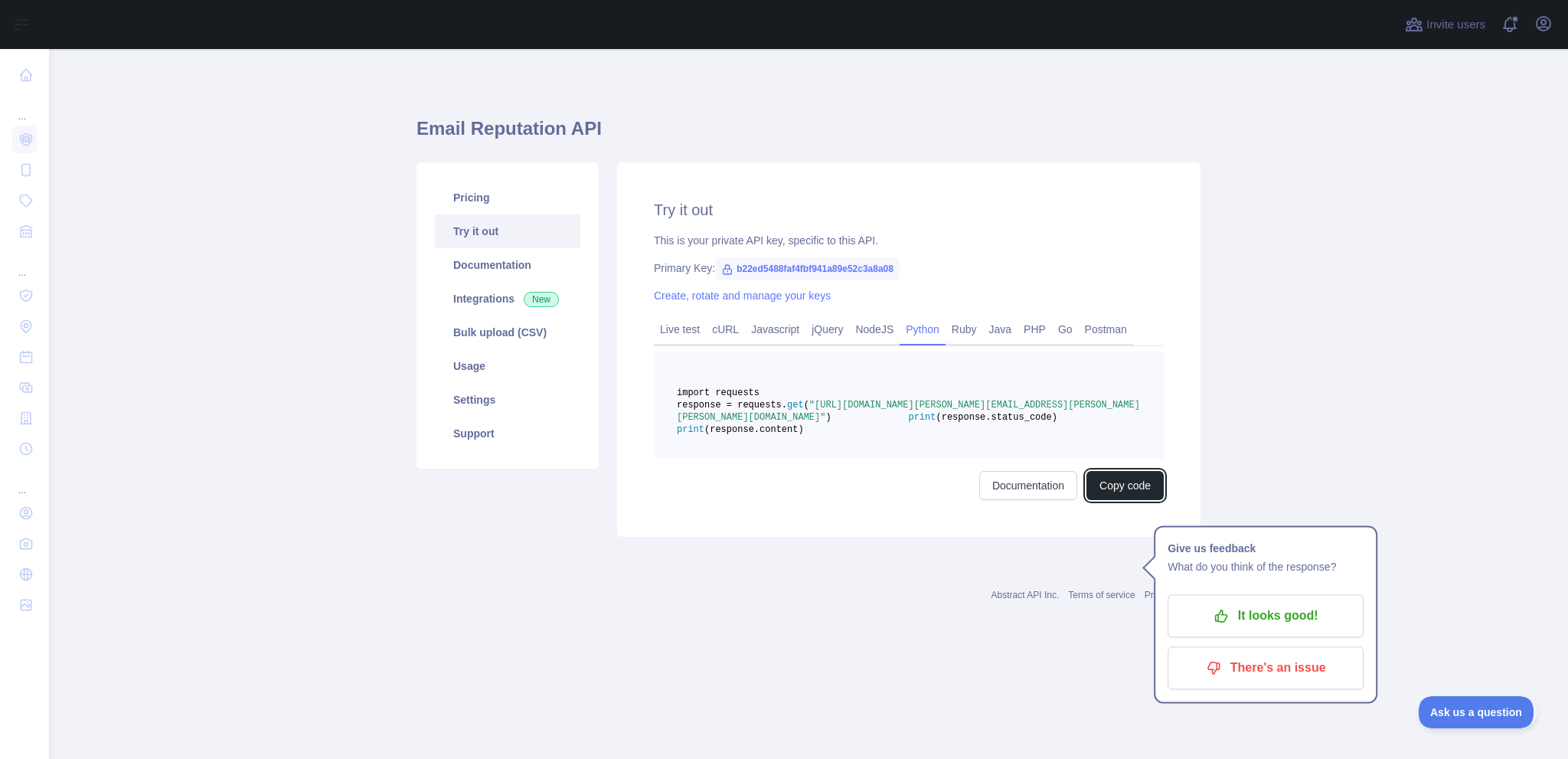
drag, startPoint x: 1087, startPoint y: 645, endPoint x: 1162, endPoint y: 503, distance: 160.6
click at [1178, 517] on div "Try it out This is your private API key, specific to this API. Primary Key: b22…" at bounding box center [909, 349] width 583 height 374
click at [686, 342] on link "Live test" at bounding box center [679, 329] width 52 height 25
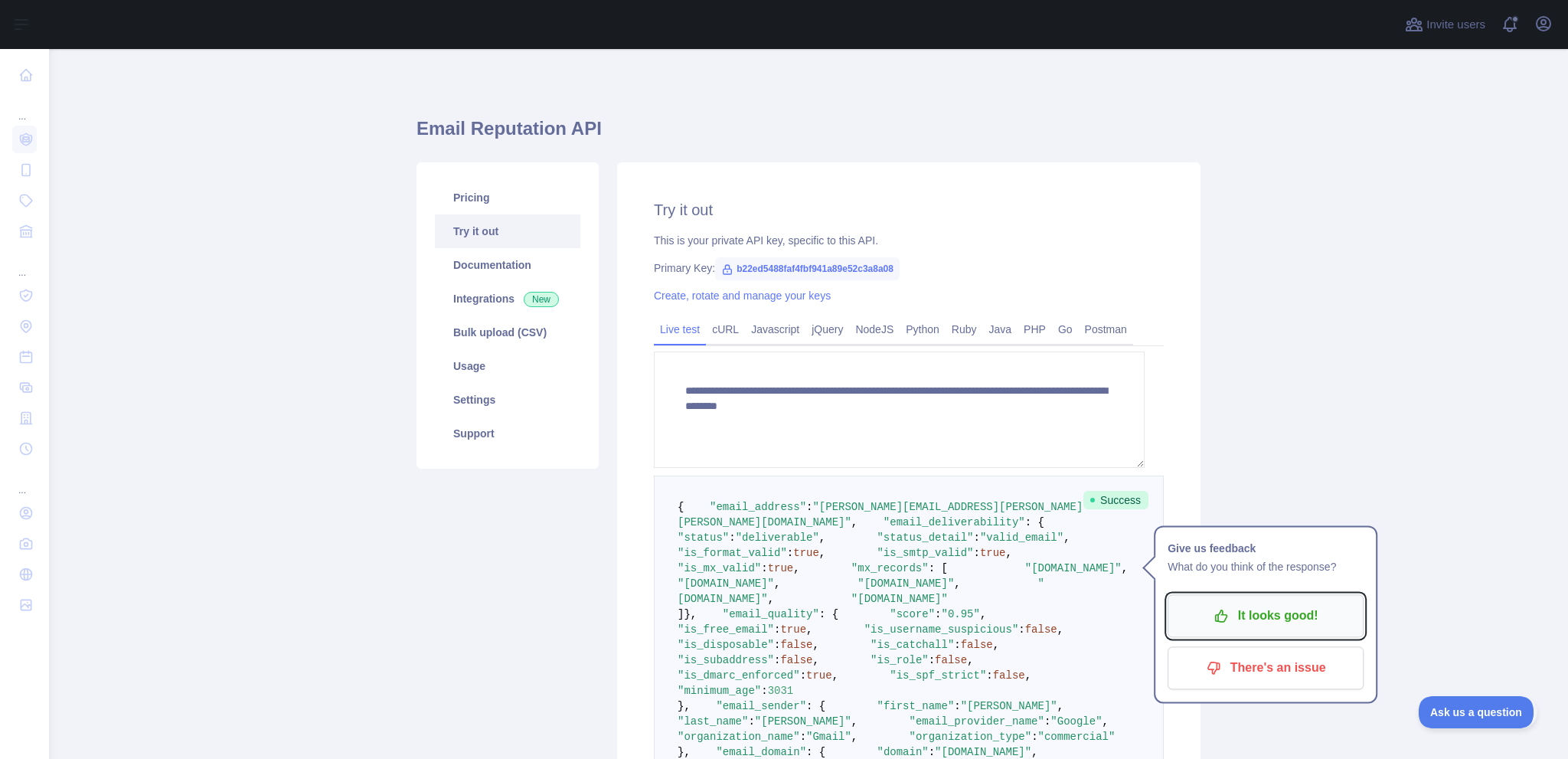
click at [1334, 629] on p "It looks good!" at bounding box center [1266, 615] width 173 height 26
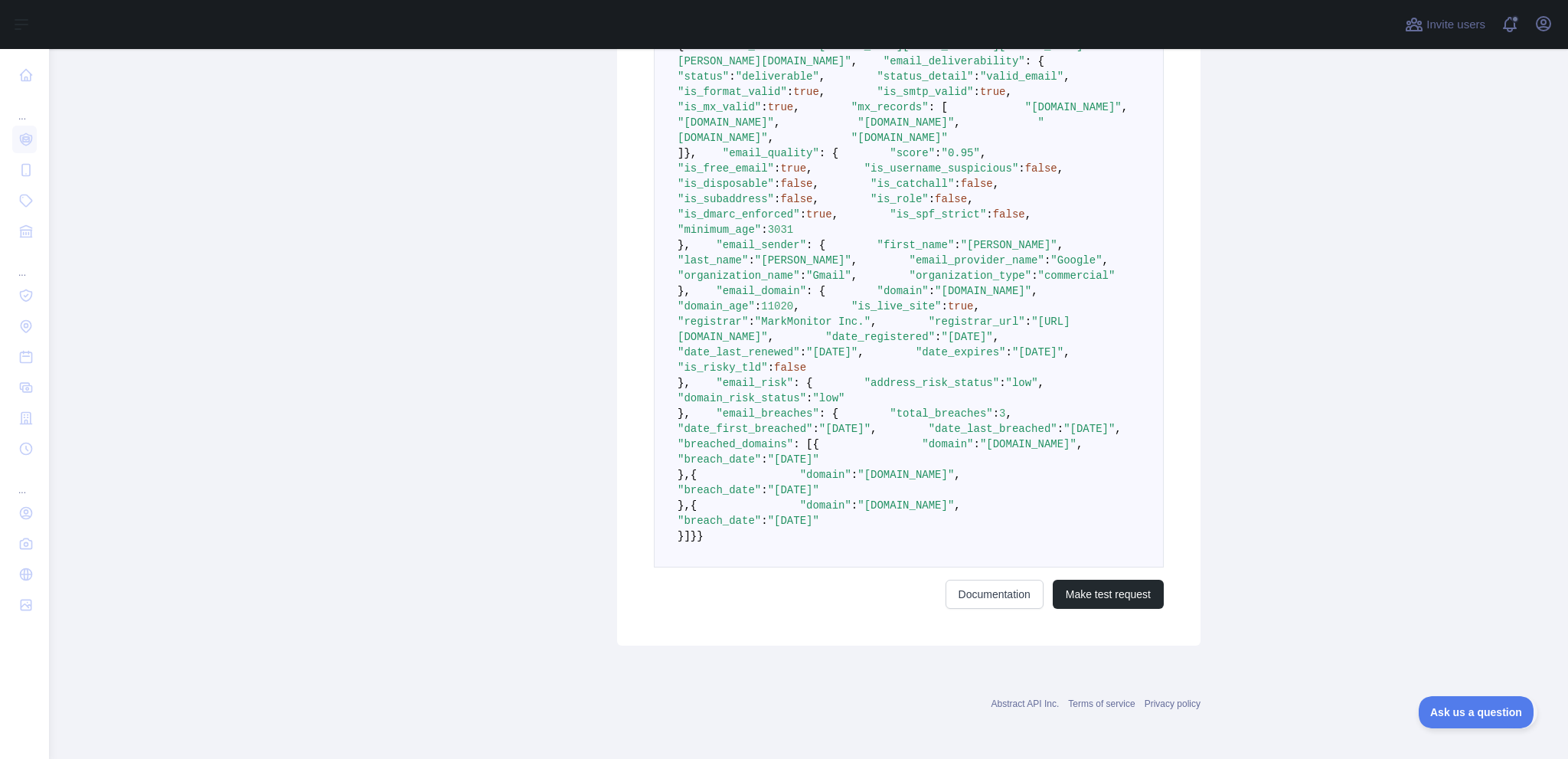
scroll to position [1372, 0]
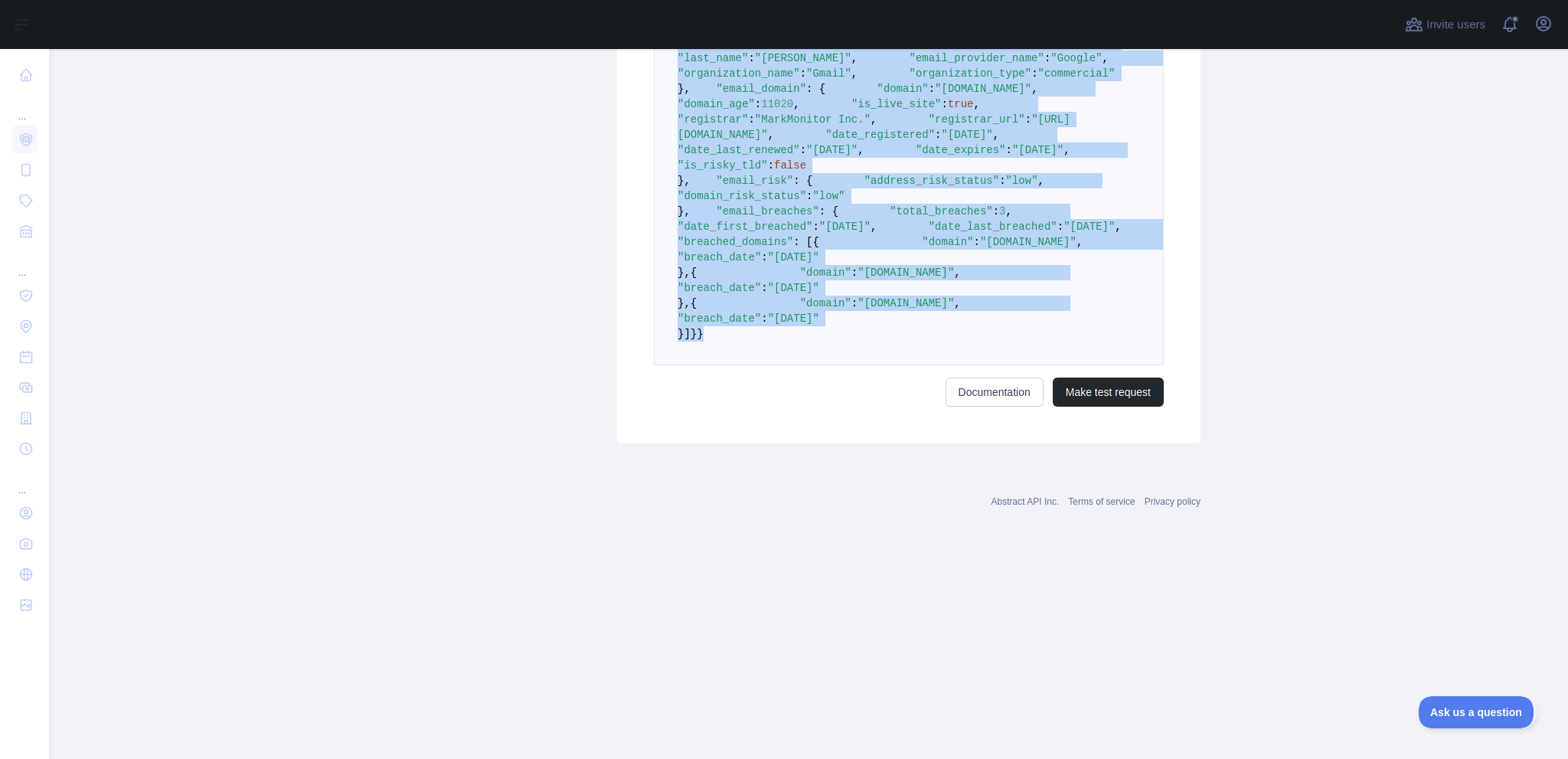
drag, startPoint x: 688, startPoint y: 389, endPoint x: 796, endPoint y: 533, distance: 180.0
click at [796, 366] on pre "{ "email_address" : "neil.andrew.singh@gmail.com" , "email_deliverability" : { …" at bounding box center [908, 89] width 510 height 553
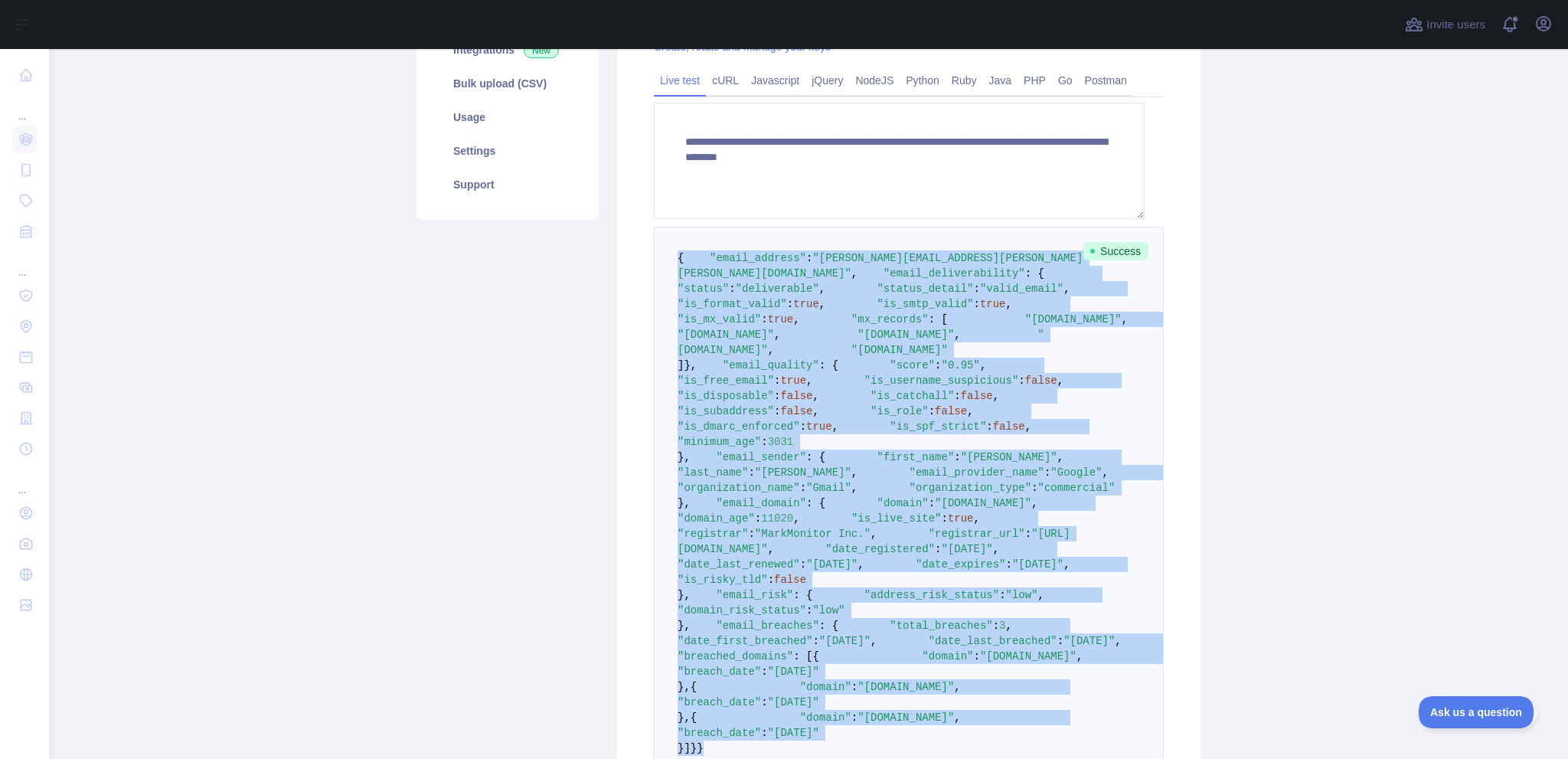
scroll to position [0, 0]
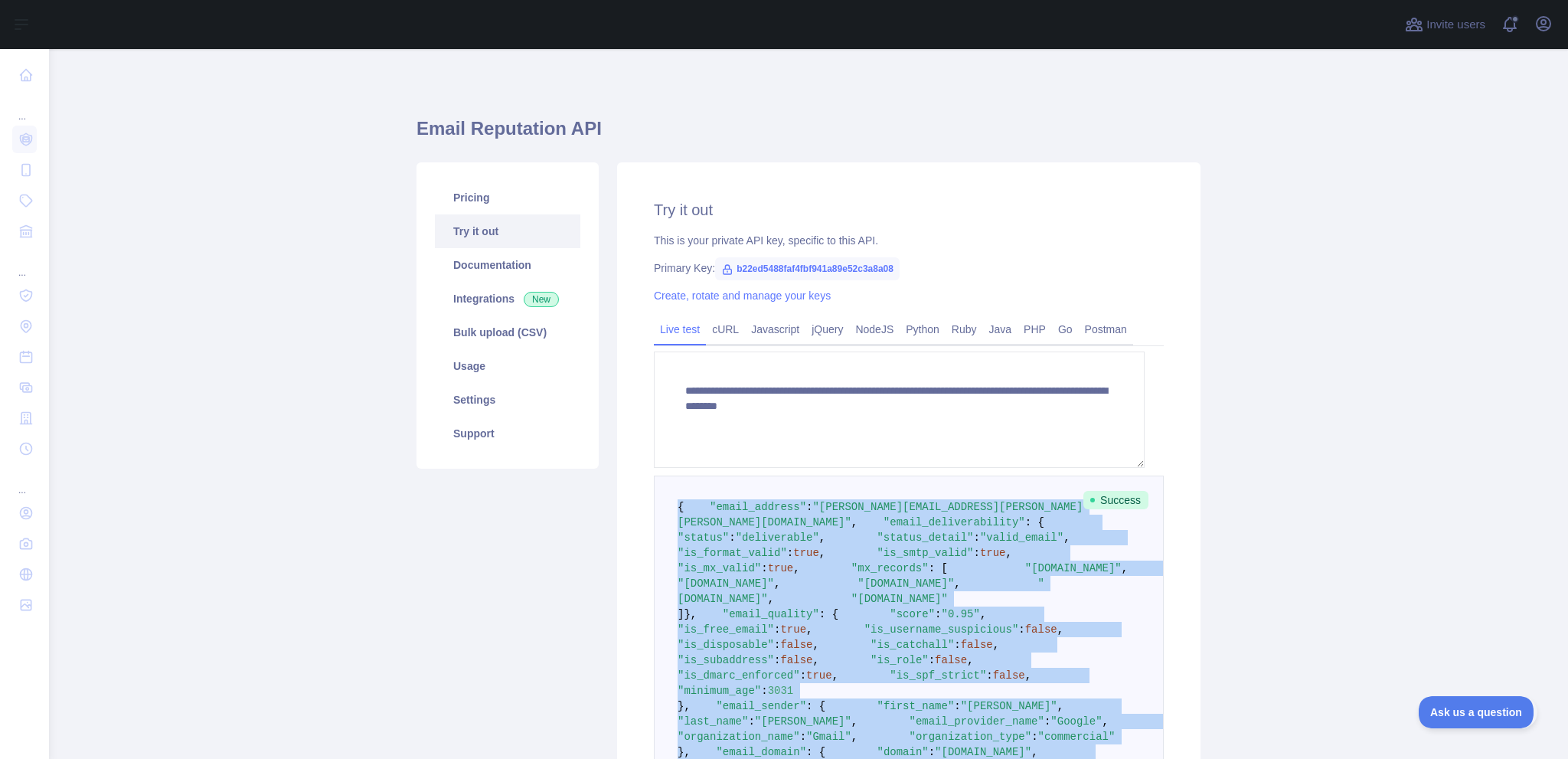
copy code "{ "email_address" : "neil.andrew.singh@gmail.com" , "email_deliverability" : { …"
click at [527, 349] on link "Bulk upload (CSV)" at bounding box center [508, 332] width 146 height 34
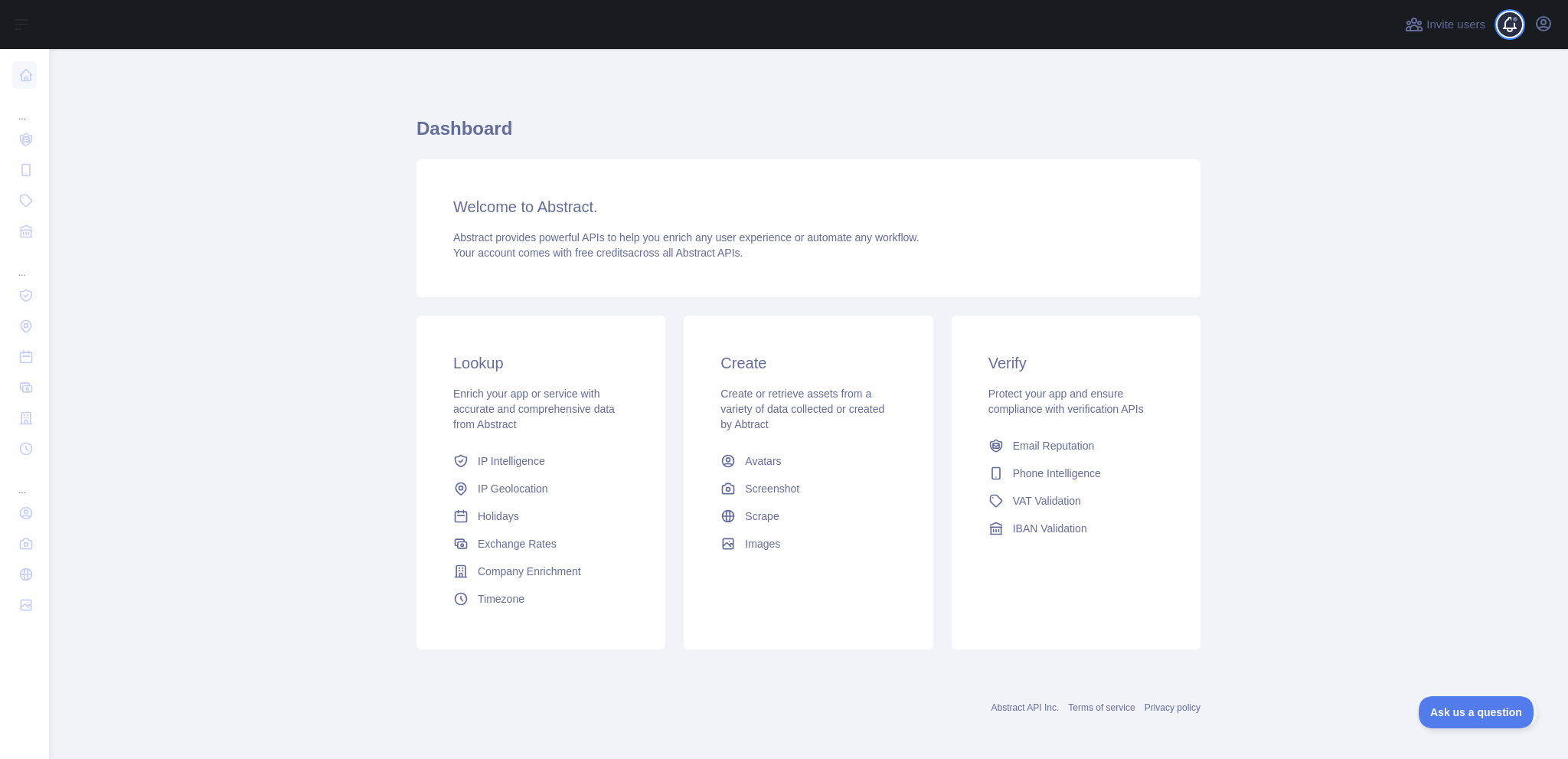
click at [1501, 36] on span at bounding box center [1516, 24] width 31 height 49
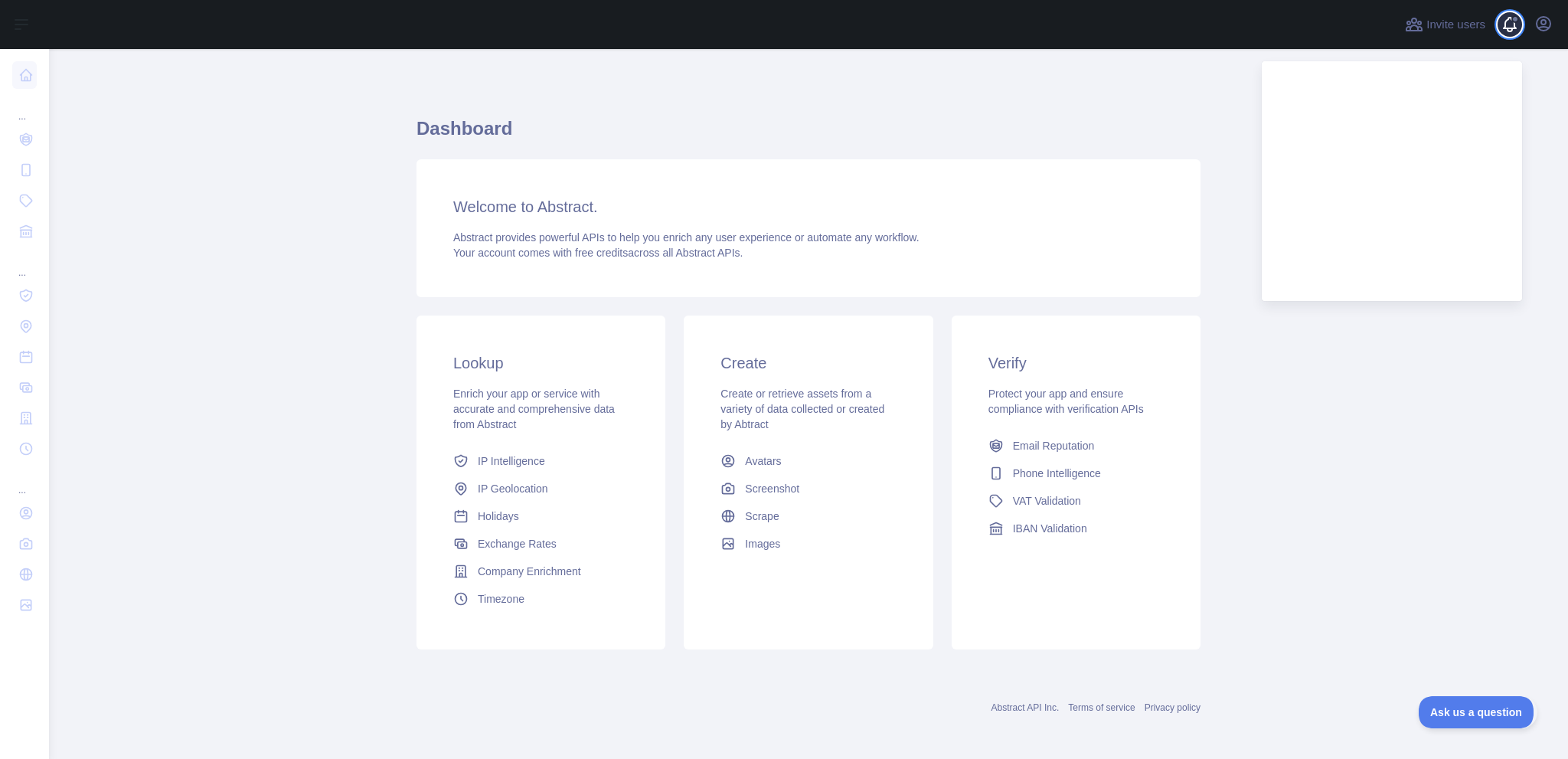
click at [1501, 32] on span at bounding box center [1516, 24] width 31 height 49
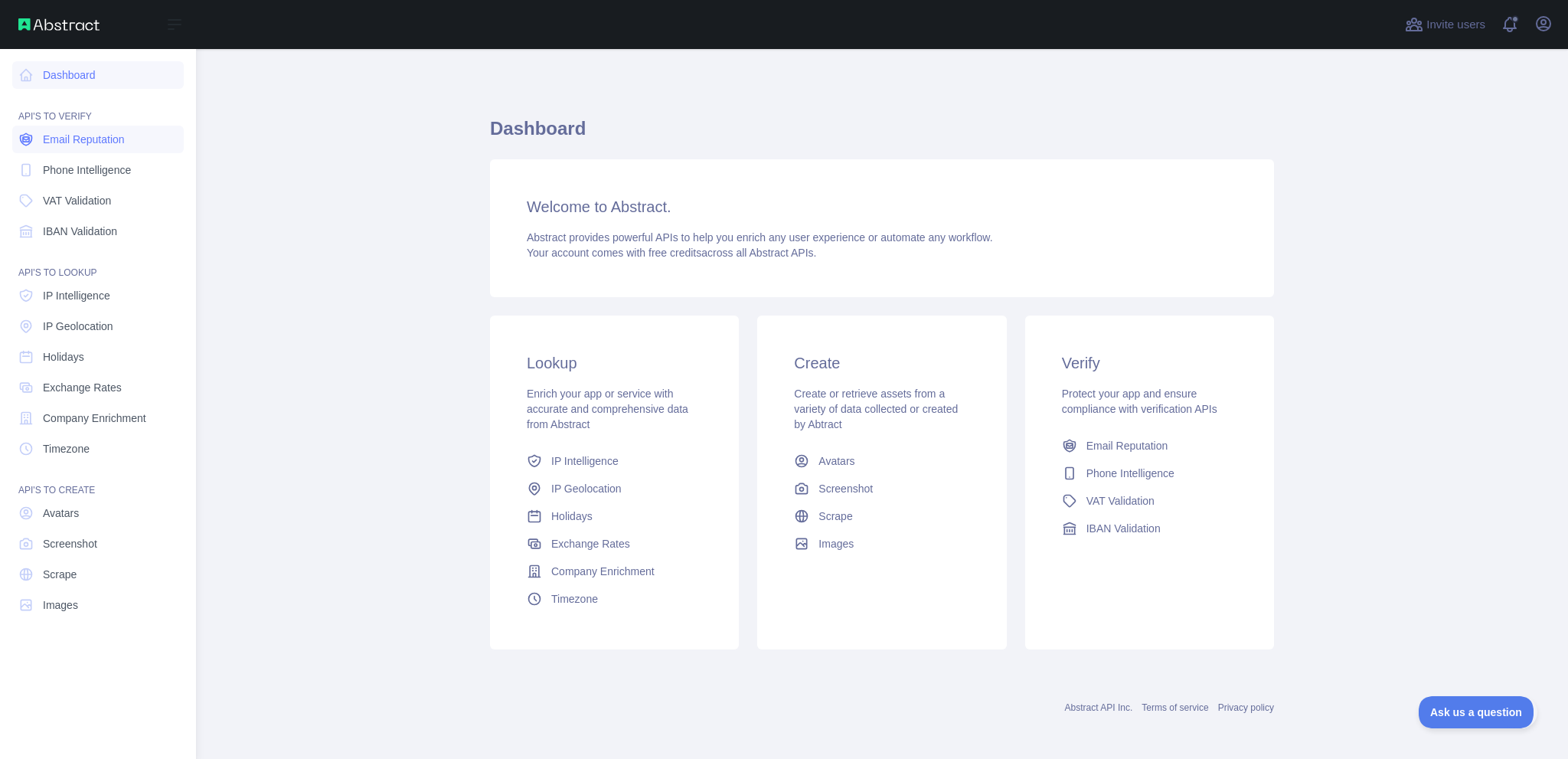
click at [125, 147] on span "Email Reputation" at bounding box center [83, 139] width 82 height 15
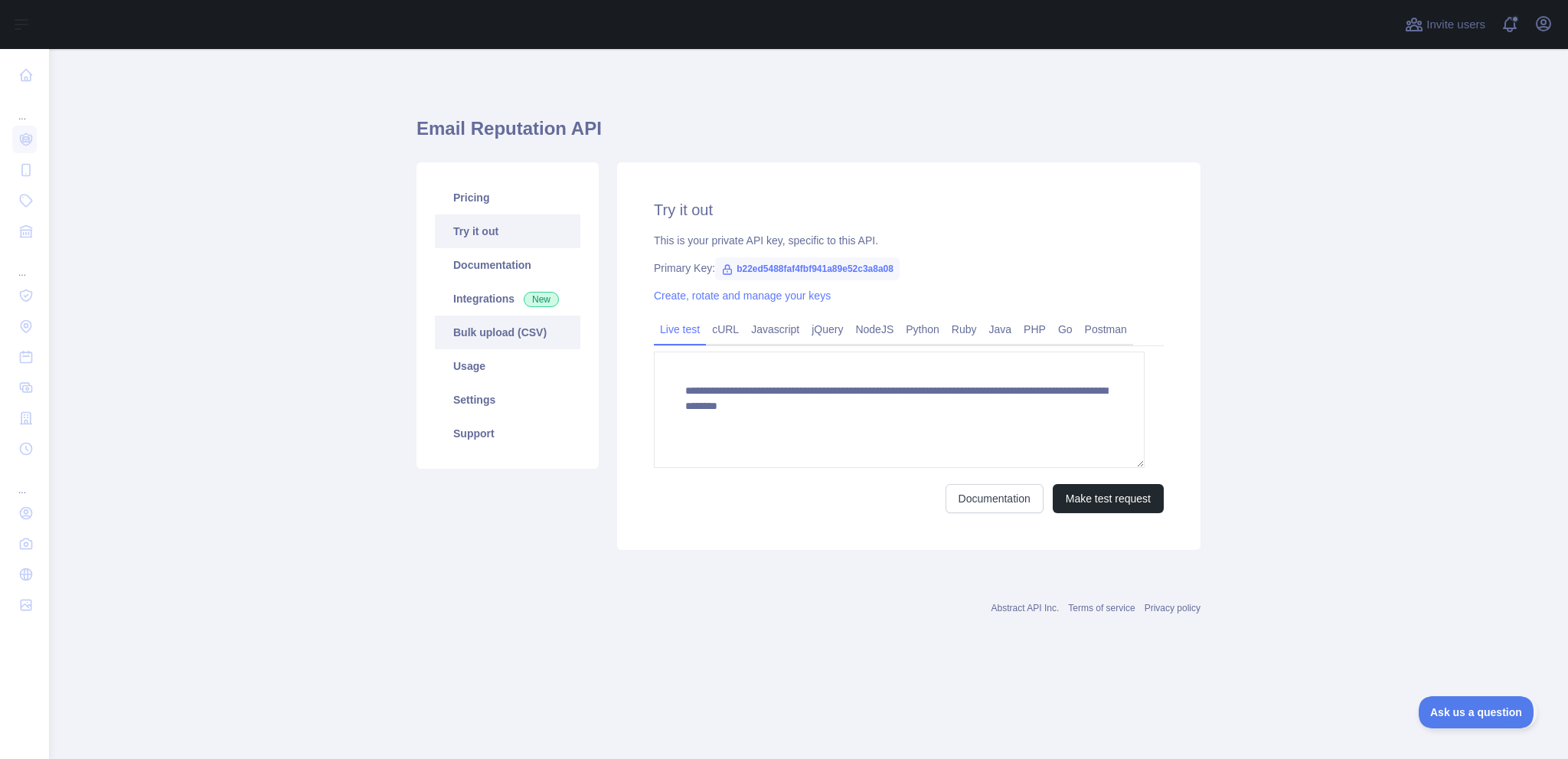
click at [514, 349] on link "Bulk upload (CSV)" at bounding box center [508, 332] width 146 height 34
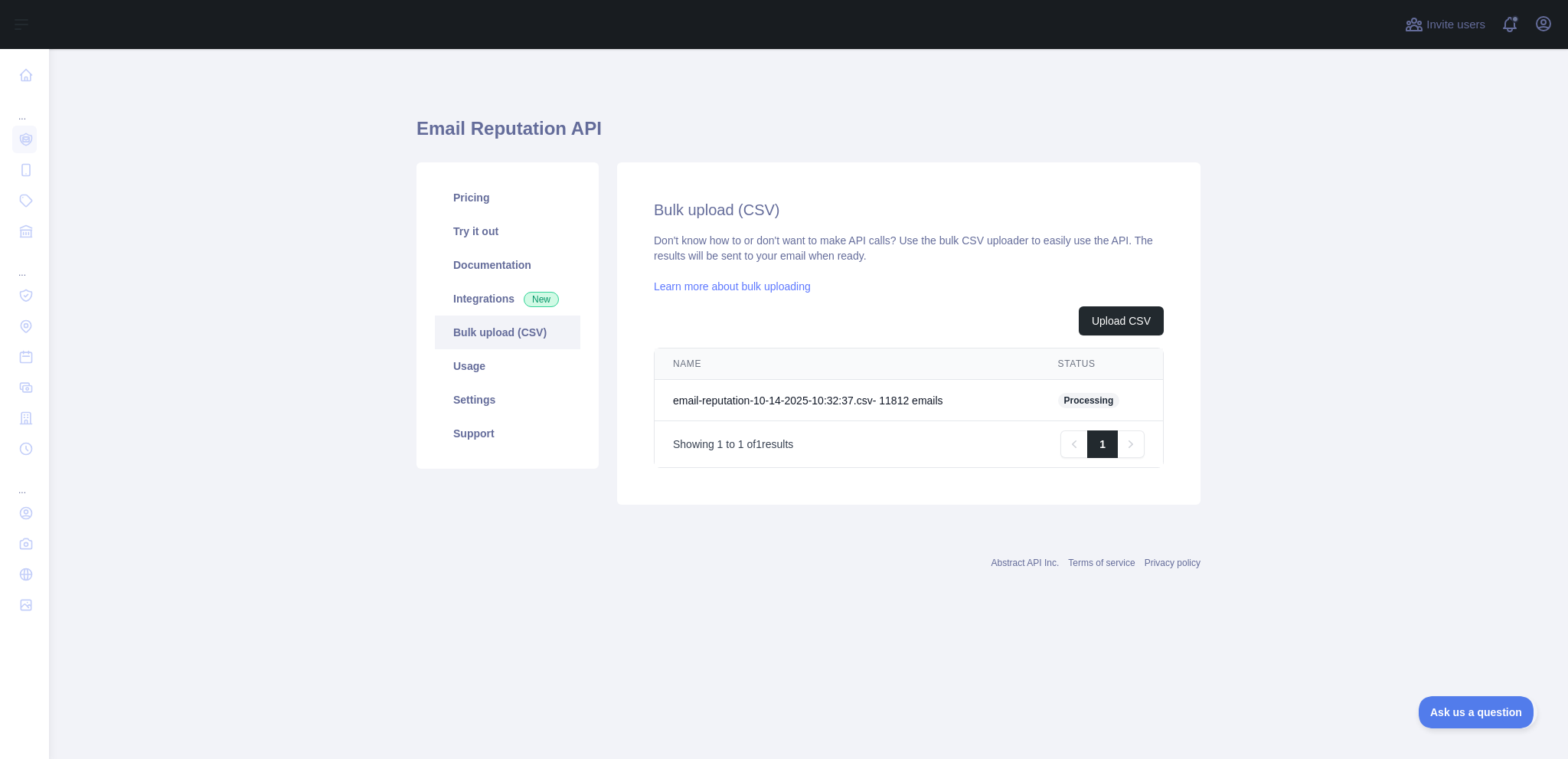
click at [1116, 408] on span "Processing" at bounding box center [1088, 400] width 62 height 15
click at [528, 383] on link "Usage" at bounding box center [508, 366] width 146 height 34
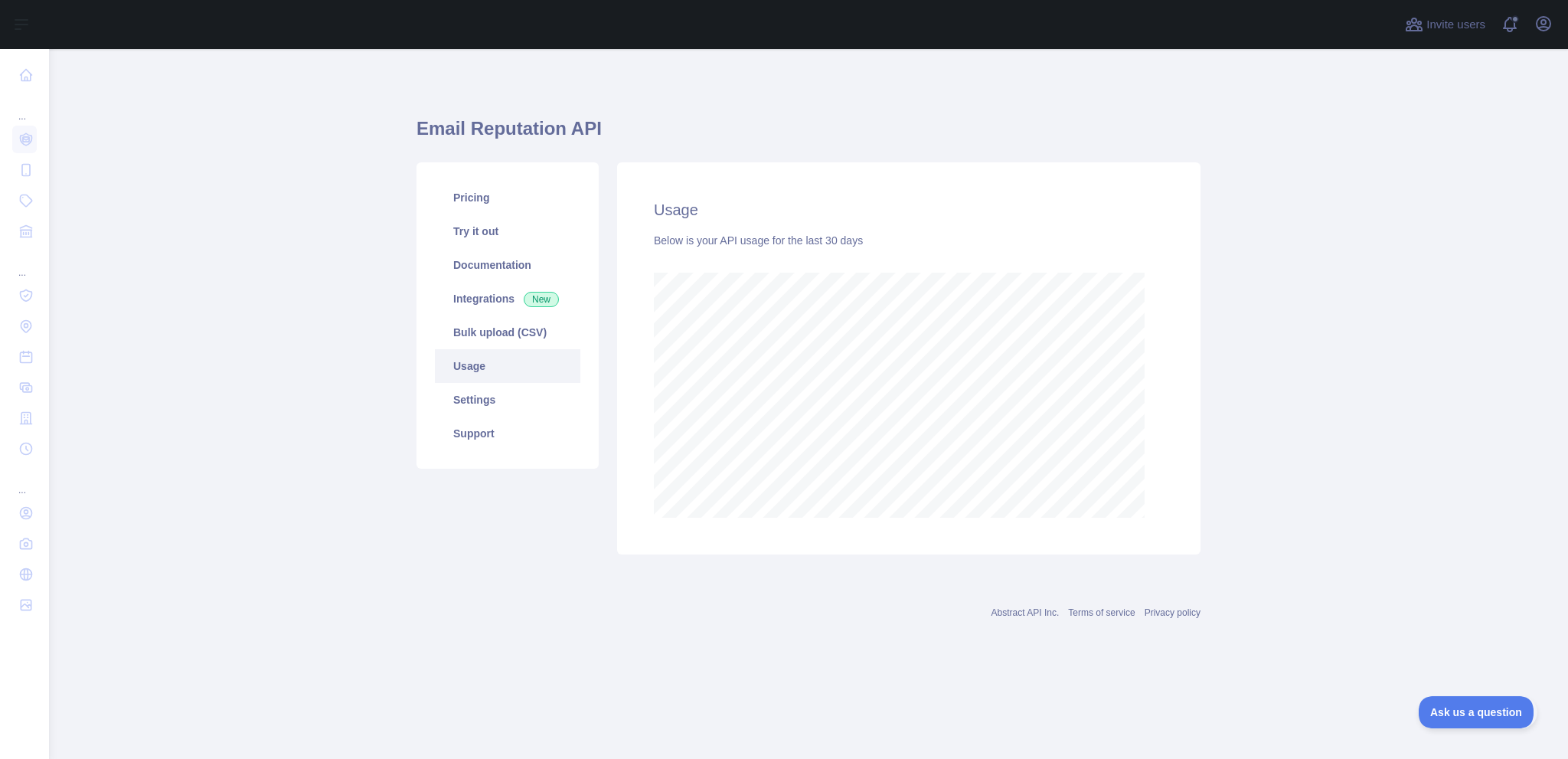
scroll to position [698, 1494]
click at [529, 383] on link "Usage" at bounding box center [508, 366] width 146 height 34
click at [533, 349] on link "Bulk upload (CSV)" at bounding box center [508, 332] width 146 height 34
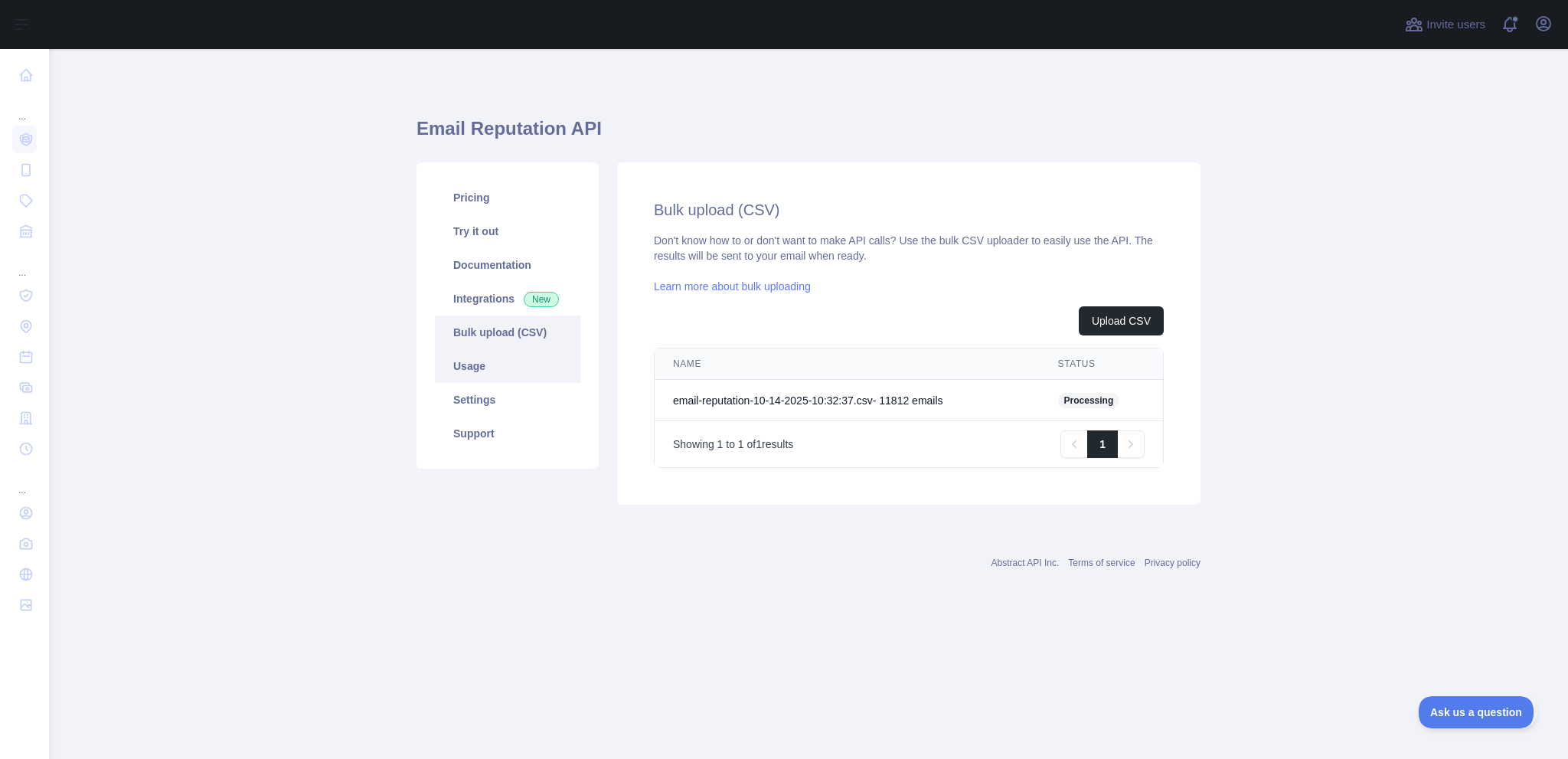
click at [514, 383] on link "Usage" at bounding box center [508, 366] width 146 height 34
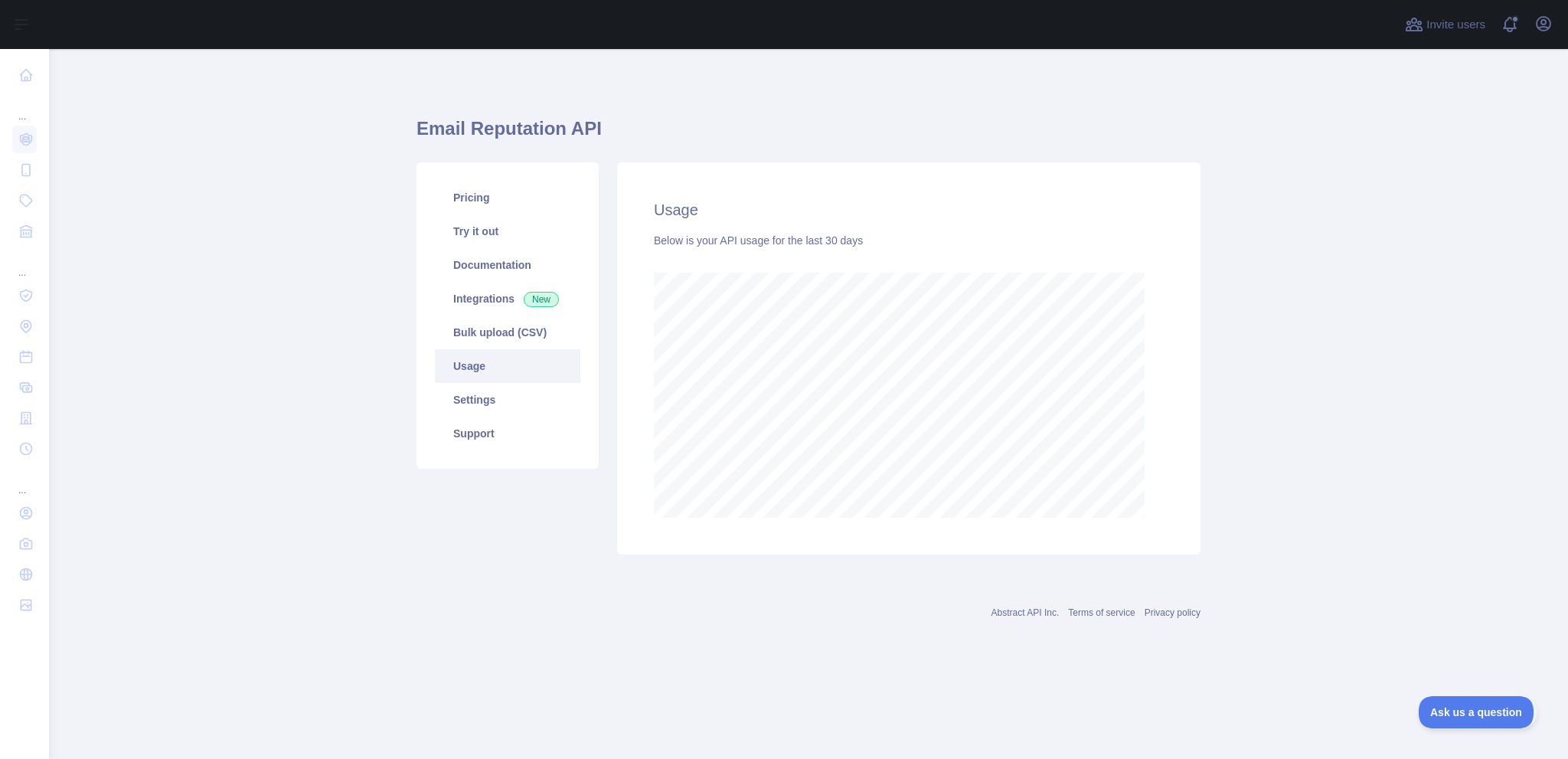
scroll to position [698, 1494]
click at [492, 349] on link "Bulk upload (CSV)" at bounding box center [508, 332] width 146 height 34
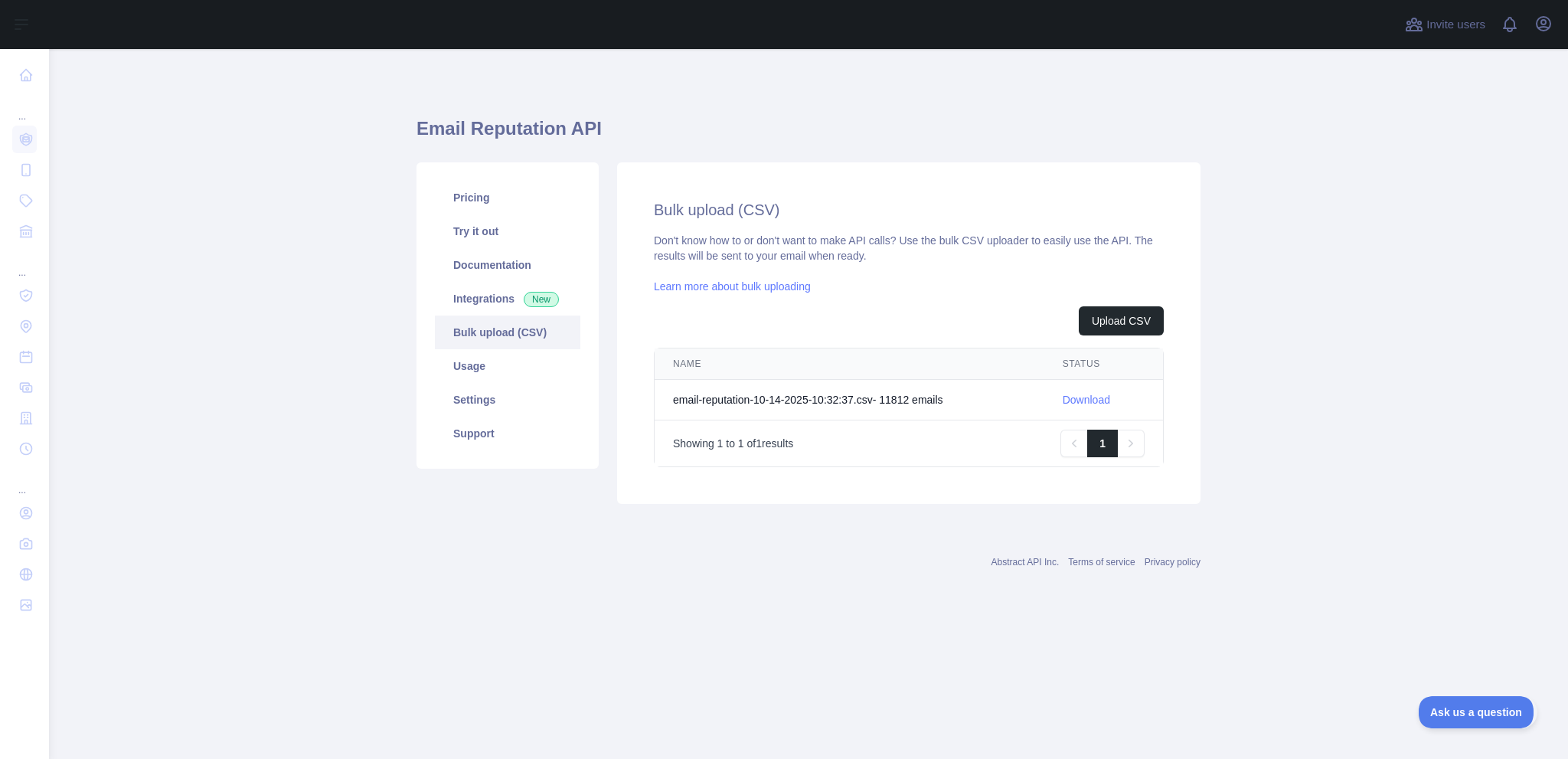
click at [1090, 406] on link "Download" at bounding box center [1085, 399] width 47 height 12
